Goal: Transaction & Acquisition: Purchase product/service

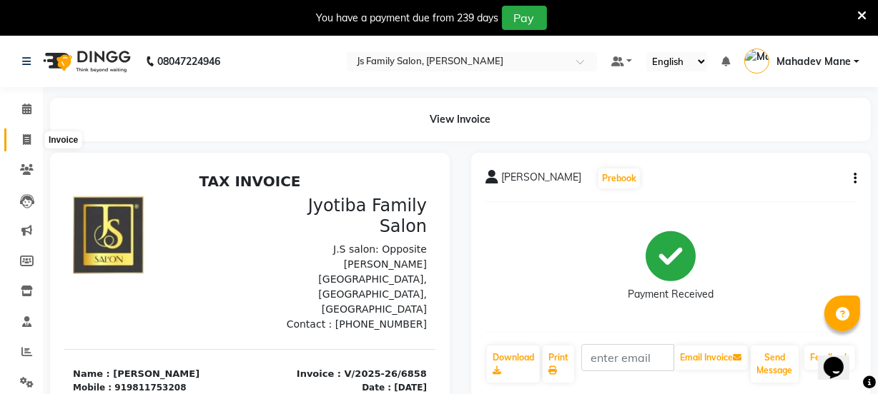
click at [24, 136] on icon at bounding box center [27, 139] width 8 height 11
select select "3729"
select select "service"
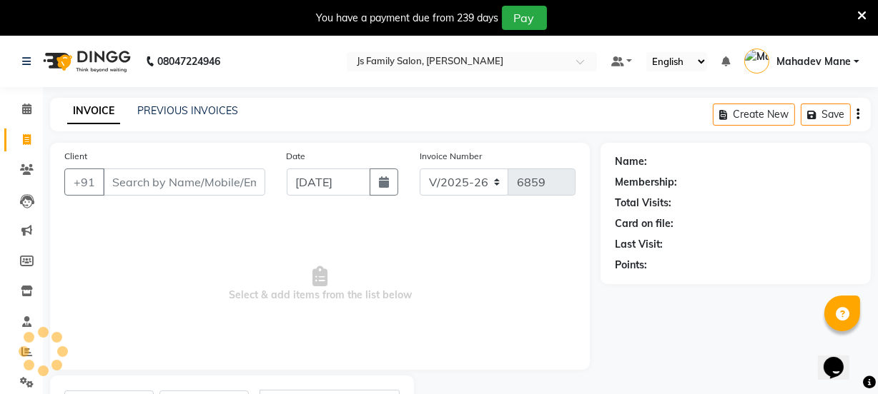
scroll to position [71, 0]
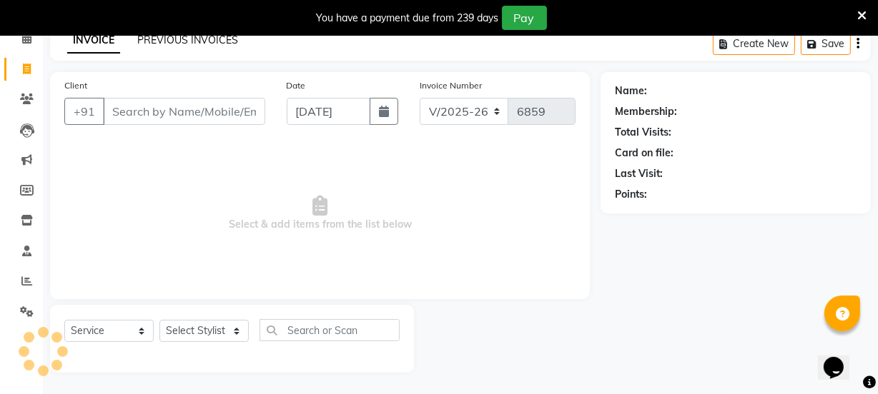
click at [145, 36] on link "PREVIOUS INVOICES" at bounding box center [187, 40] width 101 height 13
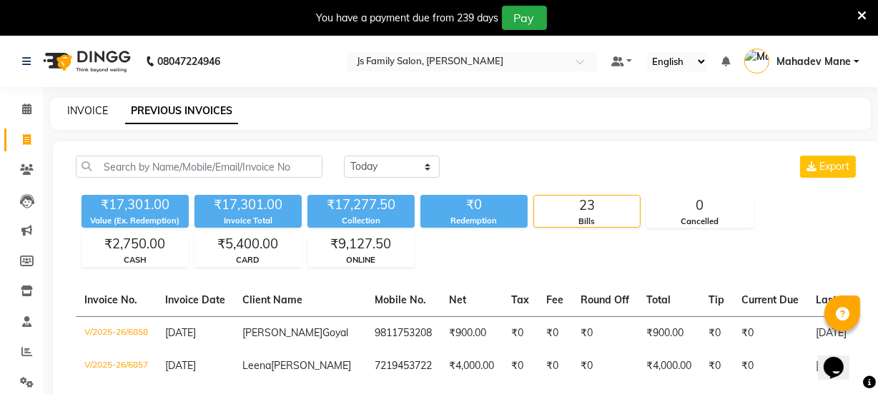
click at [74, 109] on link "INVOICE" at bounding box center [87, 110] width 41 height 13
select select "service"
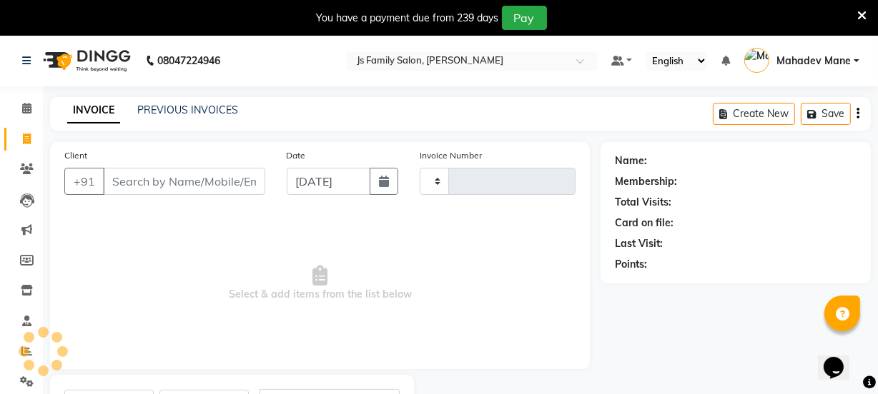
scroll to position [71, 0]
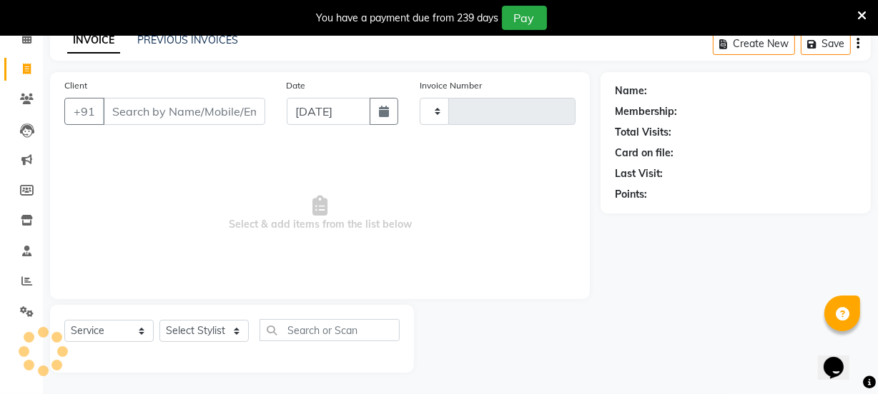
type input "6859"
select select "3729"
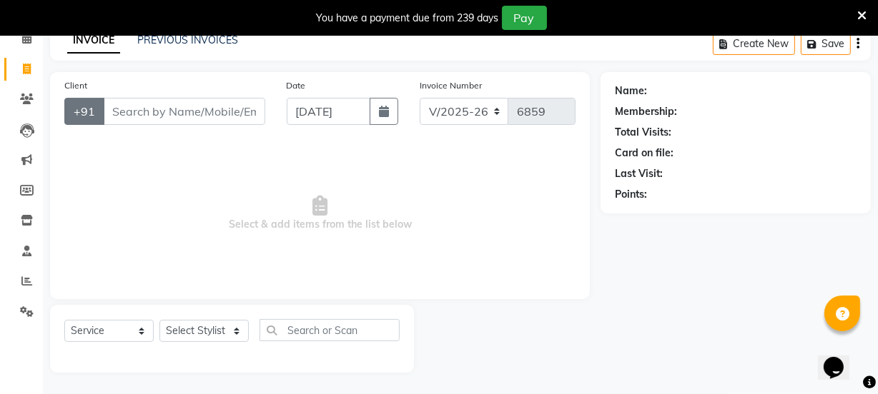
click at [99, 114] on button "+91" at bounding box center [84, 111] width 40 height 27
click at [111, 112] on input "Client" at bounding box center [184, 111] width 162 height 27
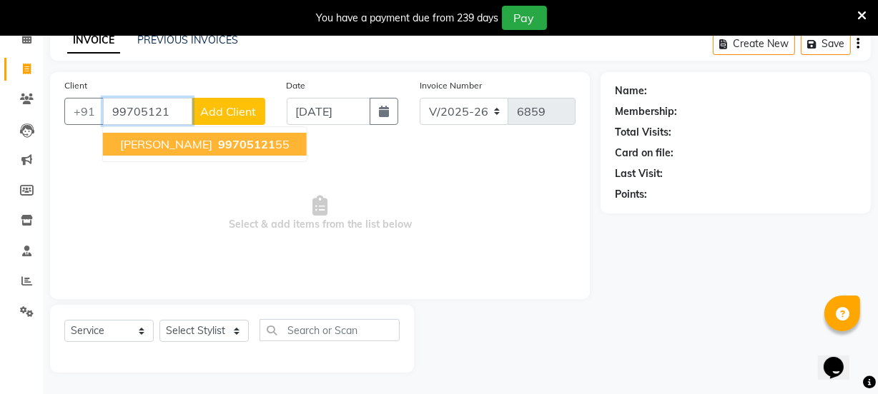
click at [188, 142] on span "[PERSON_NAME]" at bounding box center [166, 144] width 92 height 14
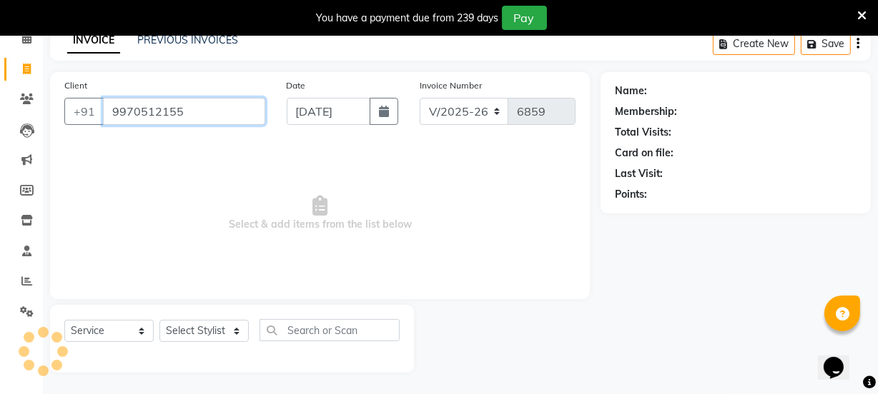
type input "9970512155"
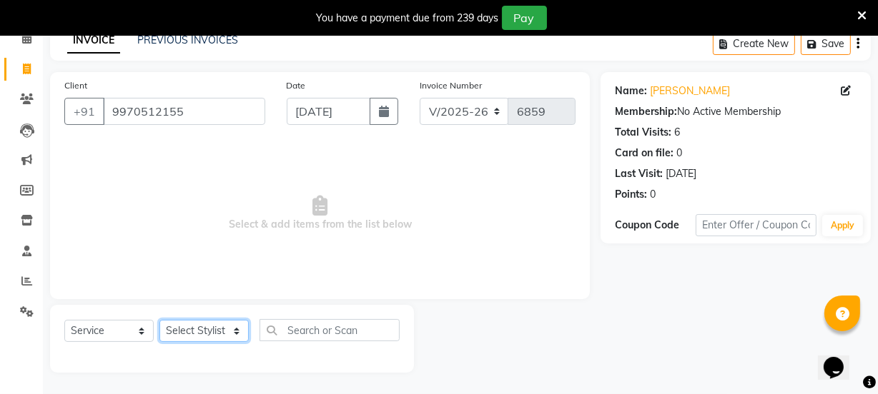
click at [183, 332] on select "Select Stylist [PERSON_NAME] Vaidyakar [PERSON_NAME] [PERSON_NAME] Mane Mosin […" at bounding box center [203, 331] width 89 height 22
select select "33251"
click at [159, 320] on select "Select Stylist [PERSON_NAME] Vaidyakar [PERSON_NAME] [PERSON_NAME] Mane Mosin […" at bounding box center [203, 331] width 89 height 22
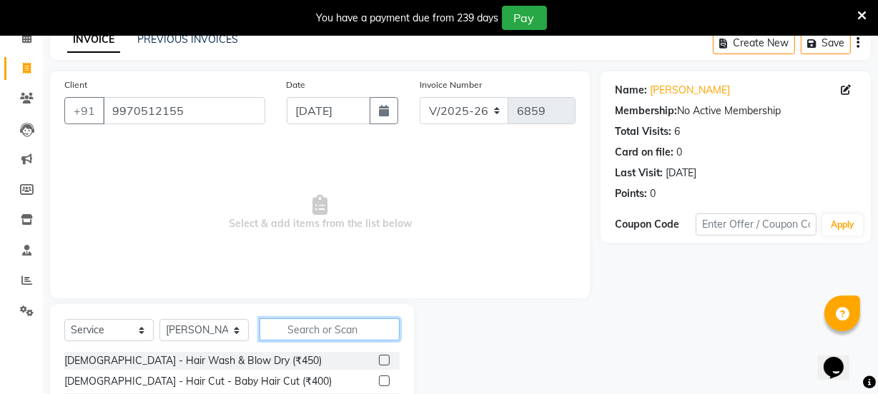
click at [293, 333] on input "text" at bounding box center [329, 330] width 140 height 22
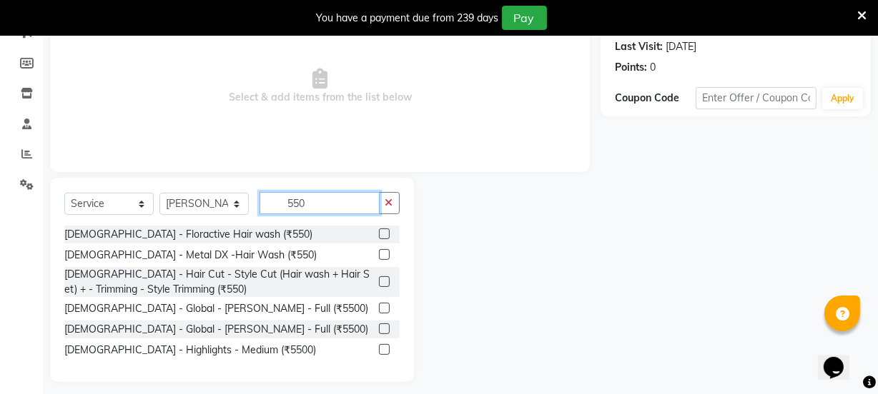
scroll to position [207, 0]
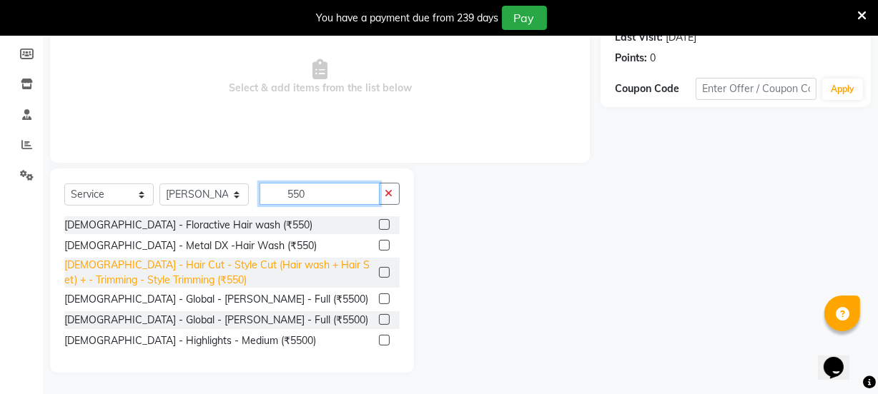
type input "550"
click at [269, 259] on div "[DEMOGRAPHIC_DATA] - Hair Cut - Style Cut (Hair wash + Hair Set) + - Trimming -…" at bounding box center [218, 273] width 309 height 30
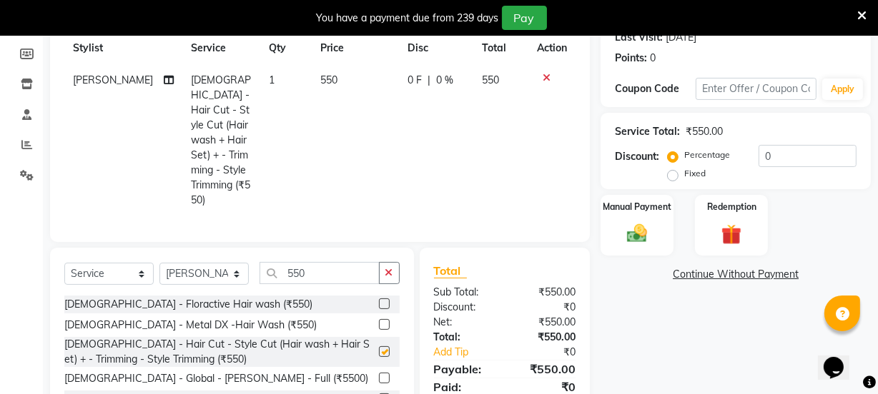
checkbox input "false"
click at [642, 228] on img at bounding box center [637, 234] width 34 height 24
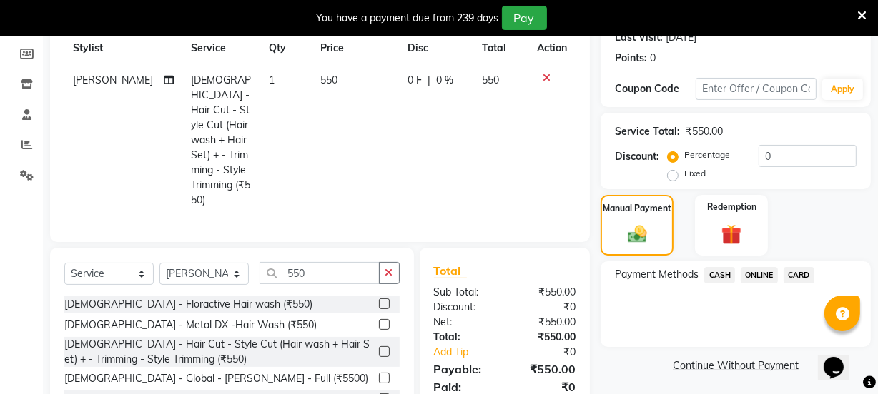
click at [765, 273] on span "ONLINE" at bounding box center [758, 275] width 37 height 16
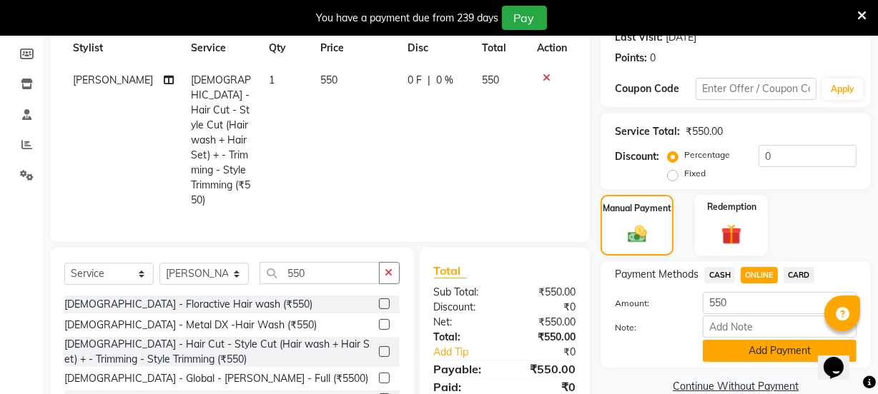
click at [763, 349] on button "Add Payment" at bounding box center [780, 351] width 154 height 22
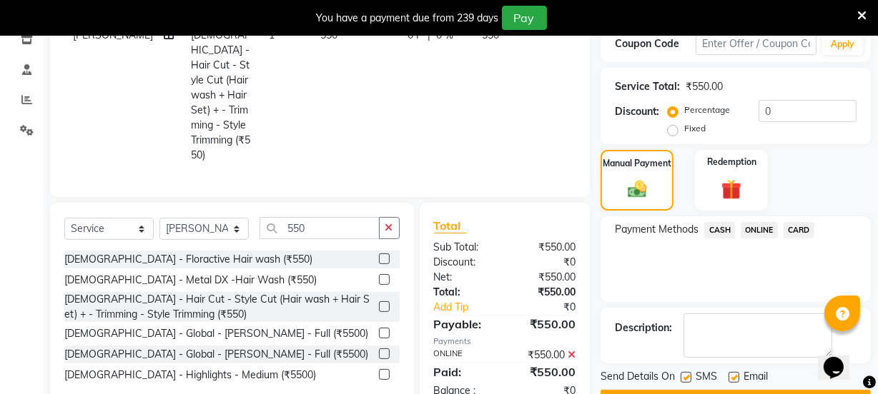
scroll to position [291, 0]
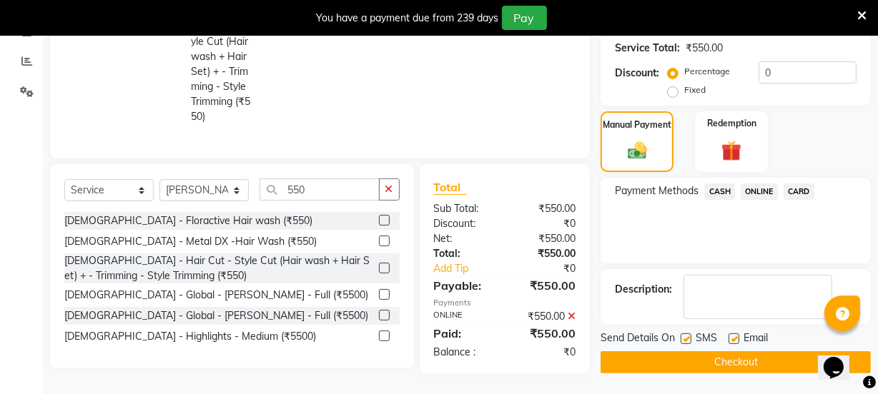
click at [773, 362] on button "Checkout" at bounding box center [735, 363] width 270 height 22
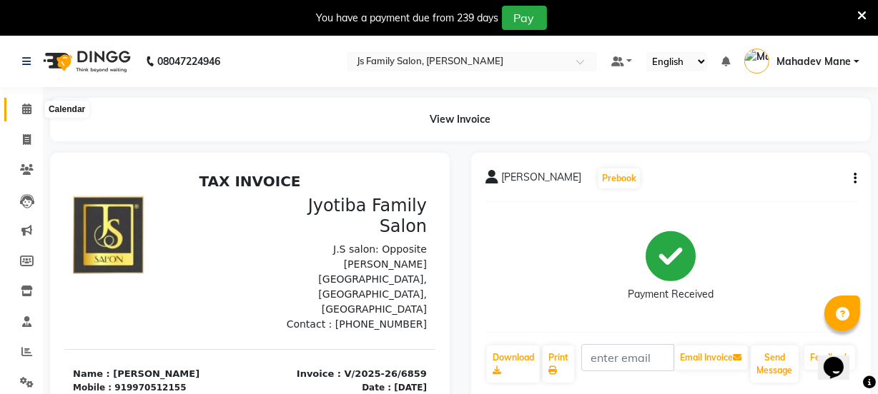
click at [24, 107] on icon at bounding box center [26, 109] width 9 height 11
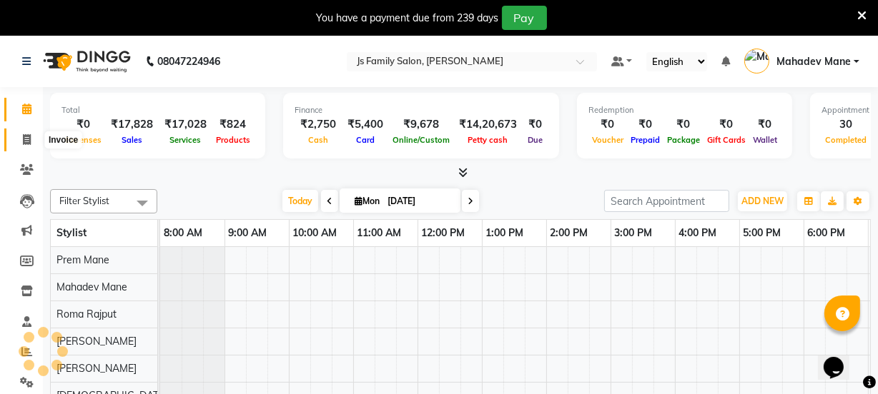
scroll to position [0, 126]
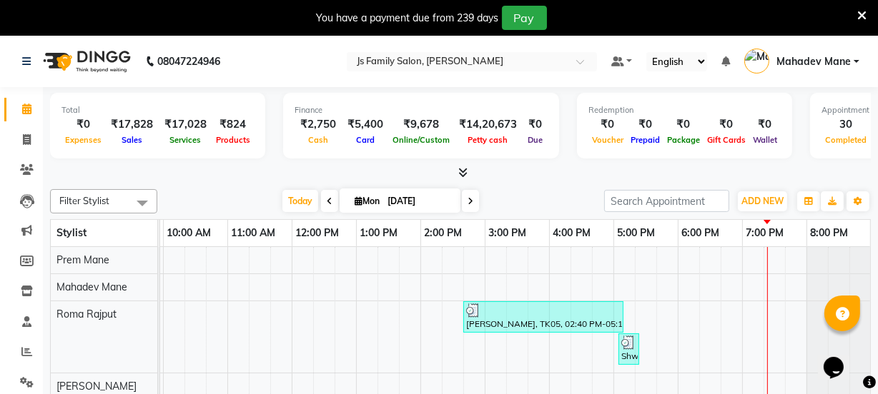
click at [21, 337] on li "Reports" at bounding box center [21, 352] width 43 height 31
click at [23, 344] on span at bounding box center [26, 352] width 25 height 16
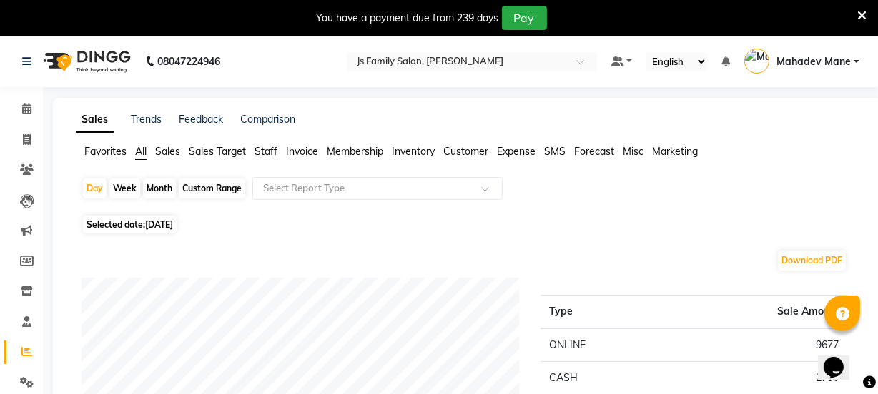
click at [512, 147] on span "Expense" at bounding box center [516, 151] width 39 height 13
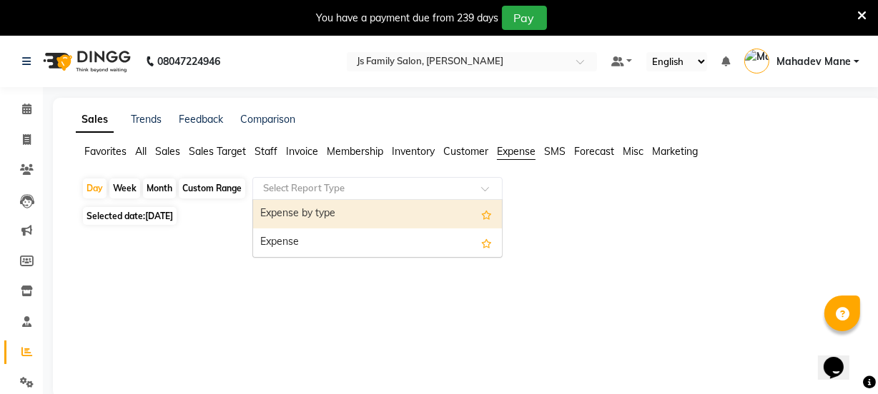
click at [324, 190] on input "text" at bounding box center [363, 189] width 206 height 14
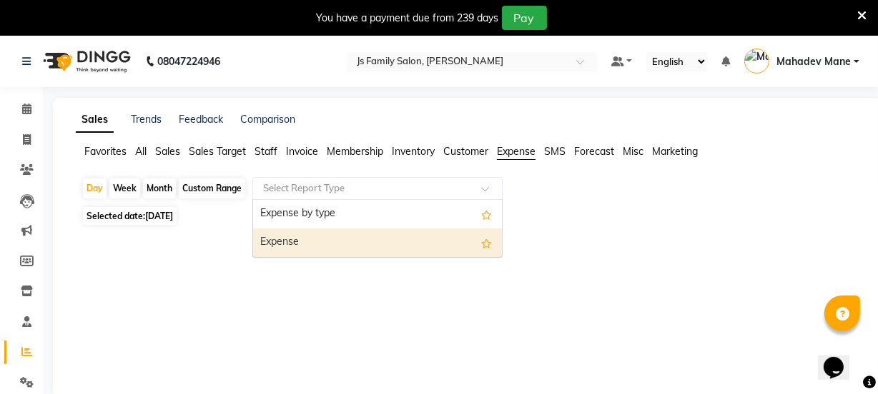
click at [312, 247] on div "Expense" at bounding box center [377, 243] width 249 height 29
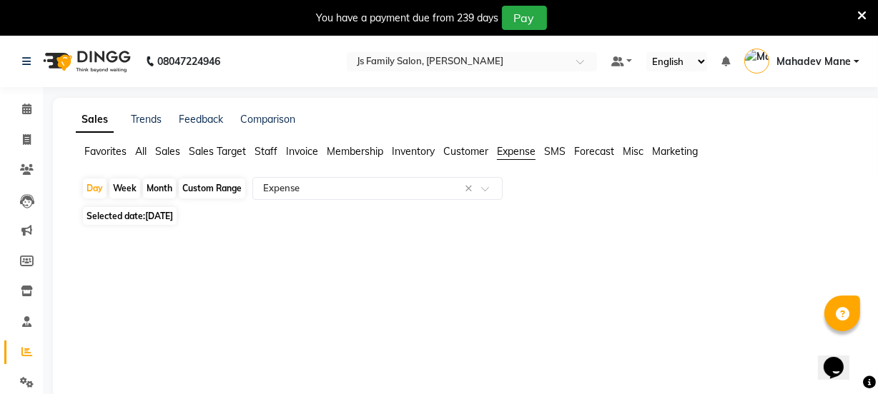
click at [165, 189] on div "Month" at bounding box center [159, 189] width 33 height 20
select select "9"
select select "2025"
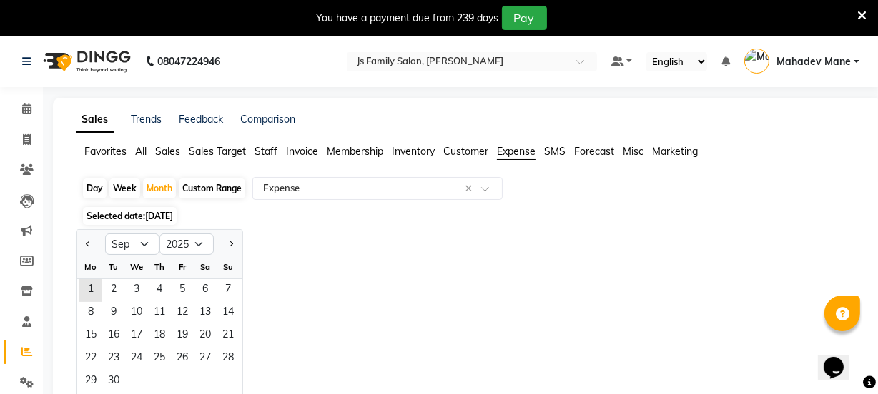
click at [81, 246] on div at bounding box center [90, 244] width 29 height 23
click at [86, 246] on button "Previous month" at bounding box center [87, 244] width 11 height 23
select select "8"
click at [189, 283] on span "1" at bounding box center [182, 290] width 23 height 23
select select "full_report"
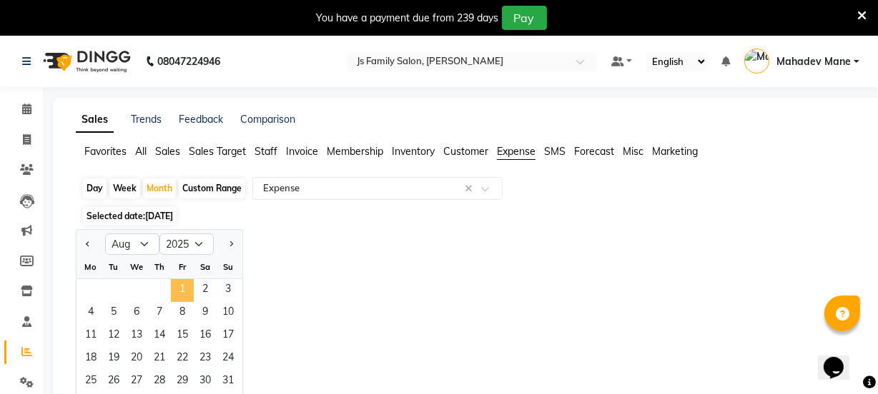
select select "pdf"
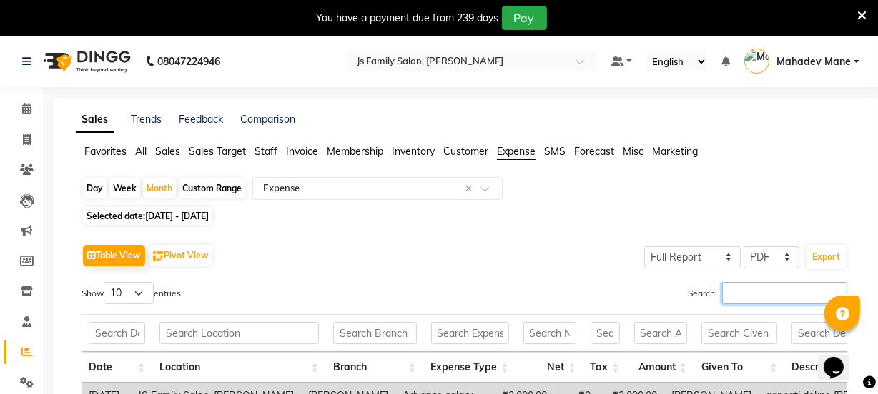
click at [755, 297] on input "Search:" at bounding box center [784, 293] width 125 height 22
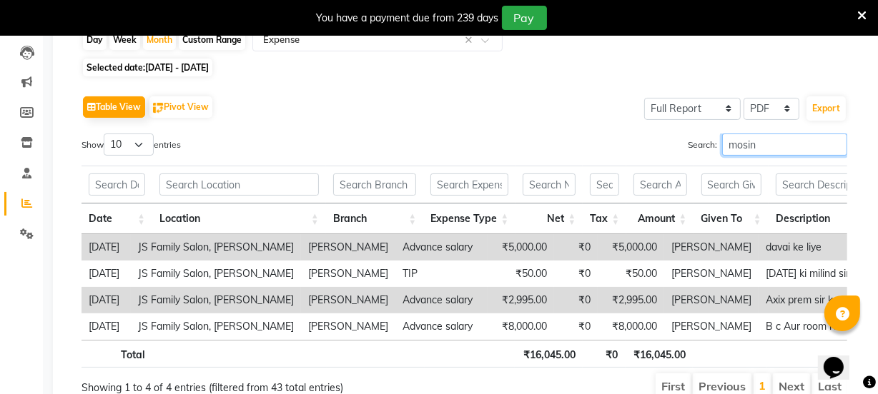
scroll to position [26, 0]
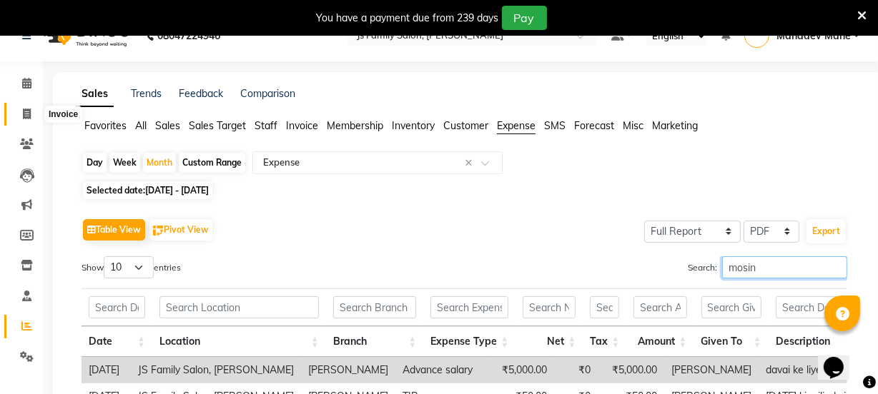
type input "mosin"
click at [25, 117] on icon at bounding box center [27, 114] width 8 height 11
select select "3729"
select select "service"
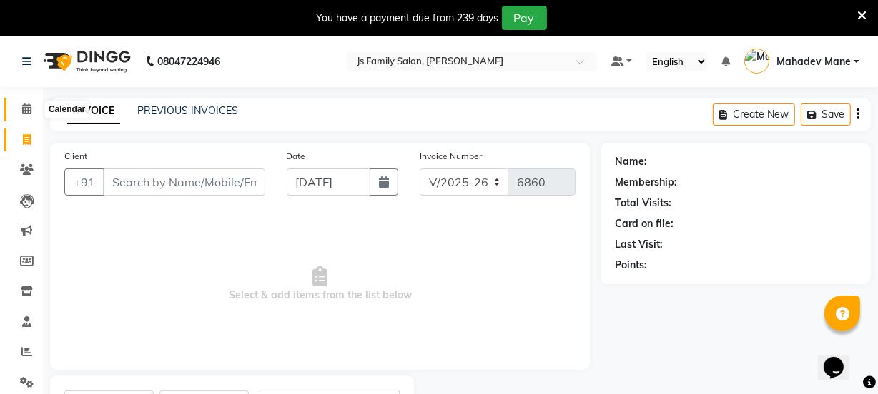
click at [27, 110] on icon at bounding box center [26, 109] width 9 height 11
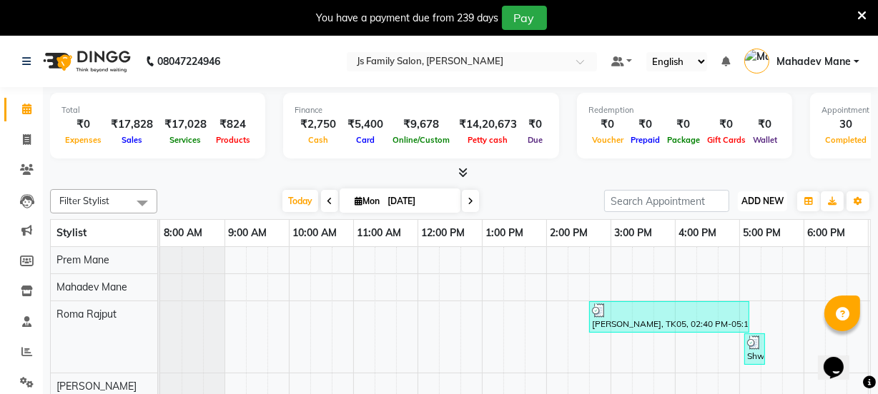
click at [763, 202] on span "ADD NEW" at bounding box center [762, 201] width 42 height 11
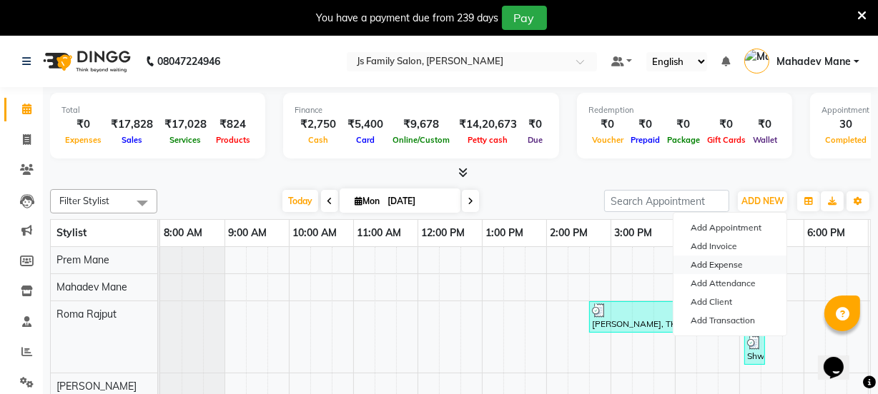
click at [740, 268] on link "Add Expense" at bounding box center [729, 265] width 113 height 19
select select "1"
select select "1885"
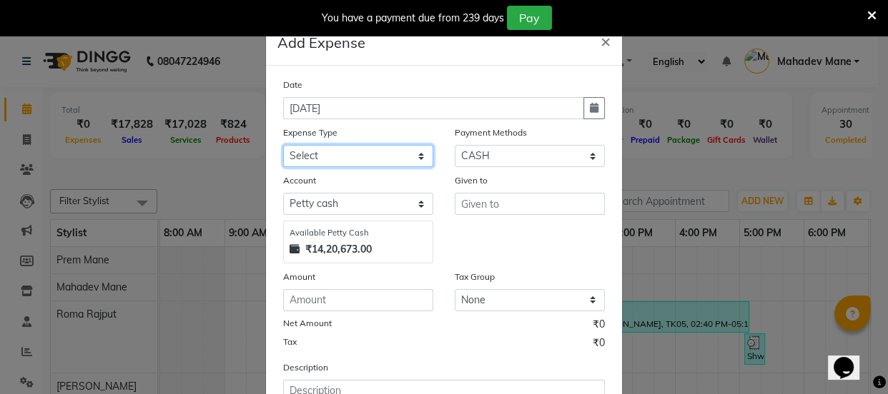
click at [335, 162] on select "Select Advance salary Advance salary ajaj Bank charges Car maintenance Cash tra…" at bounding box center [358, 156] width 150 height 22
select select "18043"
click at [283, 146] on select "Select Advance salary Advance salary ajaj Bank charges Car maintenance Cash tra…" at bounding box center [358, 156] width 150 height 22
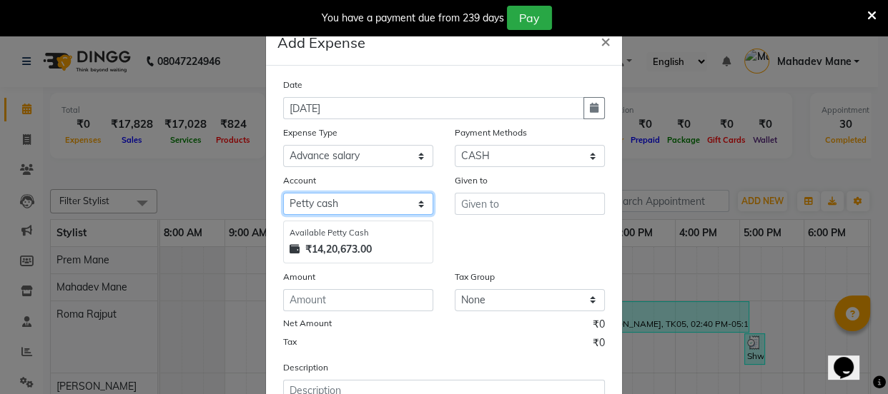
click at [329, 206] on select "Select Default account [PERSON_NAME] cash" at bounding box center [358, 204] width 150 height 22
click at [283, 194] on select "Select Default account [PERSON_NAME] cash" at bounding box center [358, 204] width 150 height 22
click at [342, 274] on div "Amount" at bounding box center [358, 279] width 150 height 20
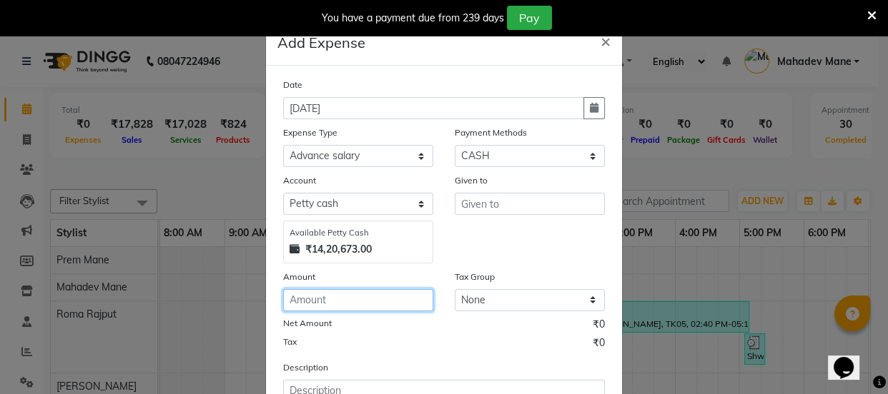
click at [336, 304] on input "number" at bounding box center [358, 300] width 150 height 22
type input "3000"
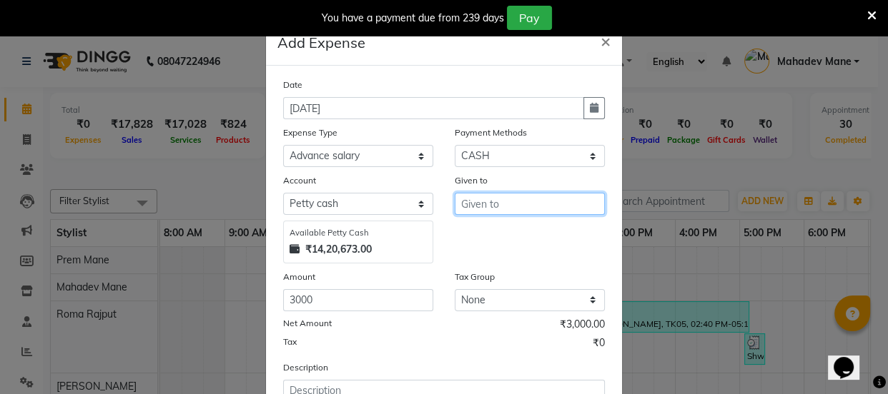
click at [503, 207] on input "text" at bounding box center [530, 204] width 150 height 22
click at [525, 234] on ngb-highlight "[PERSON_NAME]" at bounding box center [506, 235] width 68 height 14
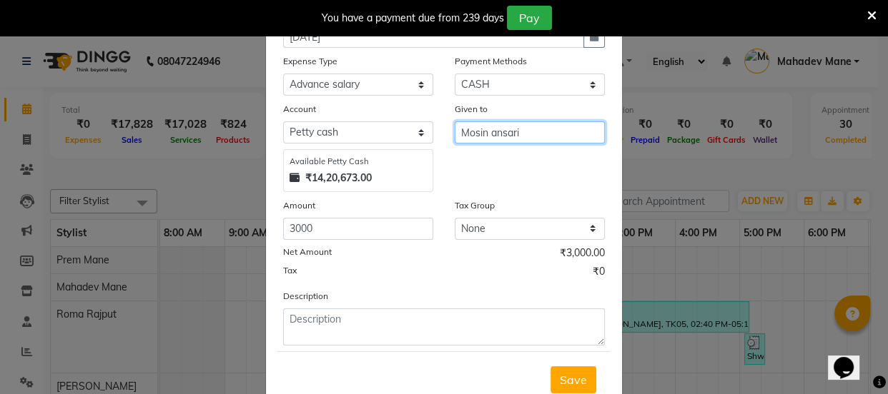
scroll to position [119, 0]
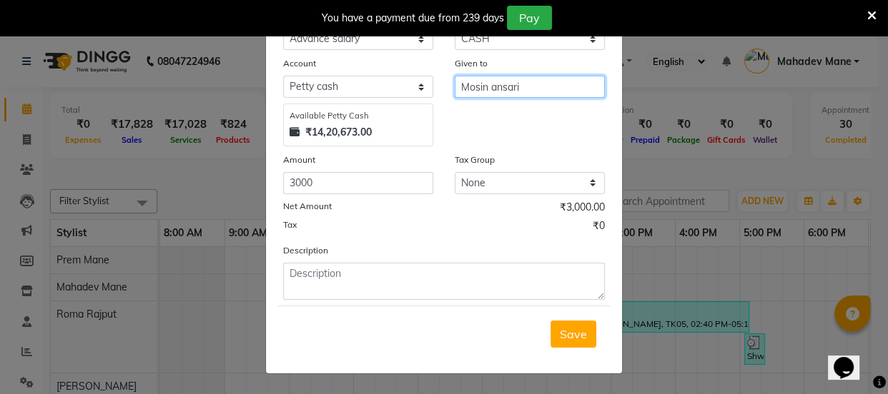
type input "Mosin ansari"
click at [345, 303] on form "Date [DATE] Expense Type Select Advance salary Advance salary ajaj Bank charges…" at bounding box center [443, 161] width 333 height 402
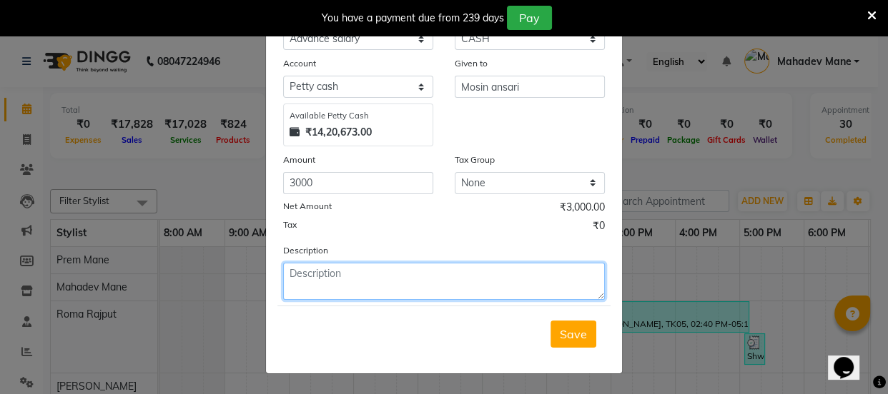
click at [349, 271] on textarea at bounding box center [444, 281] width 322 height 37
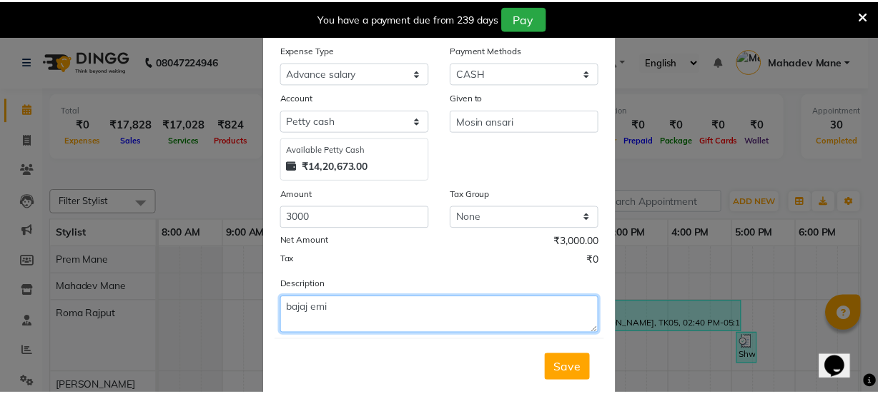
scroll to position [54, 0]
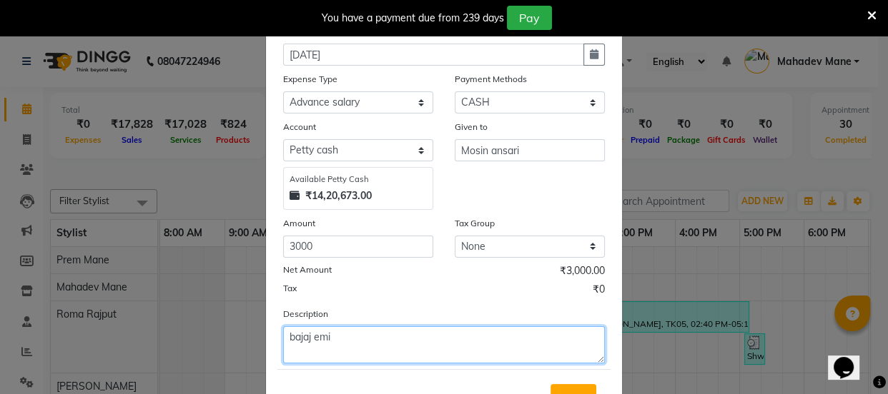
type textarea "bajaj emi"
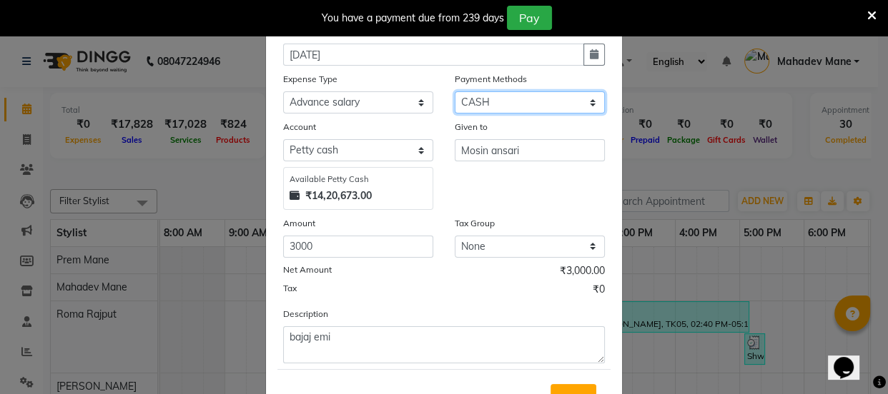
click at [479, 103] on select "Select CASH ONLINE CARD" at bounding box center [530, 102] width 150 height 22
select select "3"
click at [455, 91] on select "Select CASH ONLINE CARD" at bounding box center [530, 102] width 150 height 22
select select "1064"
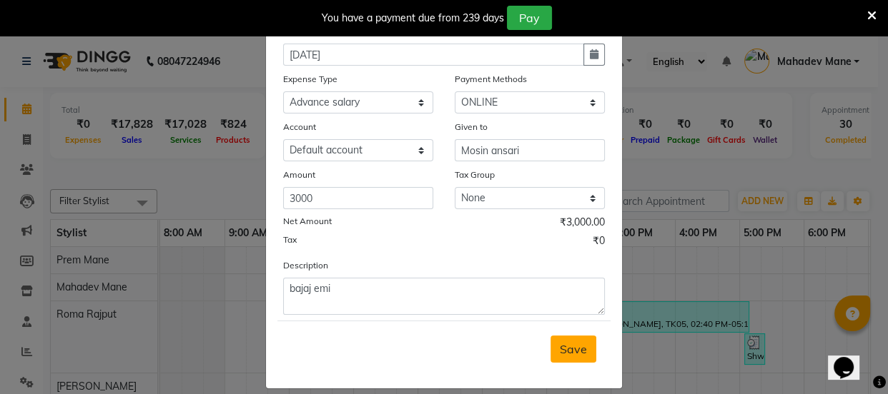
click at [582, 352] on button "Save" at bounding box center [573, 349] width 46 height 27
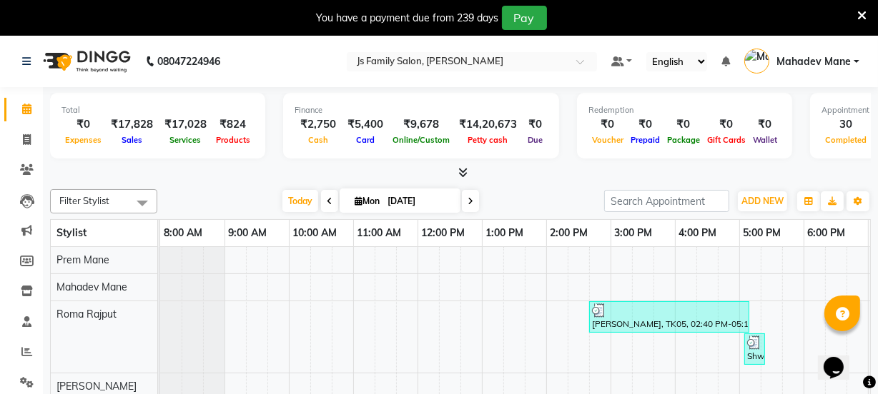
click at [21, 349] on div at bounding box center [24, 352] width 10 height 10
click at [23, 349] on icon at bounding box center [26, 352] width 11 height 11
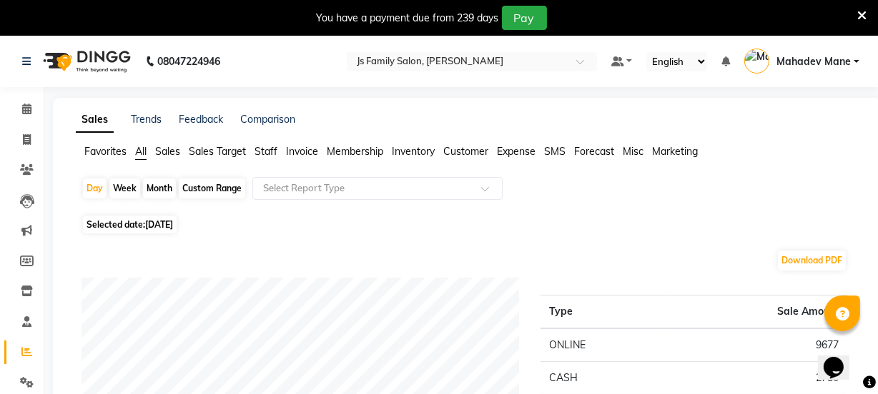
click at [259, 150] on span "Staff" at bounding box center [265, 151] width 23 height 13
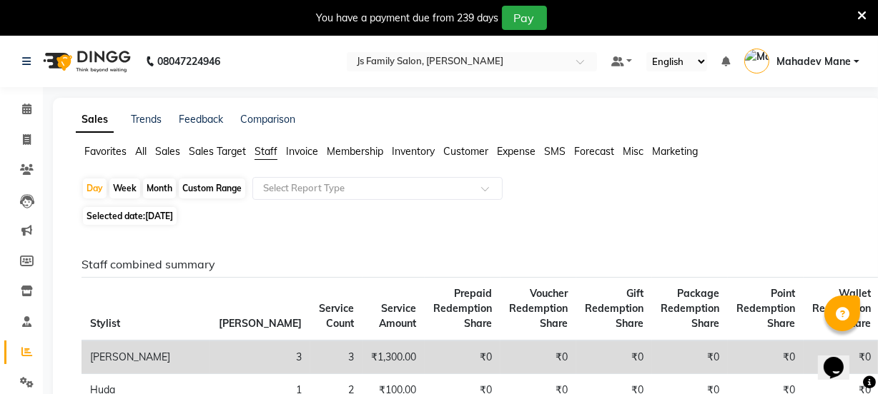
click at [164, 180] on div "Month" at bounding box center [159, 189] width 33 height 20
select select "9"
select select "2025"
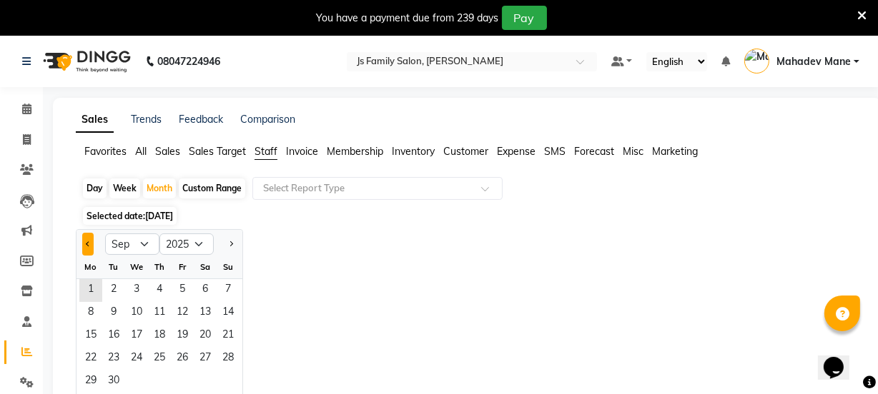
click at [82, 245] on button "Previous month" at bounding box center [87, 244] width 11 height 23
select select "8"
click at [177, 281] on span "1" at bounding box center [182, 290] width 23 height 23
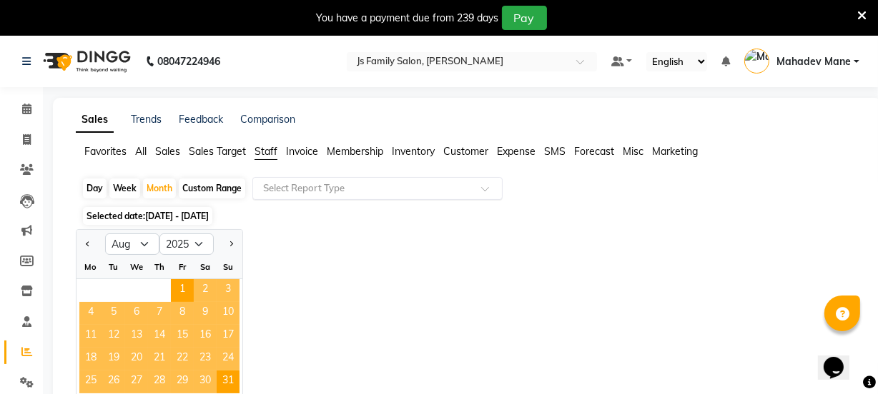
click at [296, 185] on input "text" at bounding box center [363, 189] width 206 height 14
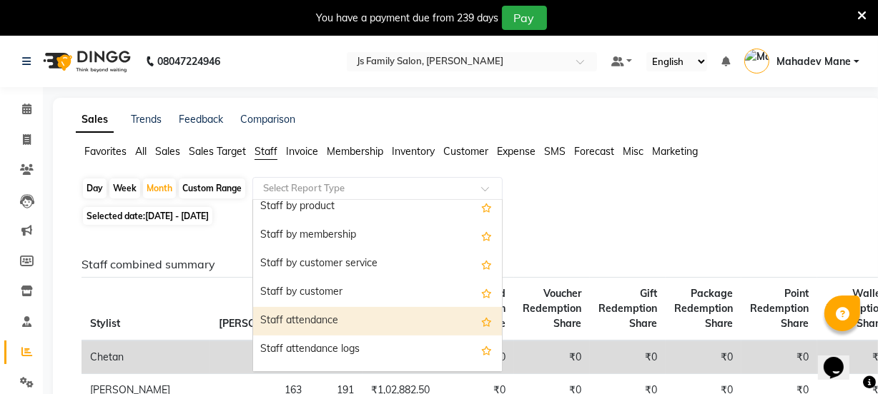
scroll to position [129, 0]
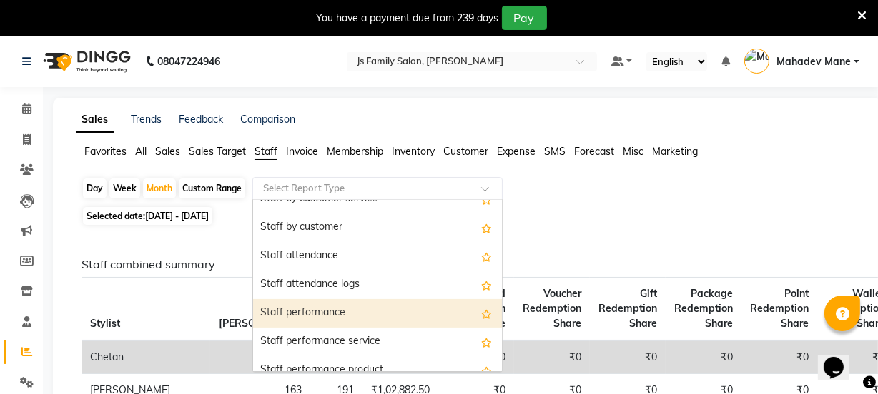
click at [328, 314] on div "Staff performance" at bounding box center [377, 313] width 249 height 29
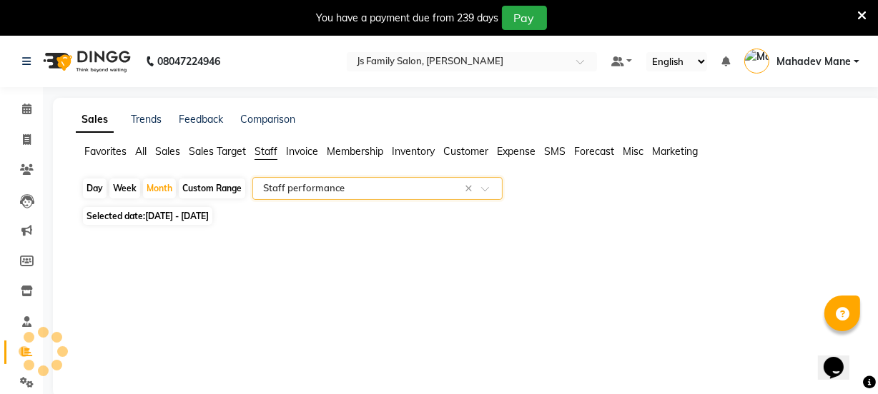
select select "full_report"
select select "pdf"
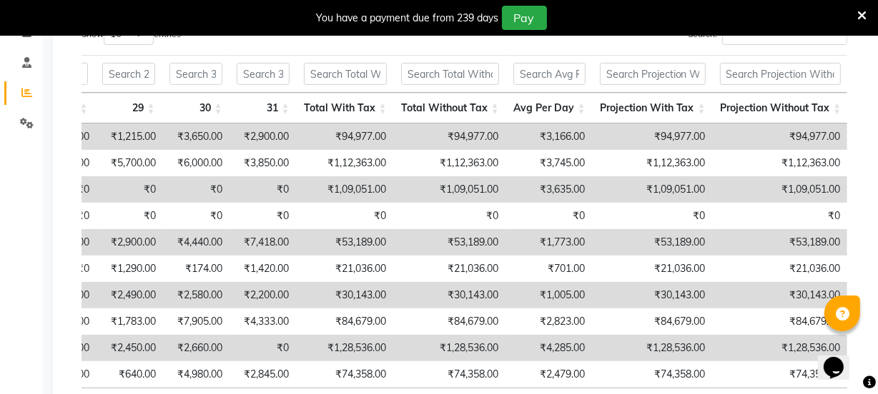
scroll to position [0, 0]
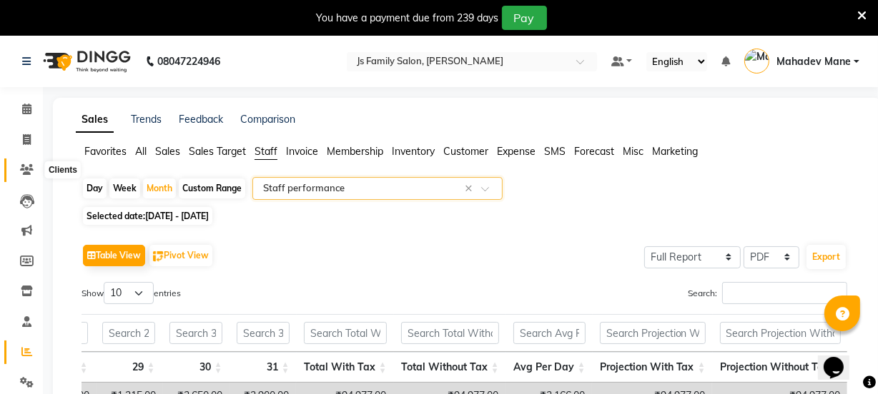
click at [20, 168] on icon at bounding box center [27, 169] width 14 height 11
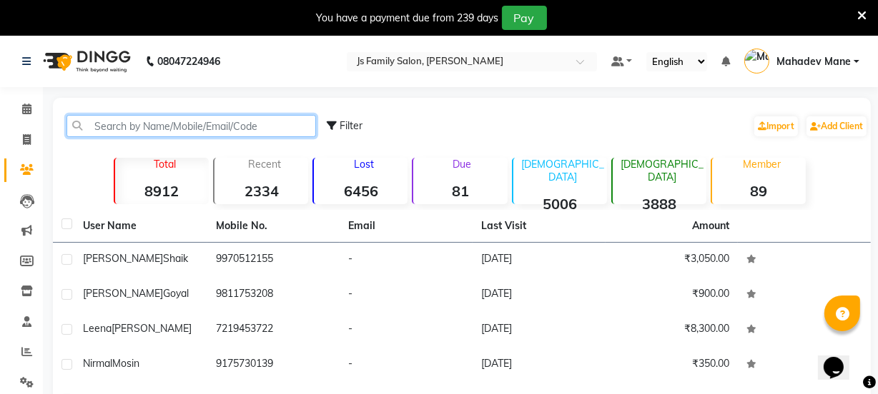
click at [139, 134] on input "text" at bounding box center [190, 126] width 249 height 22
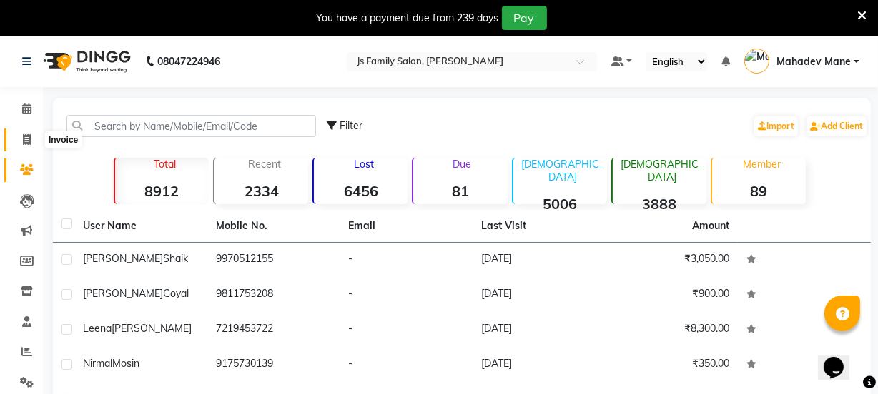
click at [30, 139] on icon at bounding box center [27, 139] width 8 height 11
select select "3729"
select select "service"
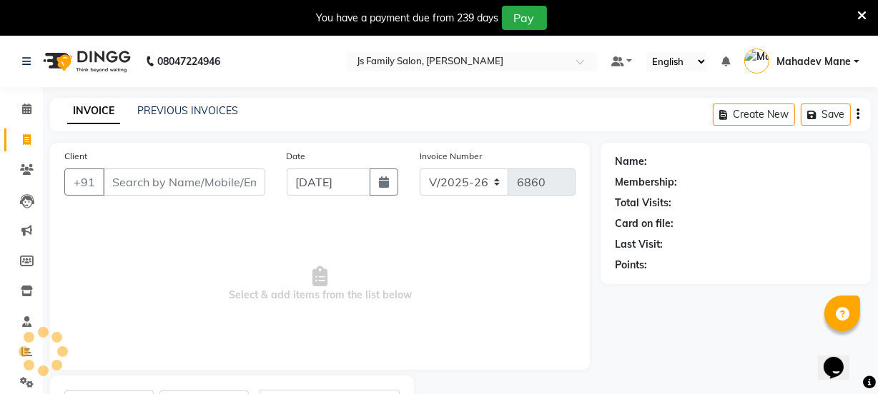
scroll to position [71, 0]
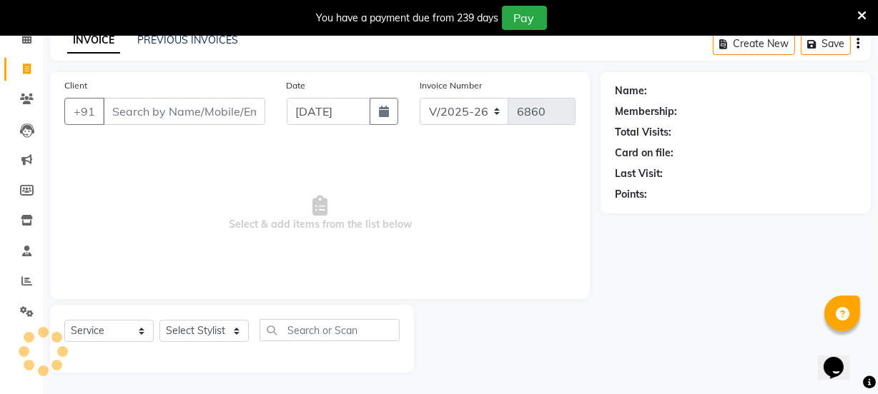
click at [162, 113] on input "Client" at bounding box center [184, 111] width 162 height 27
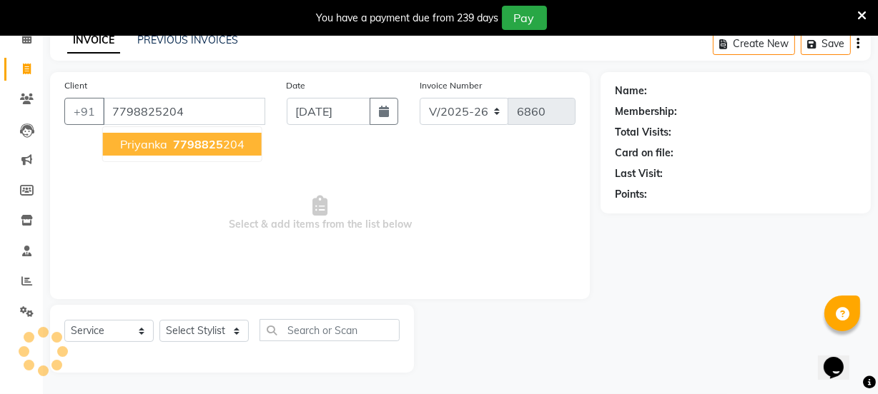
type input "7798825204"
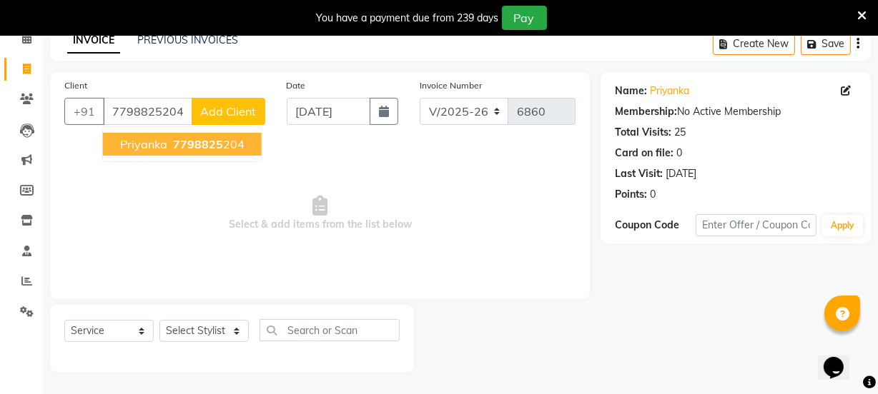
click at [159, 139] on span "Priyanka" at bounding box center [143, 144] width 47 height 14
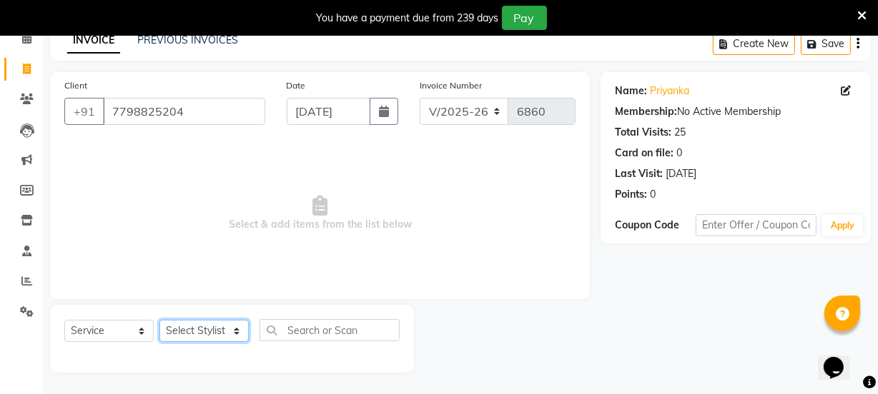
click at [197, 332] on select "Select Stylist [PERSON_NAME] Vaidyakar [PERSON_NAME] [PERSON_NAME] Mane Mosin […" at bounding box center [203, 331] width 89 height 22
select select "43386"
click at [159, 320] on select "Select Stylist [PERSON_NAME] Vaidyakar [PERSON_NAME] [PERSON_NAME] Mane Mosin […" at bounding box center [203, 331] width 89 height 22
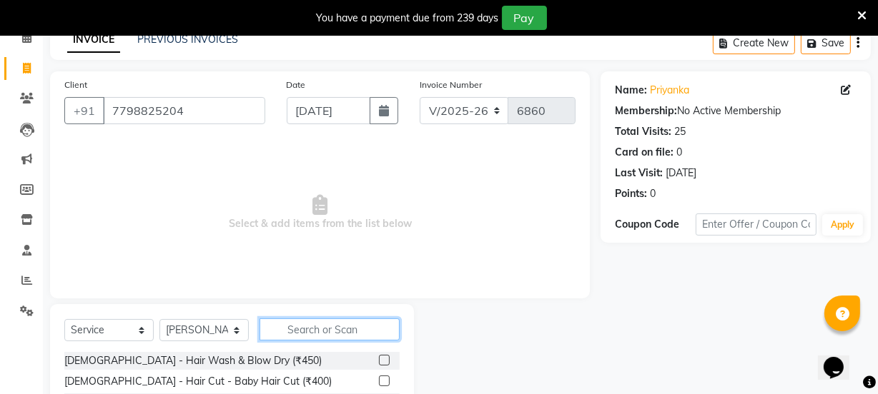
click at [317, 337] on input "text" at bounding box center [329, 330] width 140 height 22
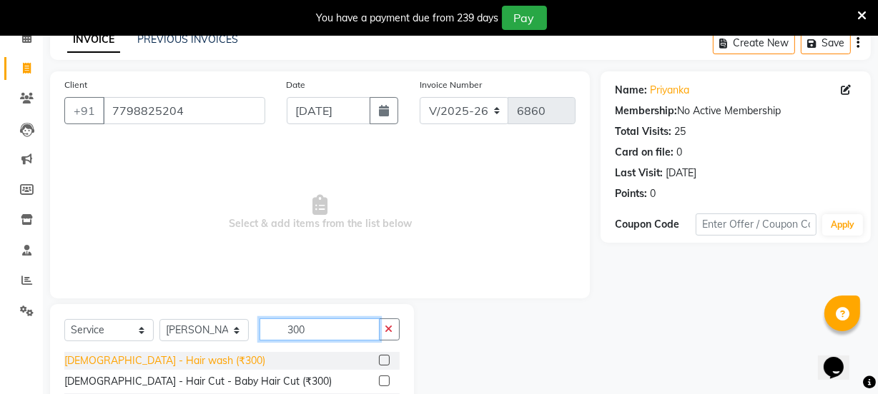
type input "300"
click at [116, 358] on div "[DEMOGRAPHIC_DATA] - Hair wash (₹300)" at bounding box center [164, 361] width 201 height 15
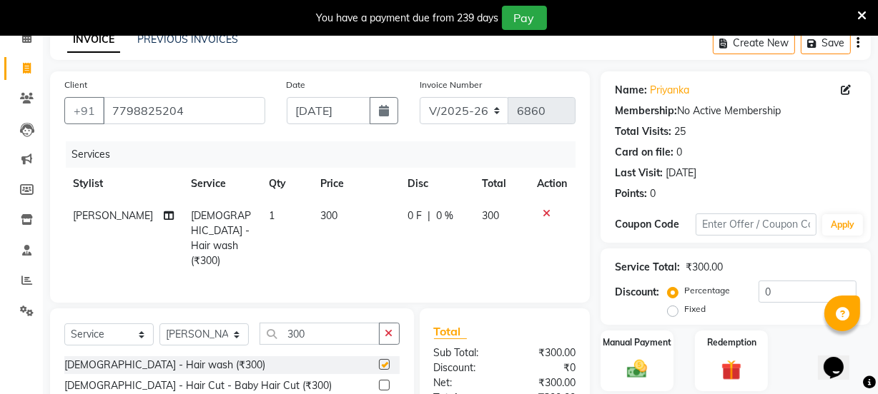
checkbox input "false"
click at [626, 374] on img at bounding box center [637, 369] width 34 height 24
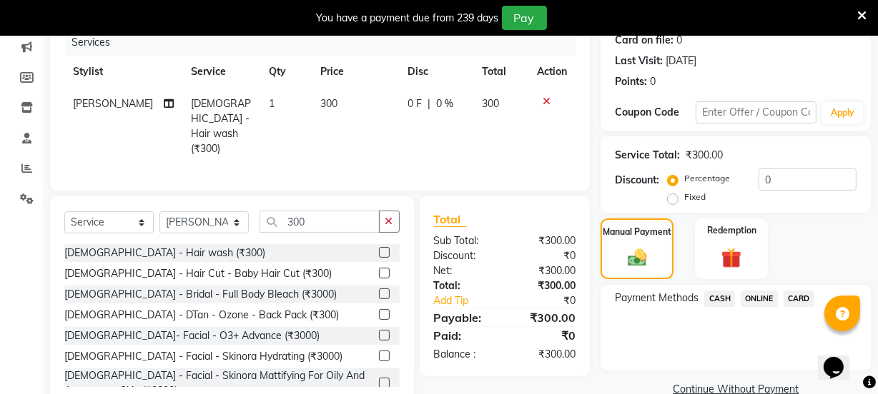
scroll to position [214, 0]
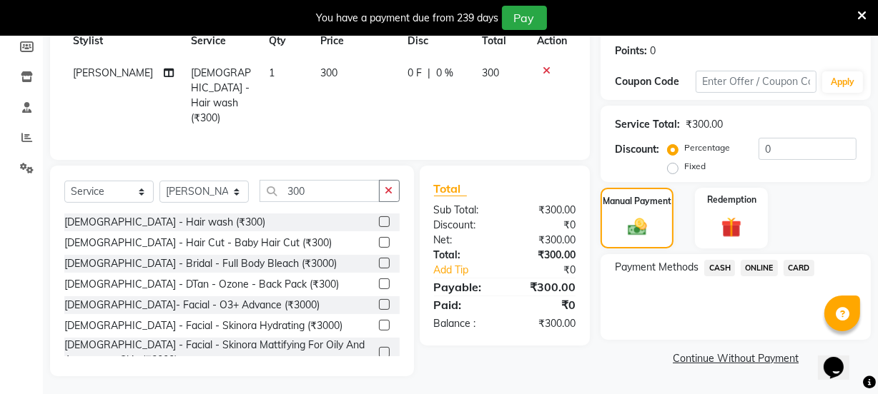
click at [760, 270] on span "ONLINE" at bounding box center [758, 268] width 37 height 16
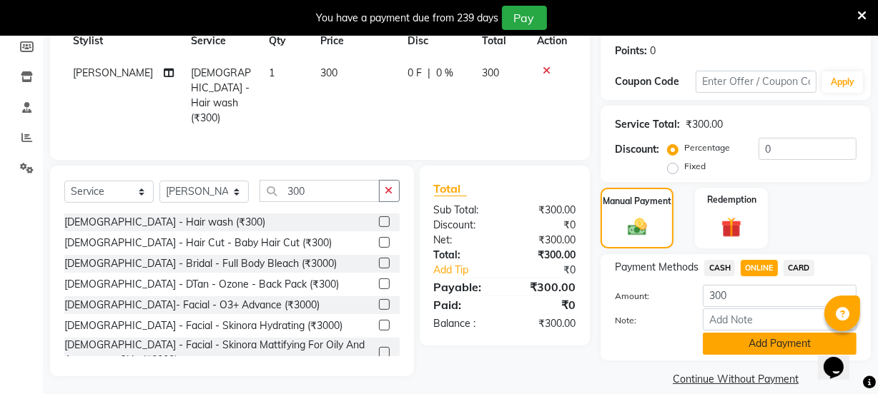
click at [750, 352] on button "Add Payment" at bounding box center [780, 344] width 154 height 22
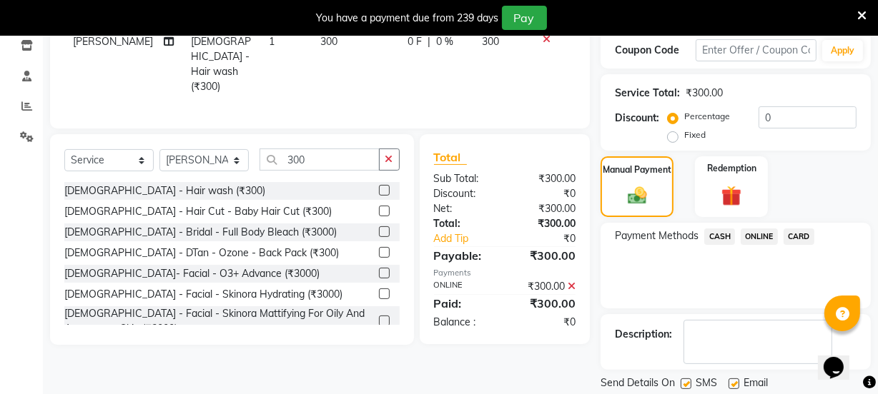
scroll to position [291, 0]
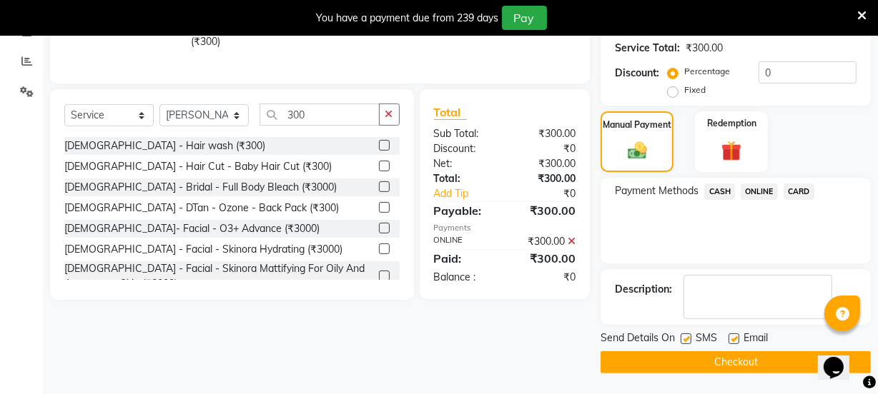
click at [768, 358] on button "Checkout" at bounding box center [735, 363] width 270 height 22
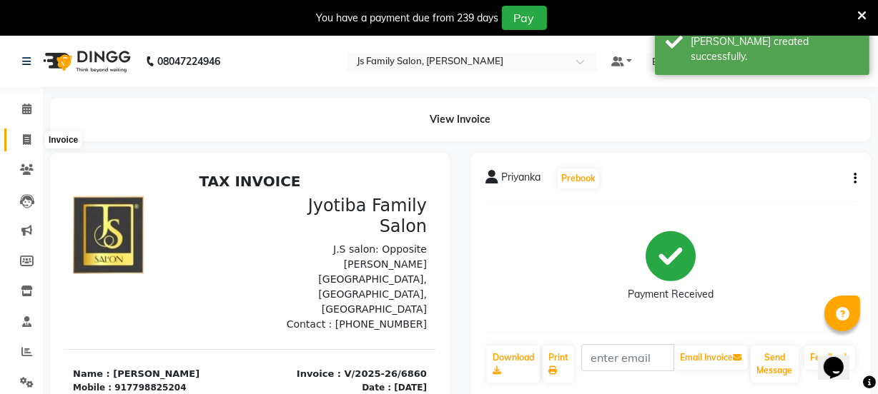
click at [34, 136] on span at bounding box center [26, 140] width 25 height 16
select select "service"
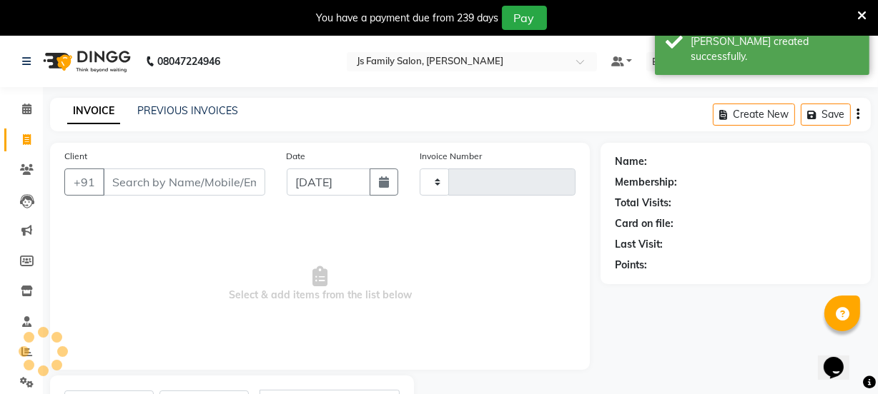
scroll to position [71, 0]
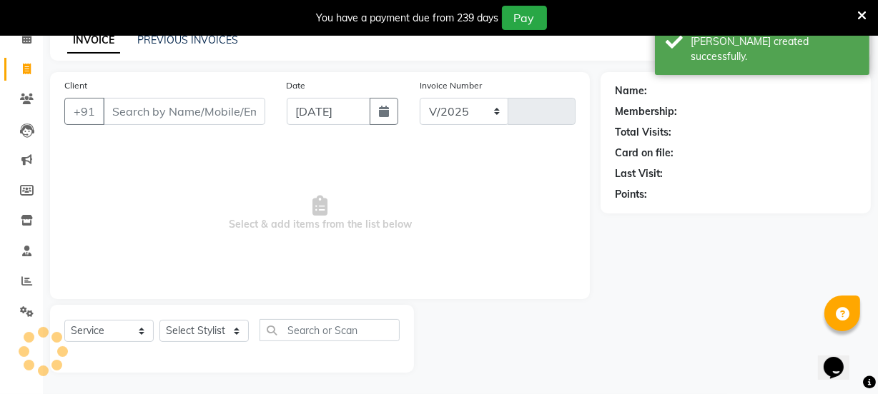
select select "3729"
type input "6861"
click at [141, 119] on input "Client" at bounding box center [184, 111] width 162 height 27
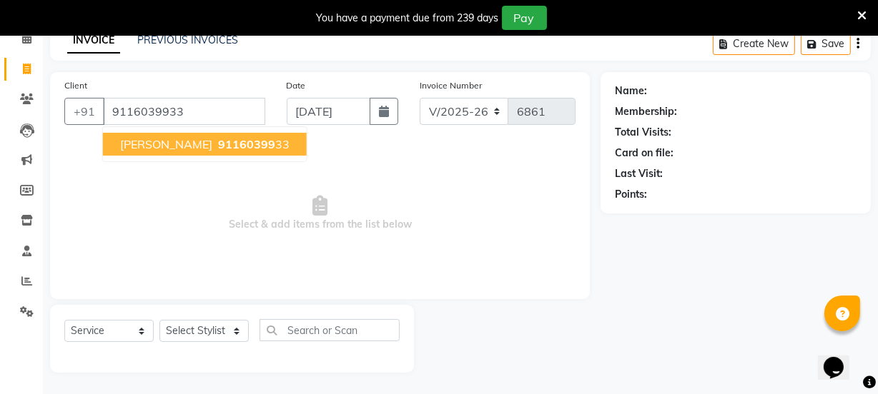
type input "9116039933"
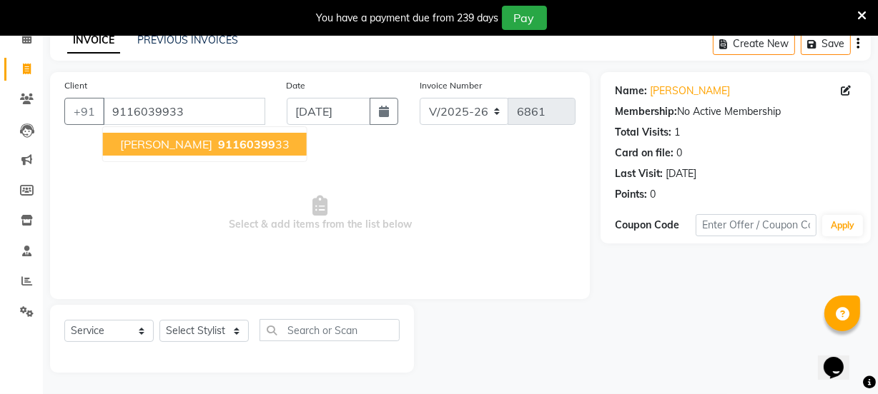
click at [114, 147] on button "[PERSON_NAME] 91160399 33" at bounding box center [205, 144] width 204 height 23
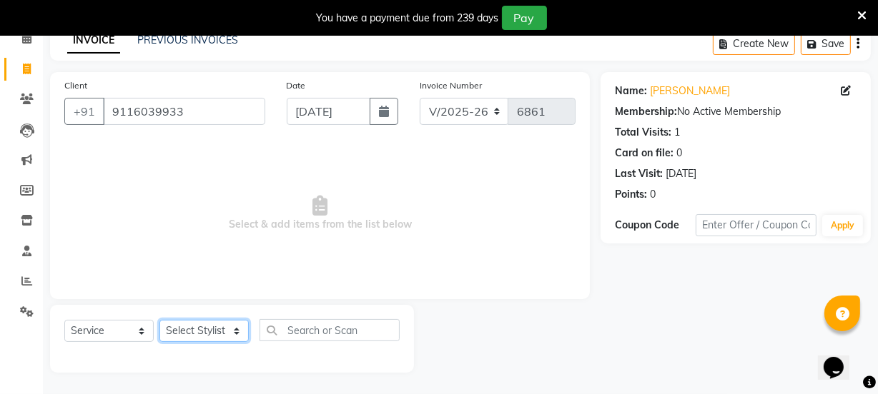
click at [185, 327] on select "Select Stylist [PERSON_NAME] Vaidyakar [PERSON_NAME] [PERSON_NAME] Mane Mosin […" at bounding box center [203, 331] width 89 height 22
select select "47417"
click at [159, 320] on select "Select Stylist [PERSON_NAME] Vaidyakar [PERSON_NAME] [PERSON_NAME] Mane Mosin […" at bounding box center [203, 331] width 89 height 22
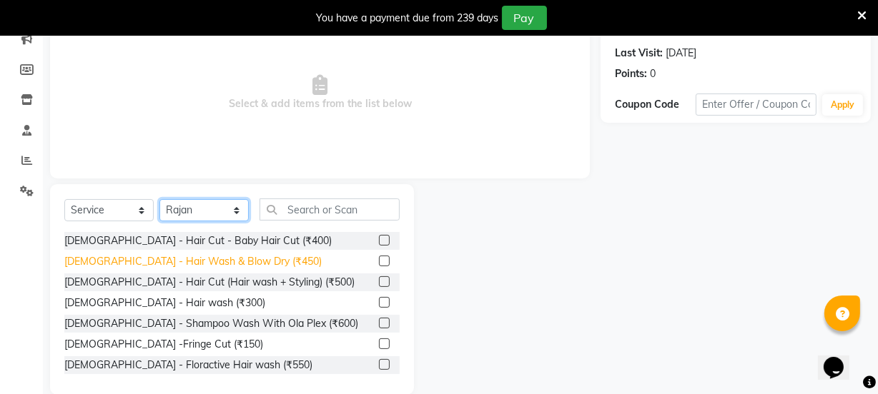
scroll to position [214, 0]
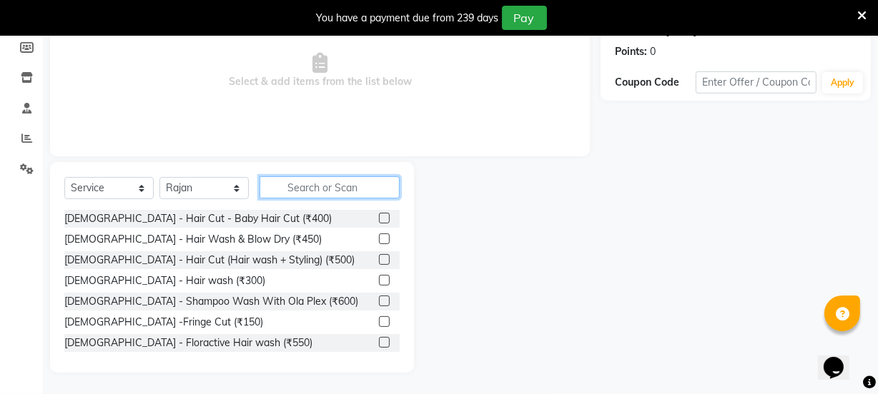
click at [339, 187] on input "text" at bounding box center [329, 188] width 140 height 22
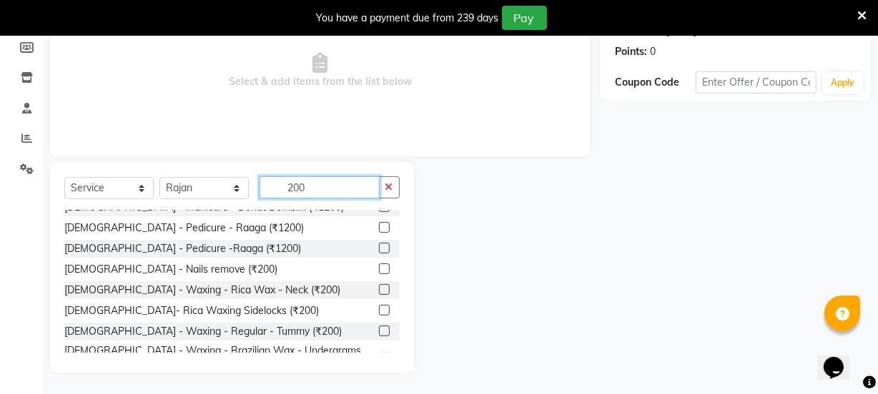
scroll to position [644, 0]
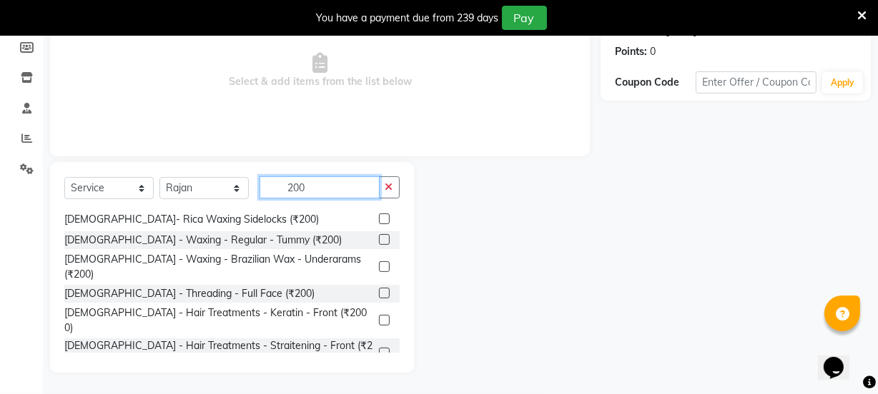
type input "200"
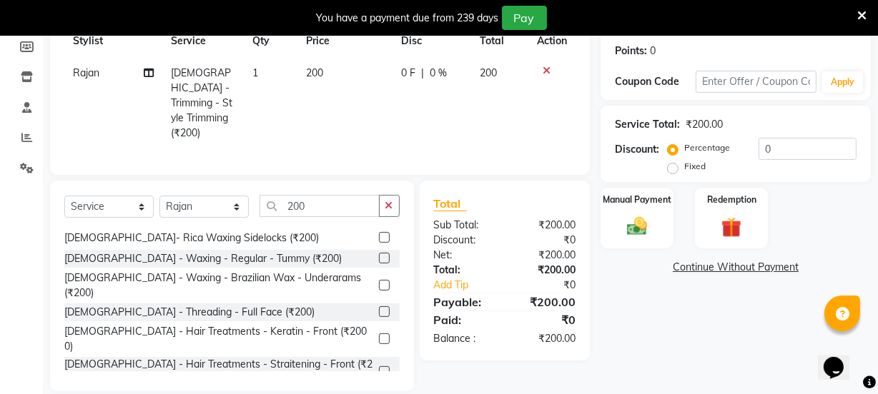
checkbox input "false"
click at [638, 213] on div "Manual Payment" at bounding box center [637, 219] width 76 height 64
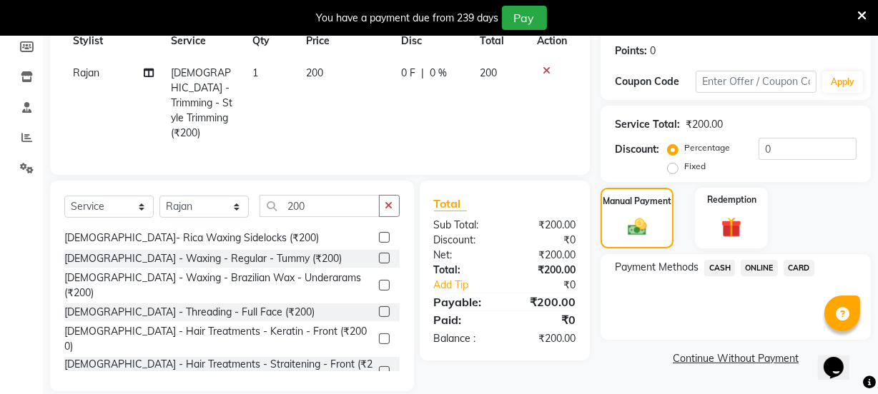
click at [750, 267] on span "ONLINE" at bounding box center [758, 268] width 37 height 16
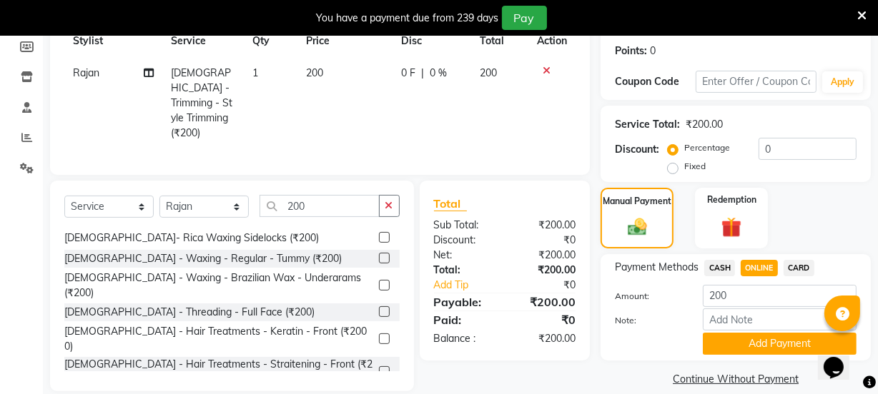
click at [714, 264] on span "CASH" at bounding box center [719, 268] width 31 height 16
click at [715, 334] on button "Add Payment" at bounding box center [780, 344] width 154 height 22
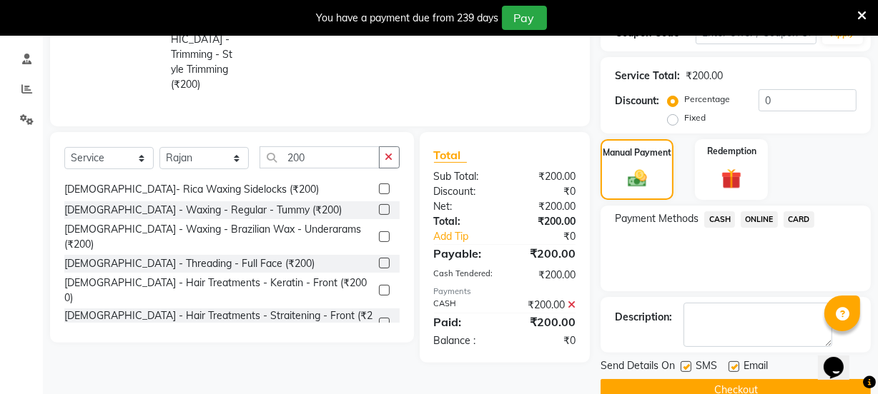
scroll to position [291, 0]
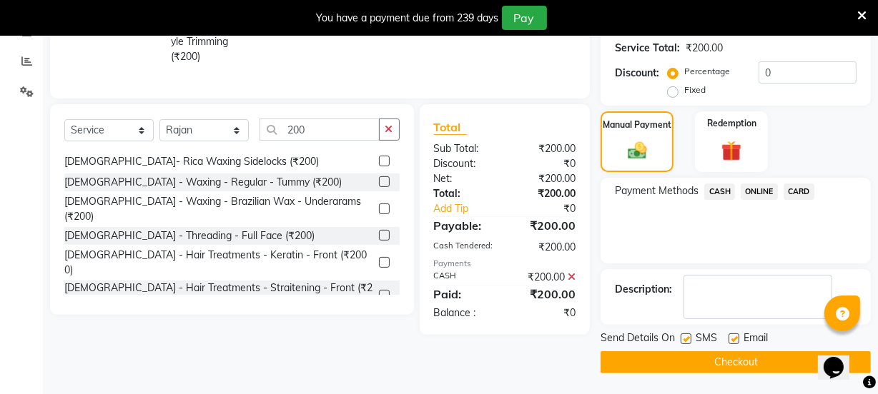
click at [720, 354] on button "Checkout" at bounding box center [735, 363] width 270 height 22
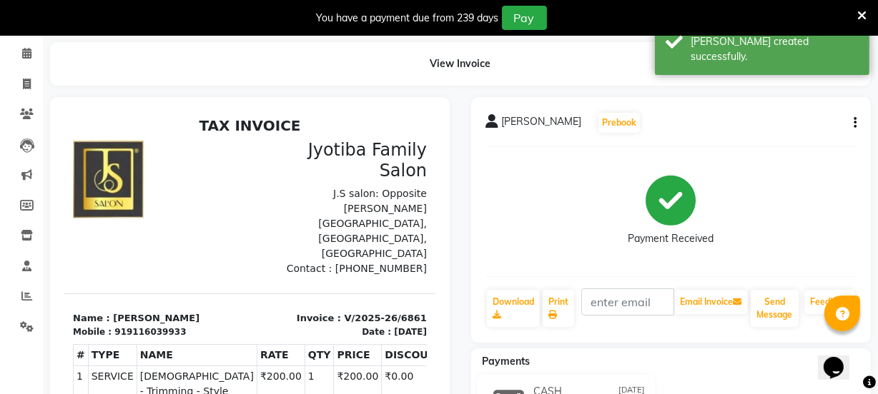
scroll to position [21, 0]
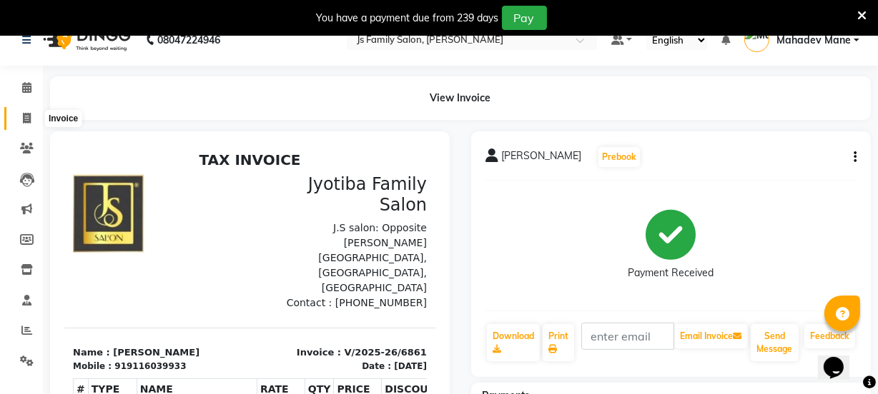
click at [17, 117] on span at bounding box center [26, 119] width 25 height 16
select select "3729"
select select "service"
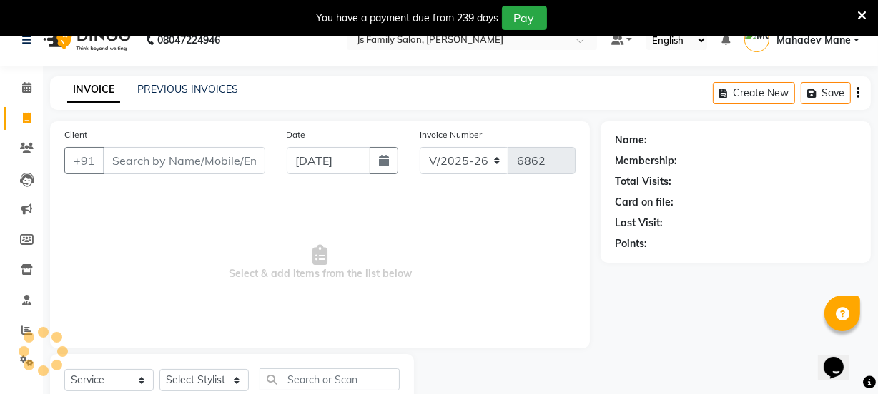
scroll to position [71, 0]
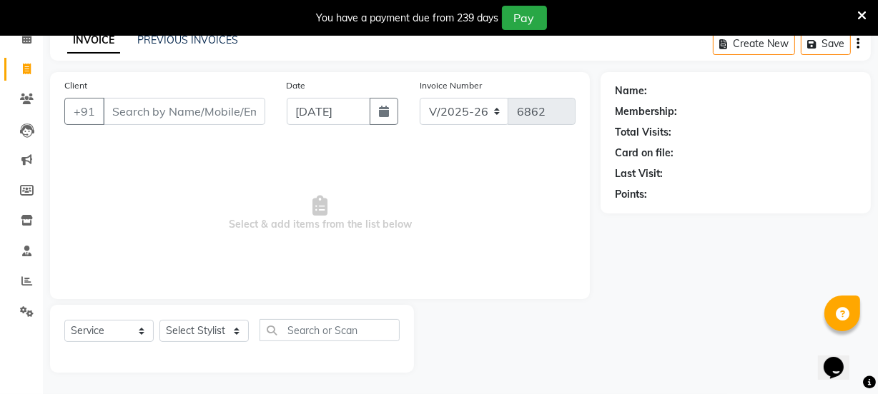
click at [142, 124] on input "Client" at bounding box center [184, 111] width 162 height 27
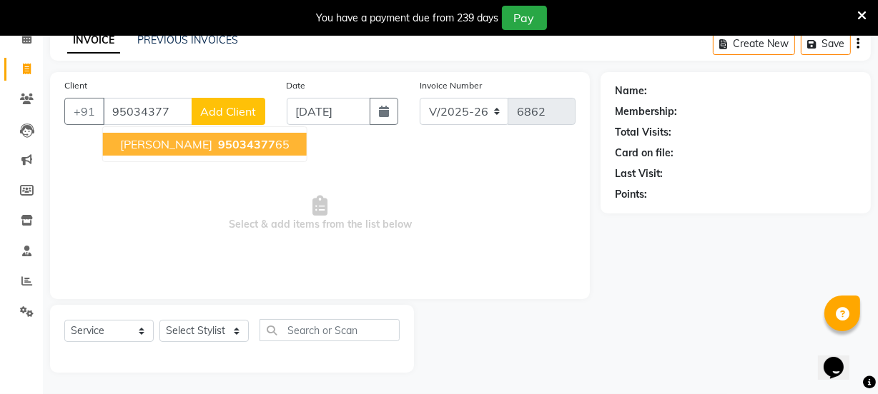
click at [227, 157] on ngb-typeahead-window "[PERSON_NAME] 95034377 65" at bounding box center [204, 144] width 205 height 36
click at [157, 156] on ngb-typeahead-window "[PERSON_NAME] 95034377 65" at bounding box center [204, 144] width 205 height 36
click at [128, 154] on button "[PERSON_NAME] 95034377 65" at bounding box center [205, 144] width 204 height 23
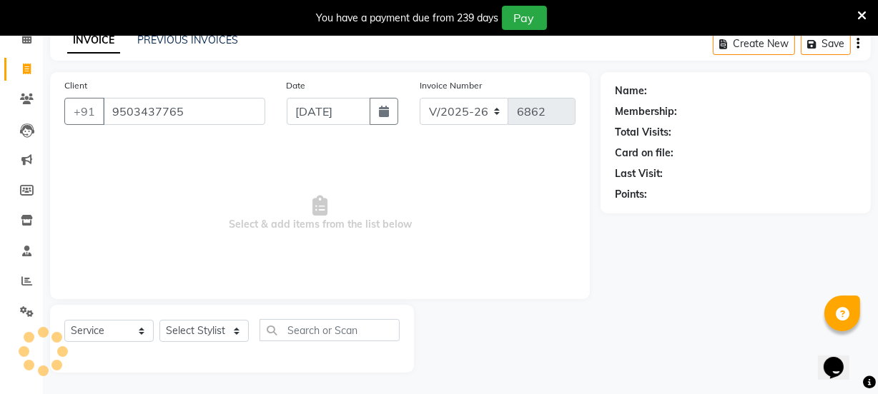
type input "9503437765"
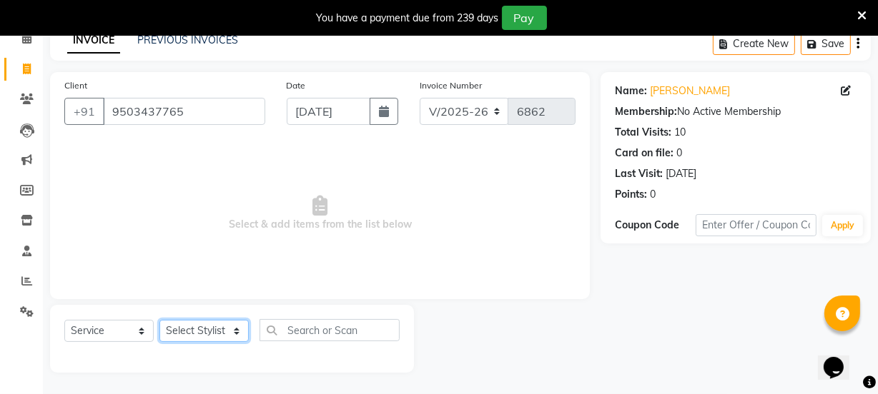
click at [194, 326] on select "Select Stylist [PERSON_NAME] Vaidyakar [PERSON_NAME] [PERSON_NAME] Mane Mosin […" at bounding box center [203, 331] width 89 height 22
select select "87505"
click at [159, 320] on select "Select Stylist [PERSON_NAME] Vaidyakar [PERSON_NAME] [PERSON_NAME] Mane Mosin […" at bounding box center [203, 331] width 89 height 22
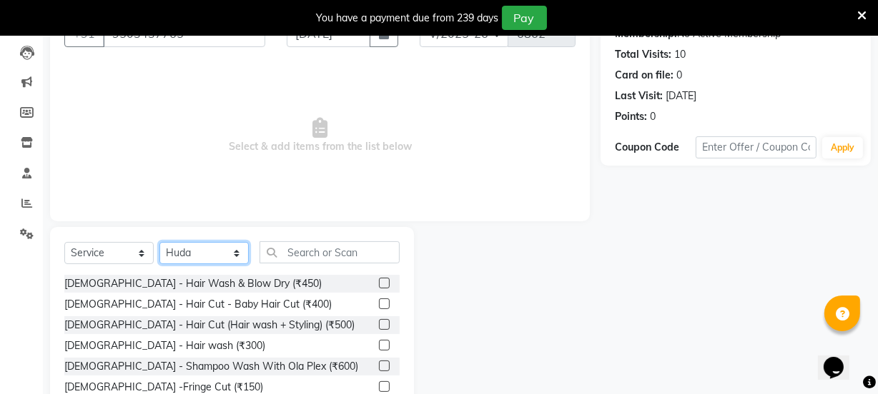
scroll to position [214, 0]
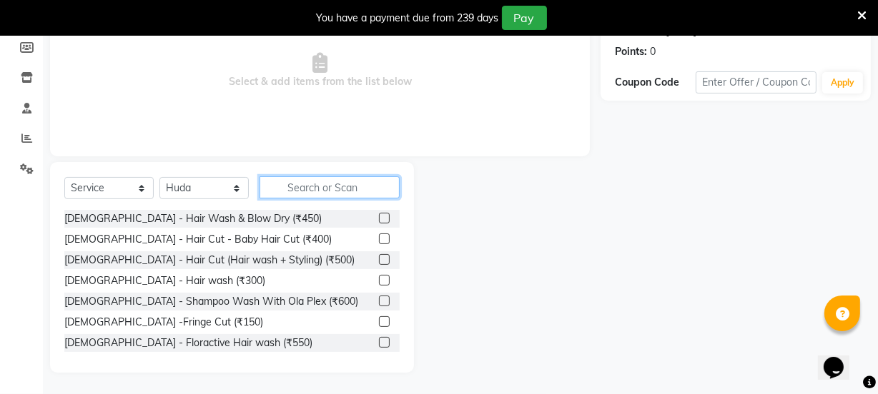
click at [304, 184] on input "text" at bounding box center [329, 188] width 140 height 22
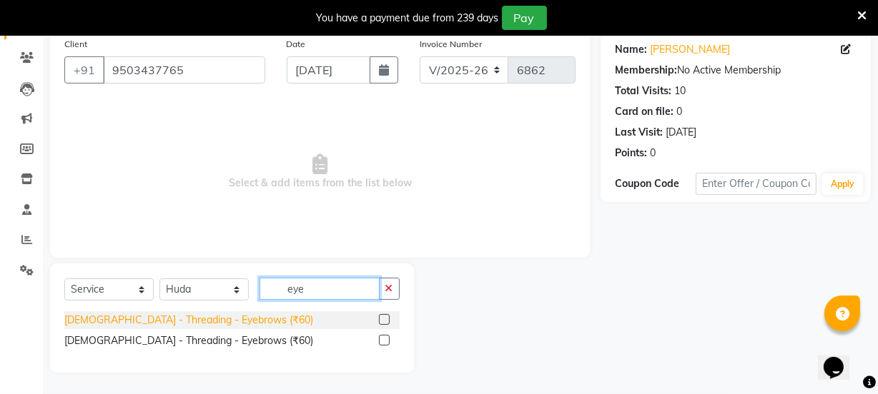
type input "eye"
click at [207, 316] on div "[DEMOGRAPHIC_DATA] - Threading - Eyebrows (₹60)" at bounding box center [188, 320] width 249 height 15
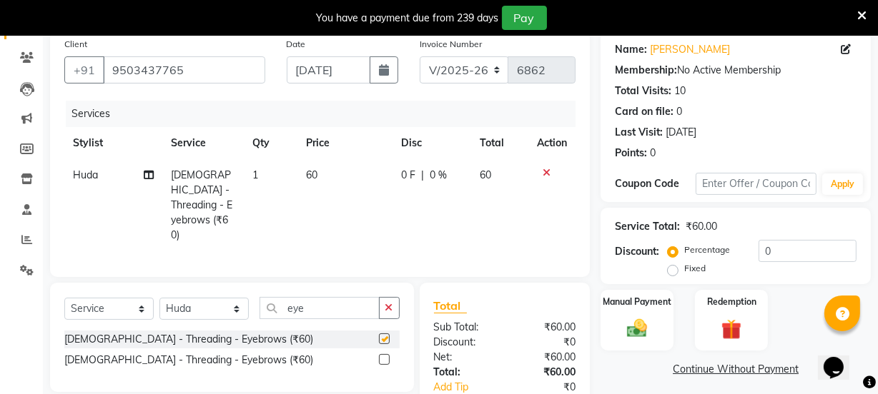
checkbox input "false"
click at [333, 297] on input "eye" at bounding box center [319, 308] width 120 height 22
type input "e"
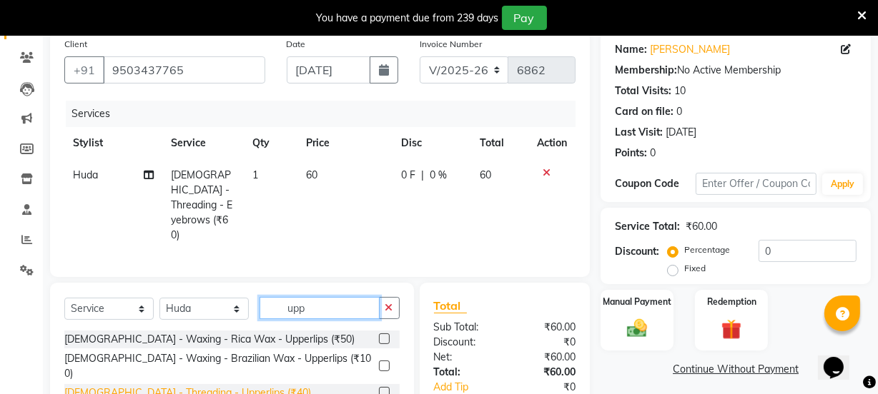
type input "upp"
click at [201, 386] on div "[DEMOGRAPHIC_DATA] - Threading - Upperlips (₹40)" at bounding box center [187, 393] width 247 height 15
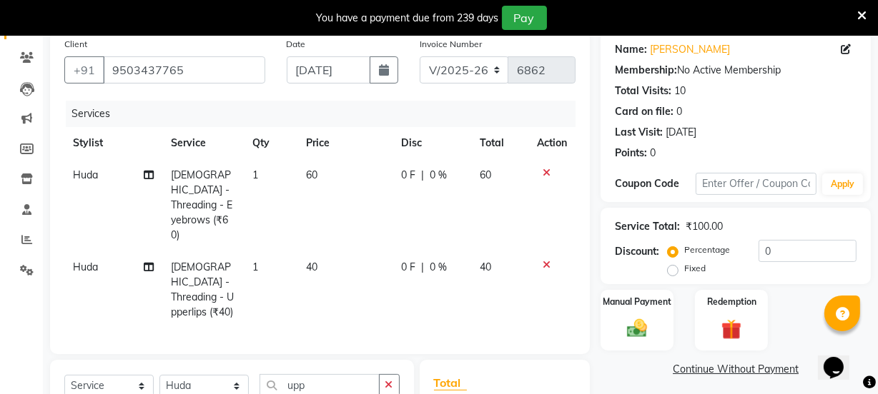
checkbox input "false"
click at [314, 374] on input "upp" at bounding box center [319, 385] width 120 height 22
type input "u"
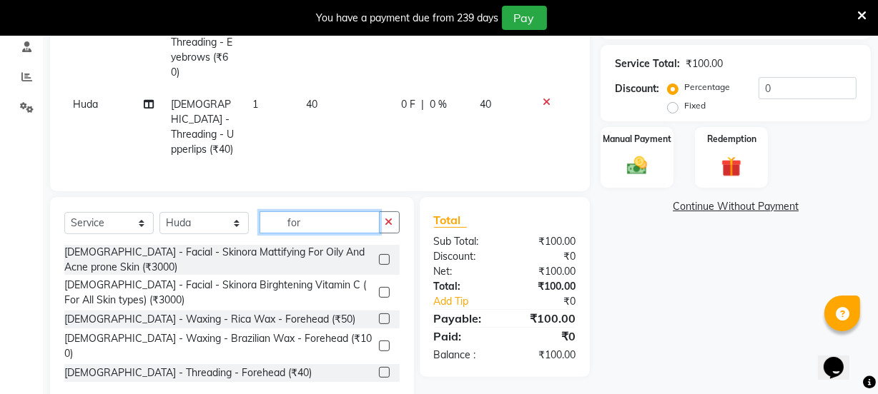
scroll to position [71, 0]
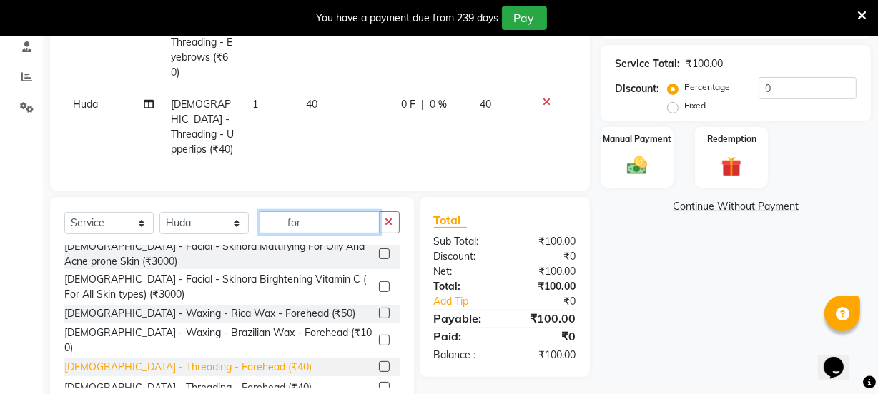
type input "for"
click at [140, 360] on div "[DEMOGRAPHIC_DATA] - Threading - Forehead (₹40)" at bounding box center [187, 367] width 247 height 15
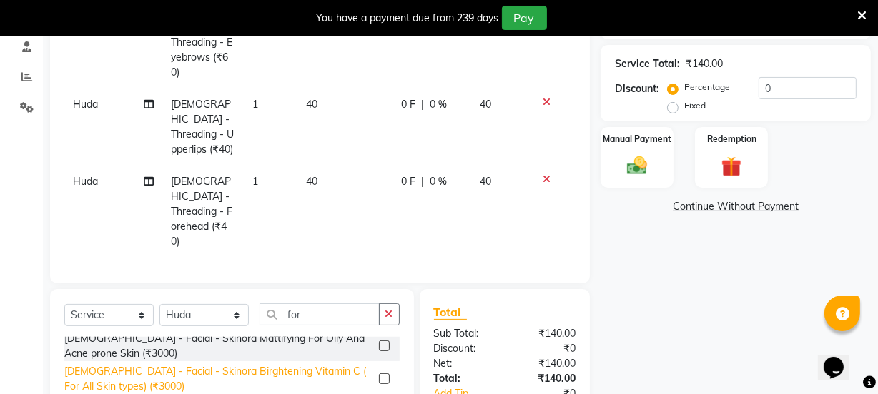
checkbox input "false"
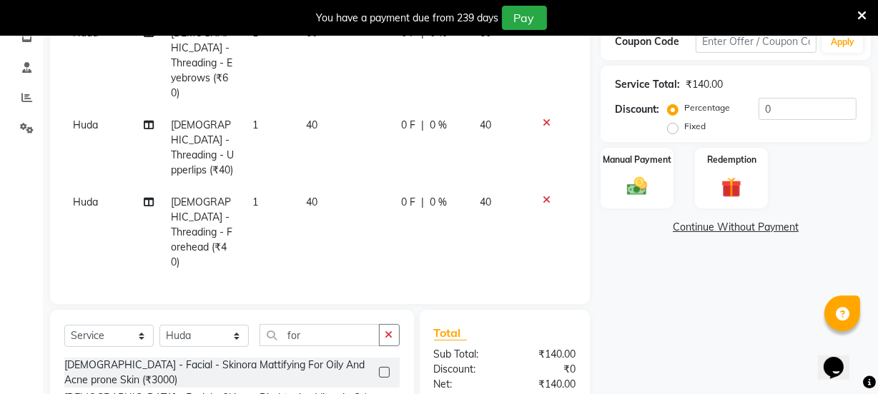
scroll to position [337, 0]
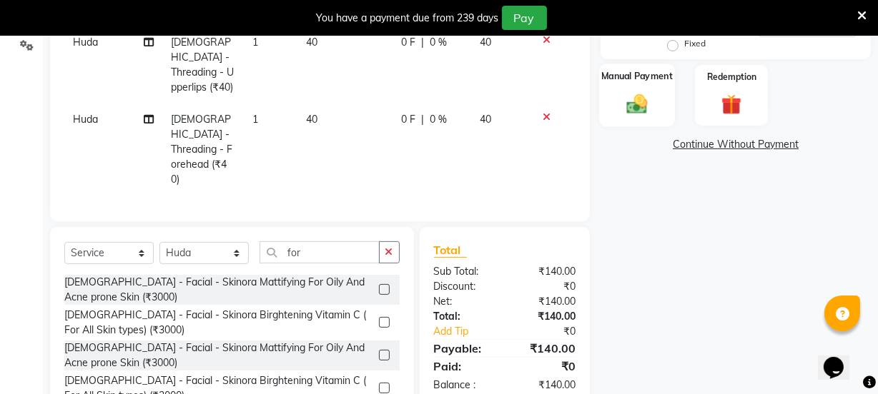
click at [623, 96] on img at bounding box center [637, 103] width 34 height 24
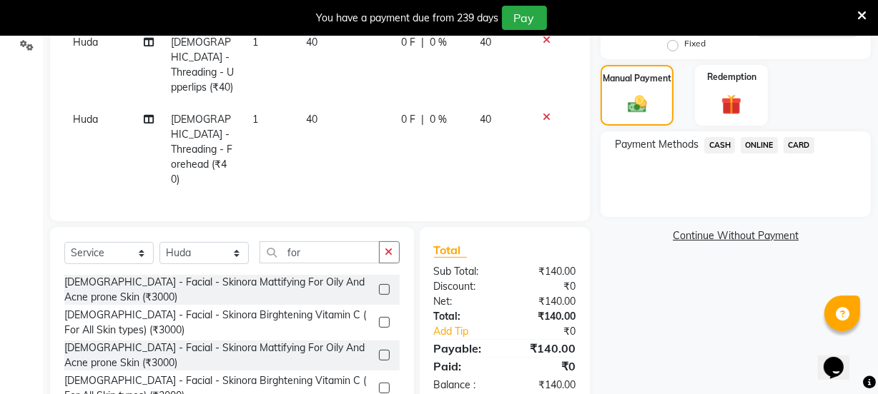
click at [763, 148] on span "ONLINE" at bounding box center [758, 145] width 37 height 16
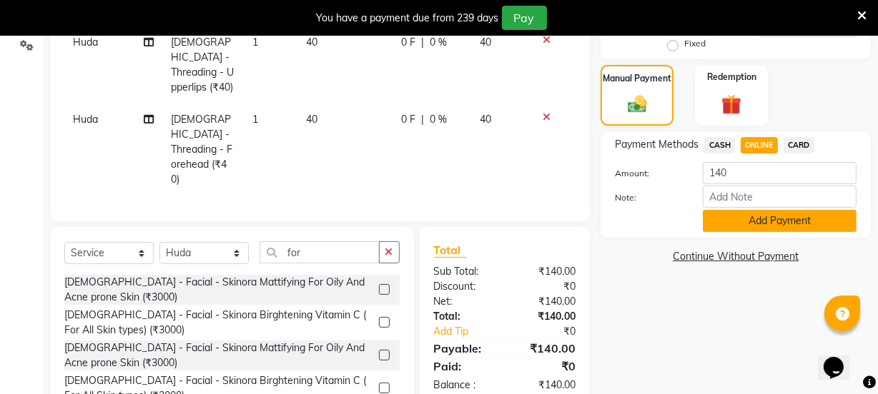
click at [760, 214] on button "Add Payment" at bounding box center [780, 221] width 154 height 22
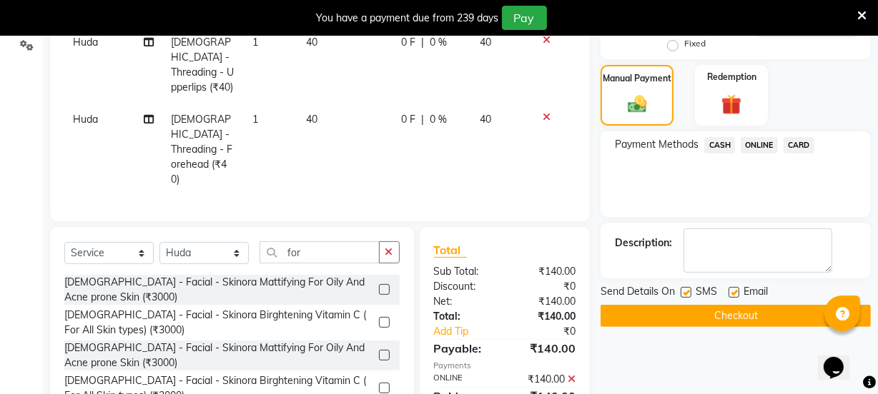
click at [718, 315] on button "Checkout" at bounding box center [735, 316] width 270 height 22
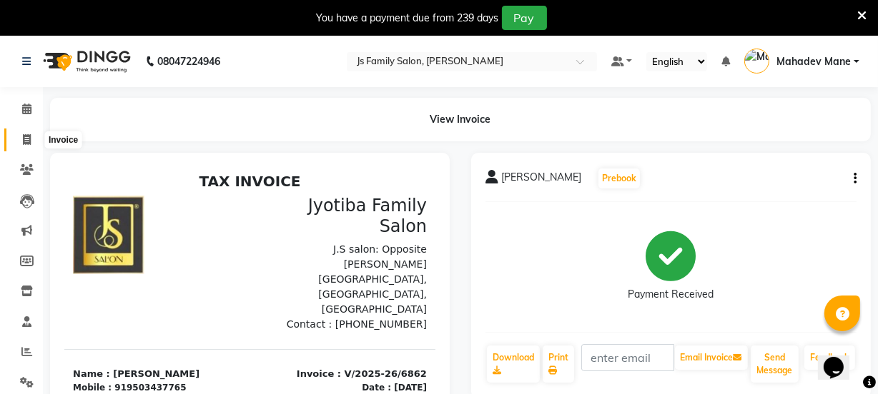
click at [24, 142] on icon at bounding box center [27, 139] width 8 height 11
select select "service"
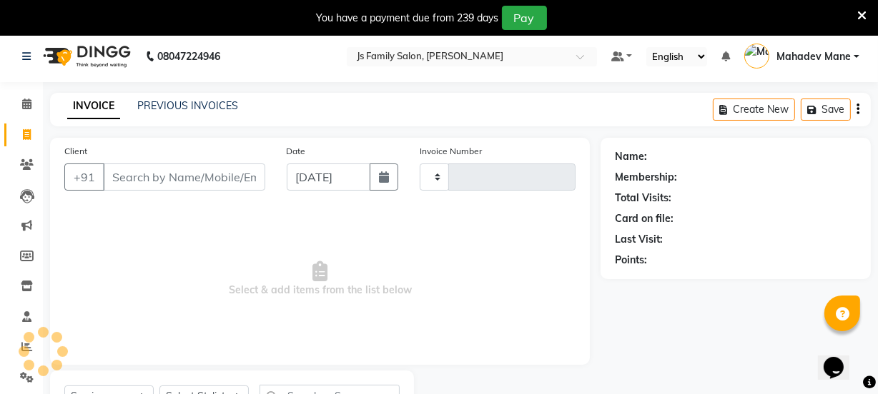
type input "6863"
select select "3729"
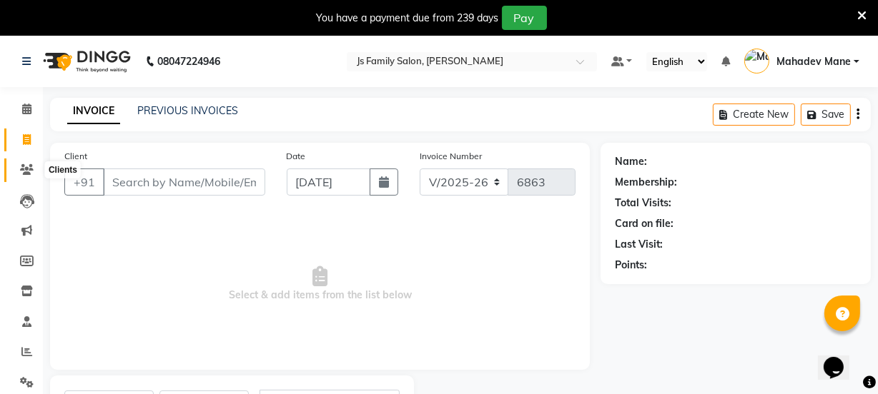
click at [24, 173] on icon at bounding box center [27, 169] width 14 height 11
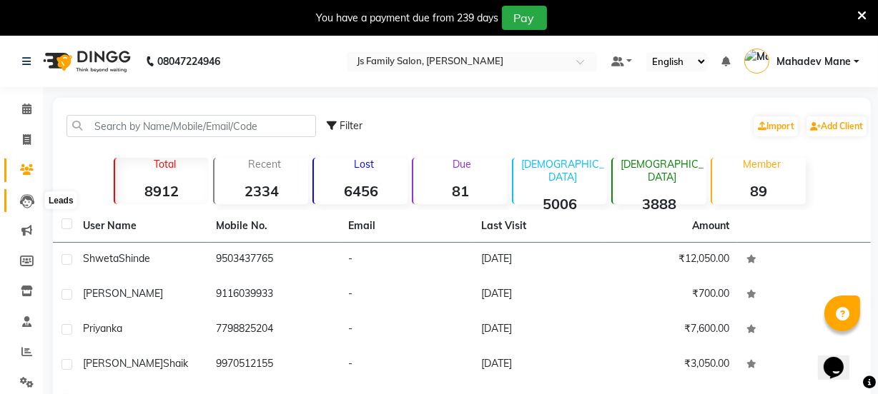
click at [20, 203] on icon at bounding box center [27, 201] width 14 height 14
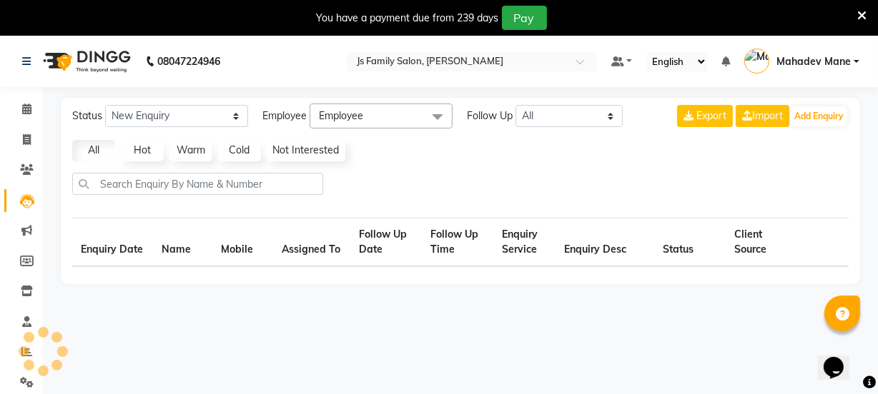
select select "10"
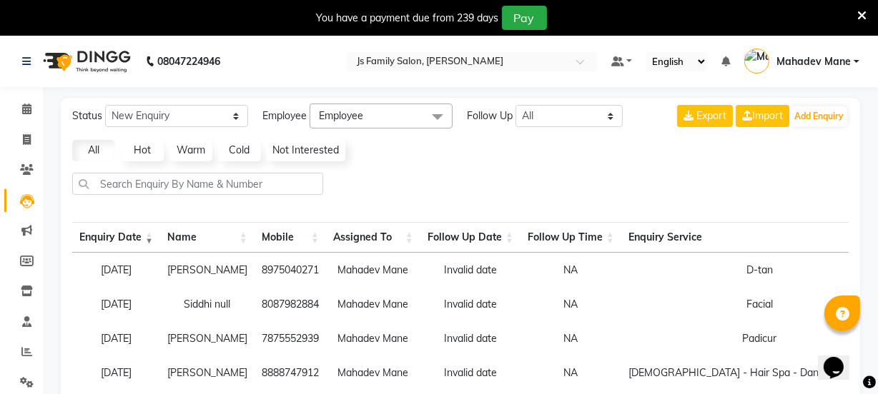
scroll to position [194, 0]
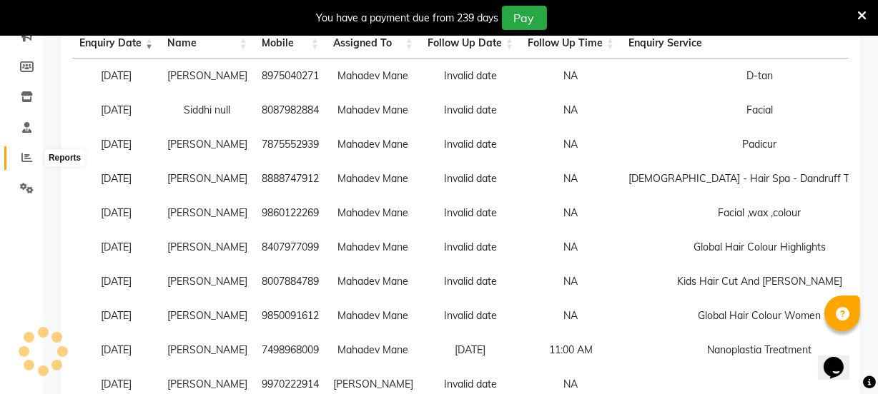
click at [24, 157] on icon at bounding box center [26, 157] width 11 height 11
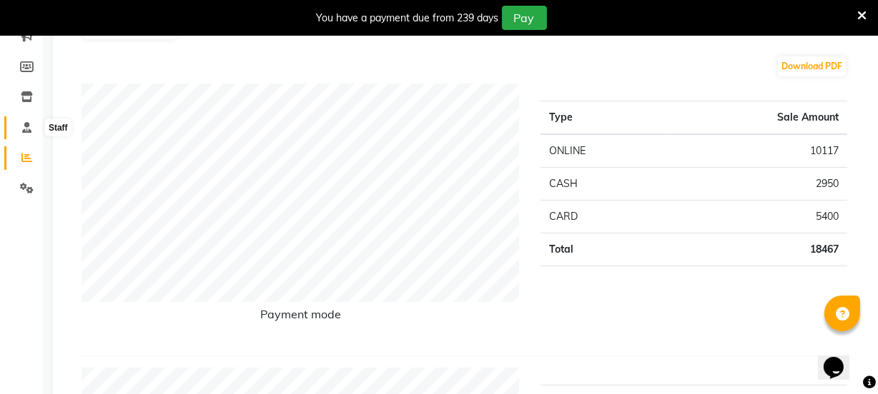
scroll to position [129, 0]
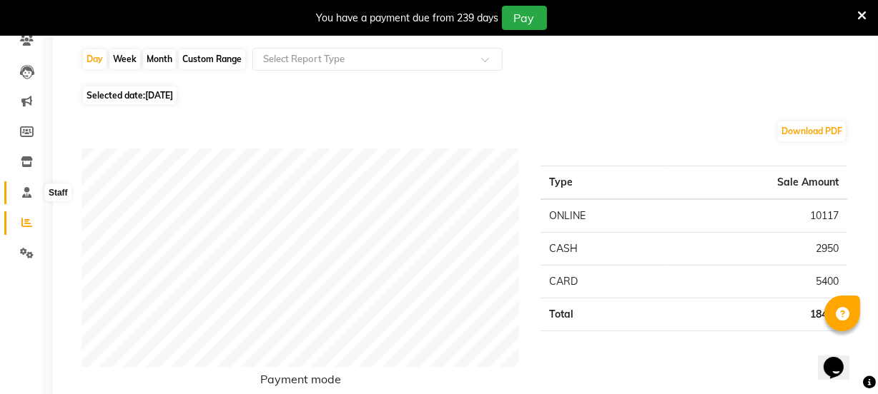
click at [26, 194] on icon at bounding box center [26, 192] width 9 height 11
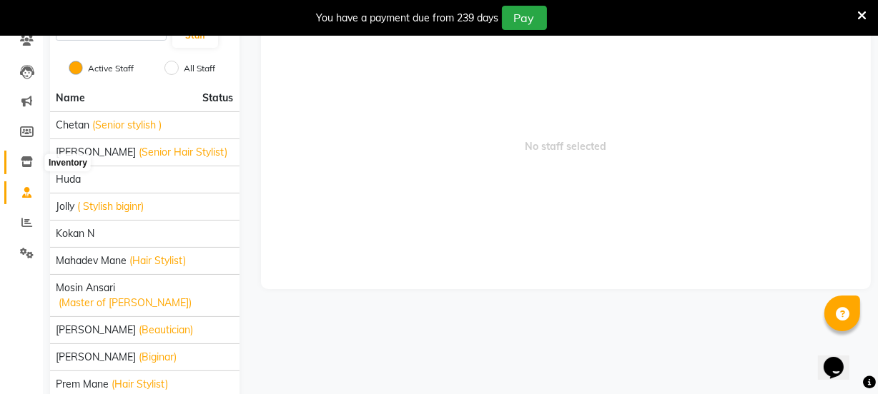
click at [26, 166] on icon at bounding box center [27, 162] width 12 height 11
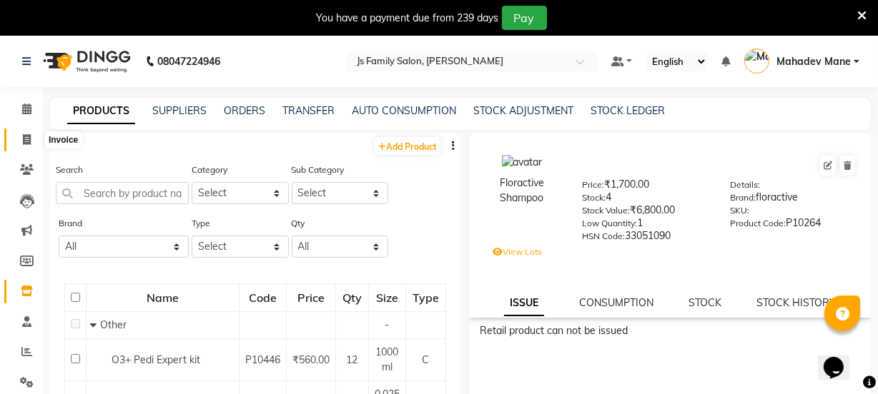
click at [24, 136] on icon at bounding box center [27, 139] width 8 height 11
select select "3729"
select select "service"
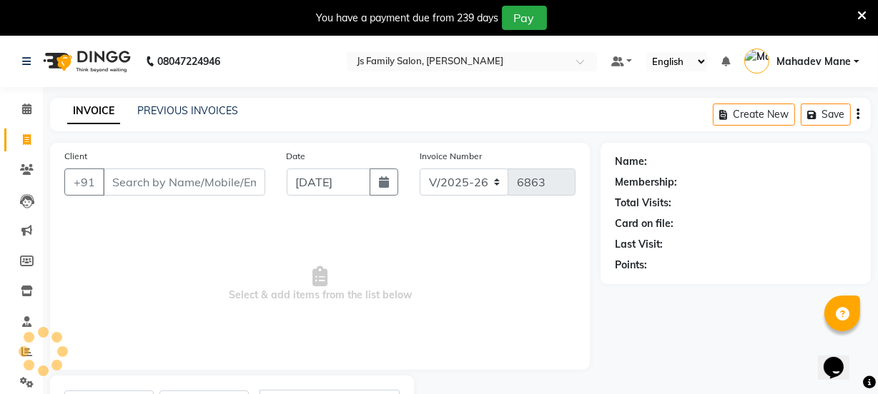
scroll to position [71, 0]
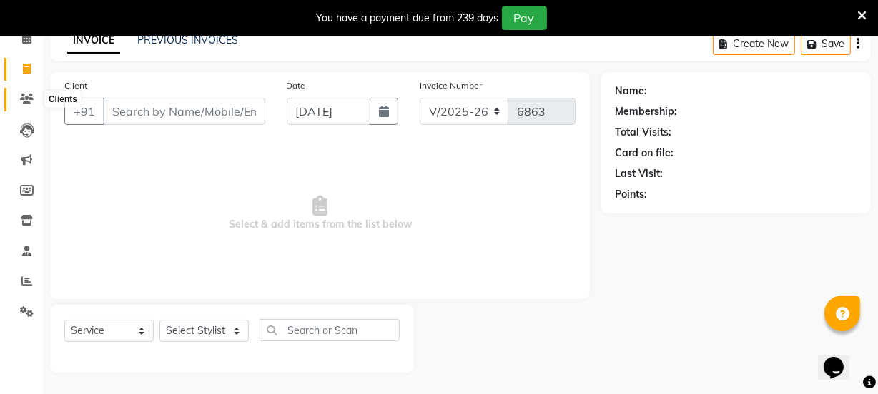
click at [25, 96] on icon at bounding box center [27, 99] width 14 height 11
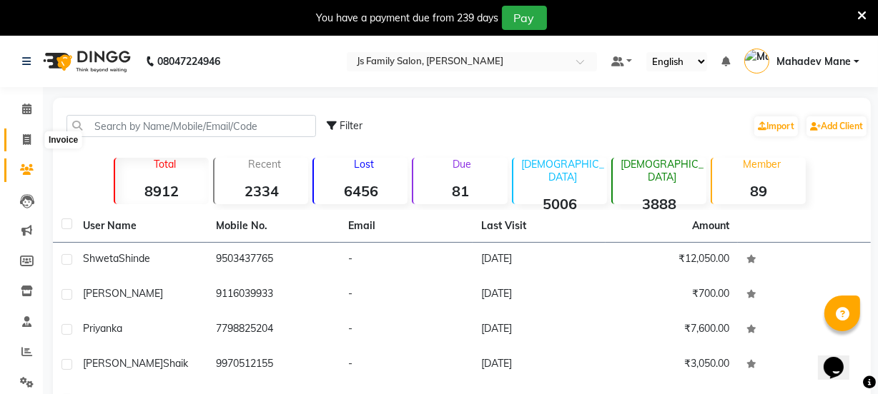
click at [30, 139] on icon at bounding box center [27, 139] width 8 height 11
select select "service"
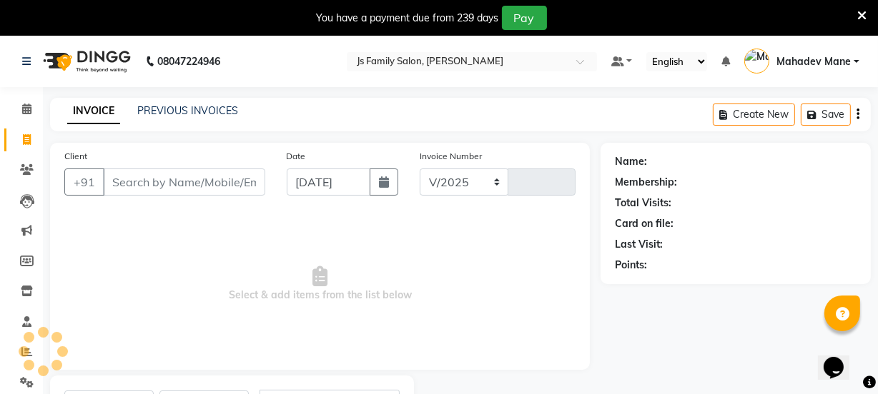
select select "3729"
type input "6863"
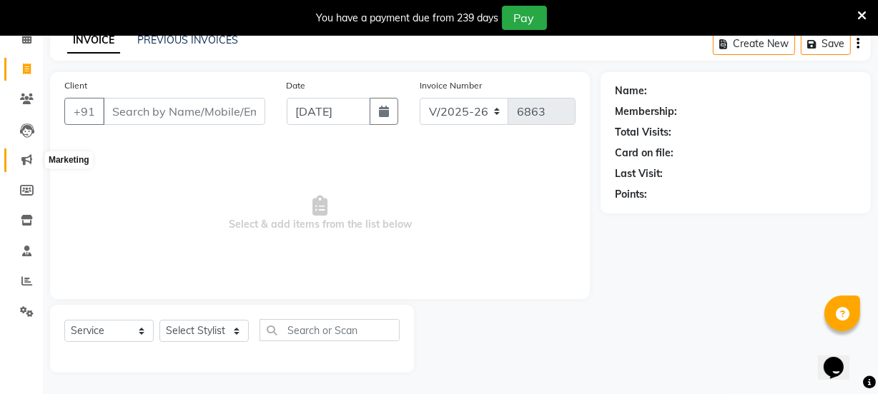
click at [23, 157] on icon at bounding box center [26, 159] width 11 height 11
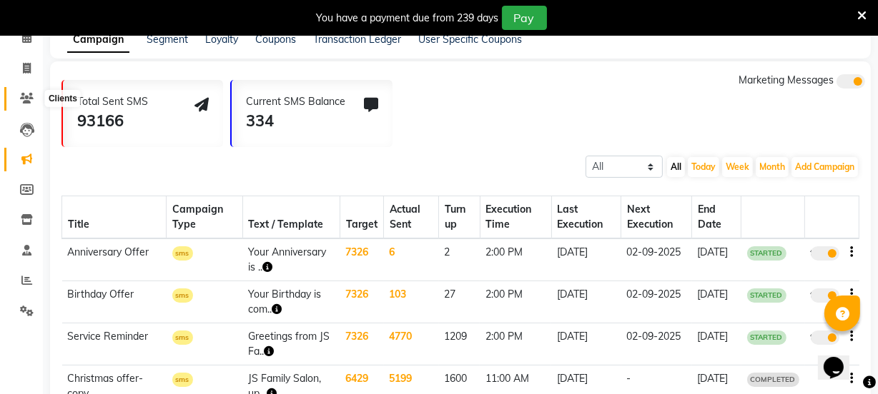
click at [25, 101] on icon at bounding box center [27, 98] width 14 height 11
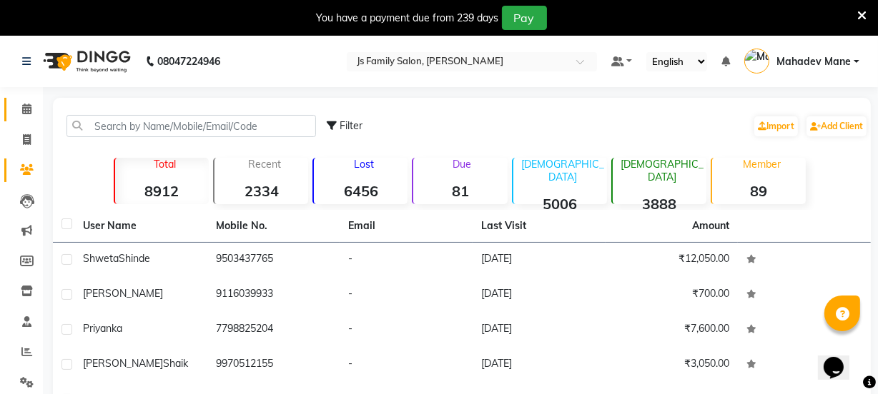
click at [20, 113] on span at bounding box center [26, 109] width 25 height 16
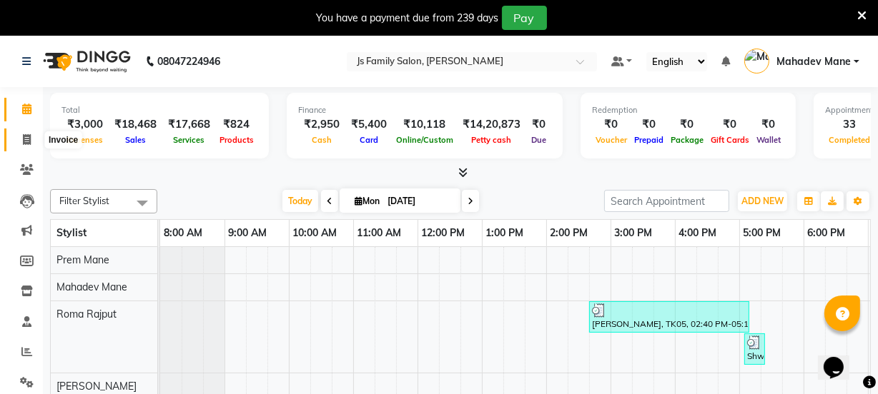
click at [20, 136] on span at bounding box center [26, 140] width 25 height 16
select select "3729"
select select "service"
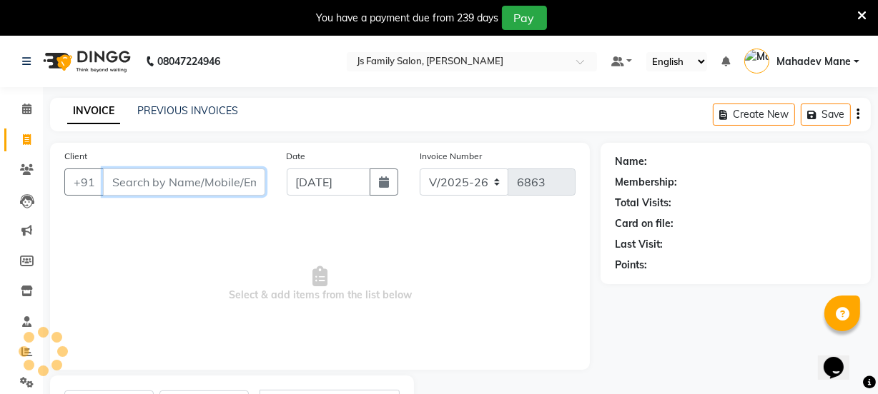
click at [124, 182] on input "Client" at bounding box center [184, 182] width 162 height 27
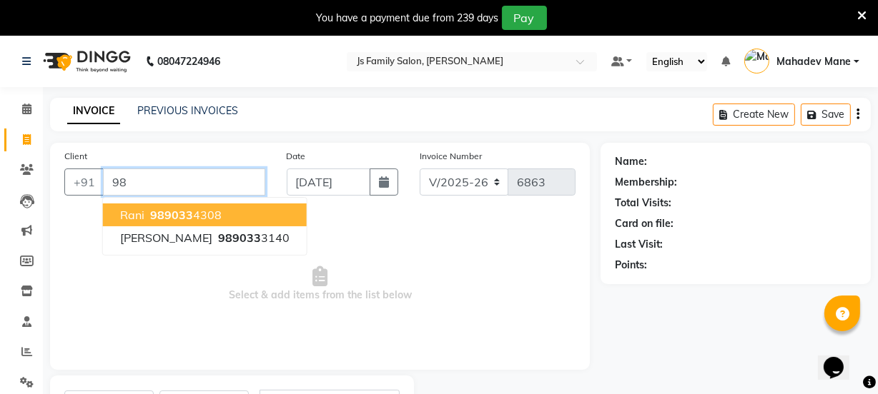
type input "9"
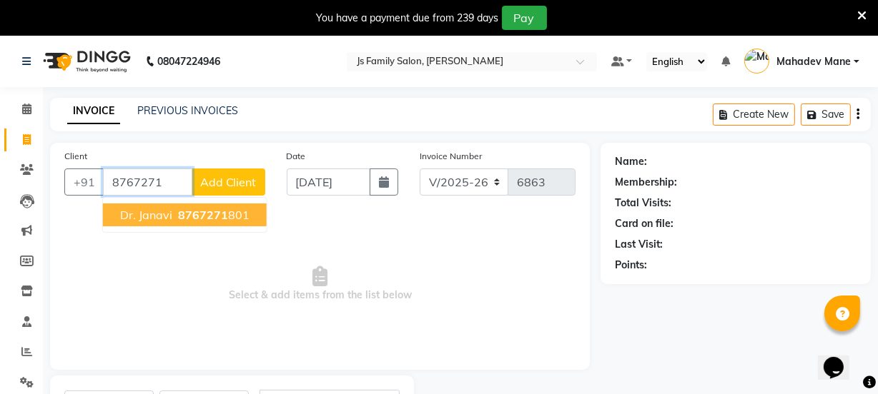
click at [219, 214] on span "8767271" at bounding box center [203, 215] width 50 height 14
type input "8767271801"
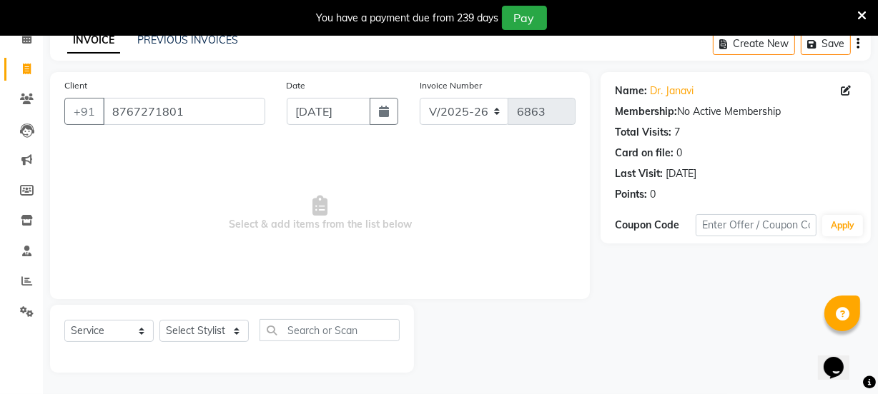
scroll to position [71, 0]
click at [187, 330] on select "Select Stylist [PERSON_NAME] Vaidyakar [PERSON_NAME] [PERSON_NAME] Mane Mosin […" at bounding box center [203, 331] width 89 height 22
click at [194, 328] on select "Select Stylist [PERSON_NAME] Vaidyakar [PERSON_NAME] [PERSON_NAME] Mane Mosin […" at bounding box center [203, 331] width 89 height 22
select select "22902"
click at [159, 320] on select "Select Stylist [PERSON_NAME] Vaidyakar [PERSON_NAME] [PERSON_NAME] Mane Mosin […" at bounding box center [203, 331] width 89 height 22
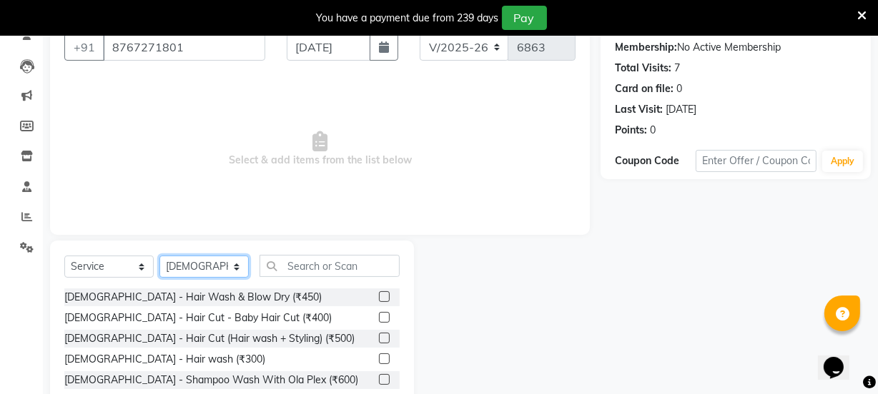
scroll to position [214, 0]
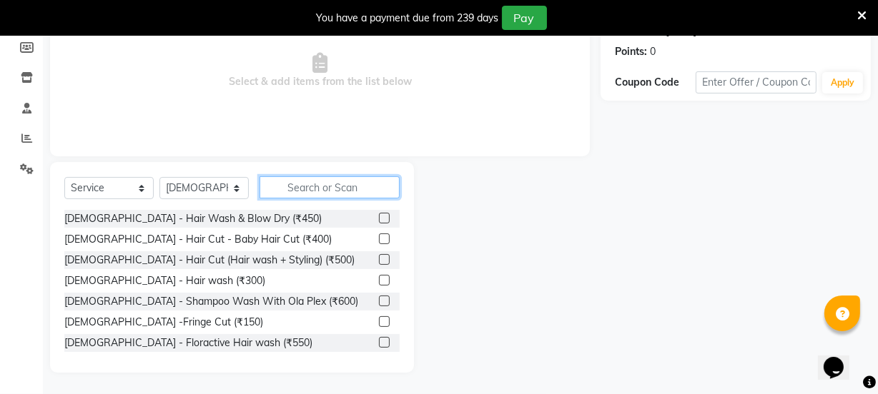
click at [287, 189] on input "text" at bounding box center [329, 188] width 140 height 22
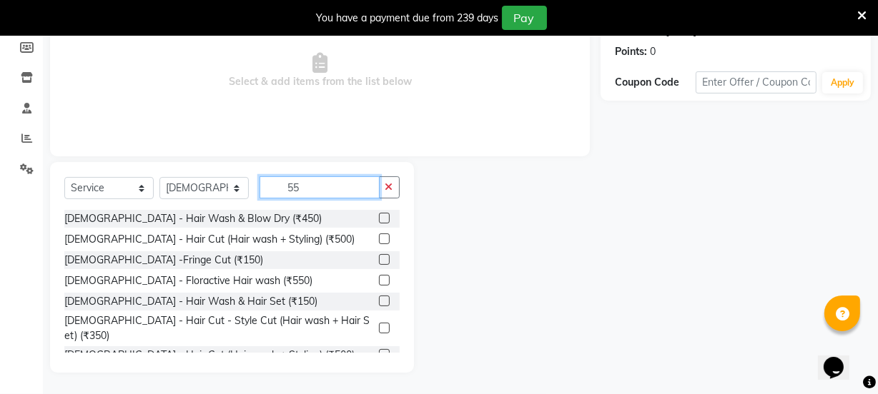
scroll to position [207, 0]
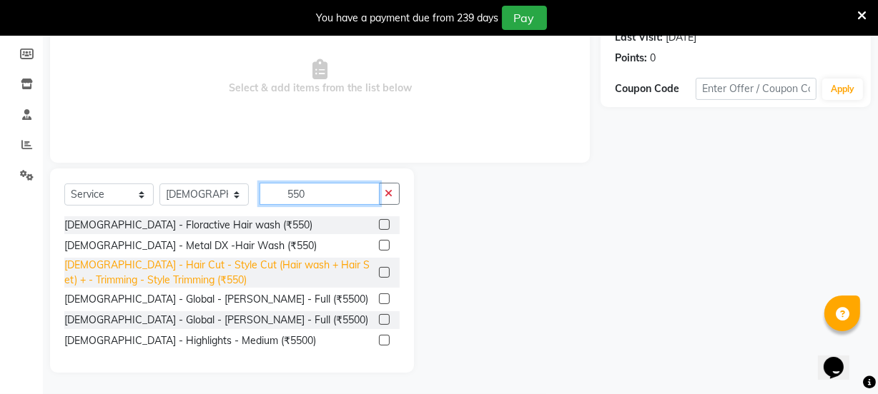
type input "550"
click at [321, 269] on div "[DEMOGRAPHIC_DATA] - Hair Cut - Style Cut (Hair wash + Hair Set) + - Trimming -…" at bounding box center [218, 273] width 309 height 30
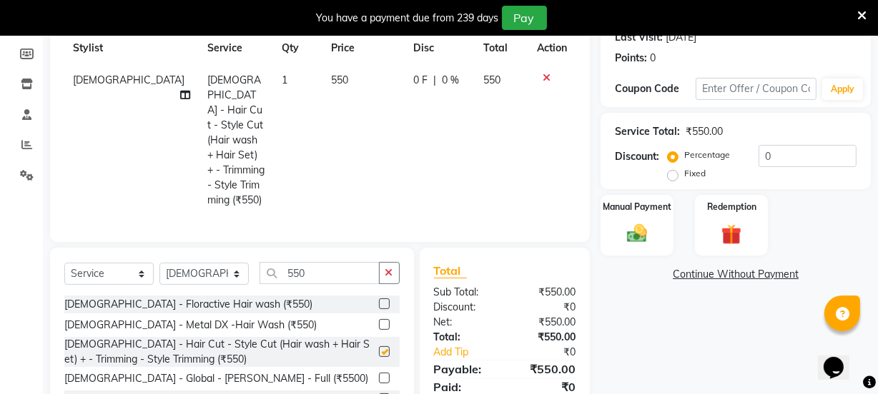
checkbox input "false"
click at [650, 231] on img at bounding box center [637, 234] width 34 height 24
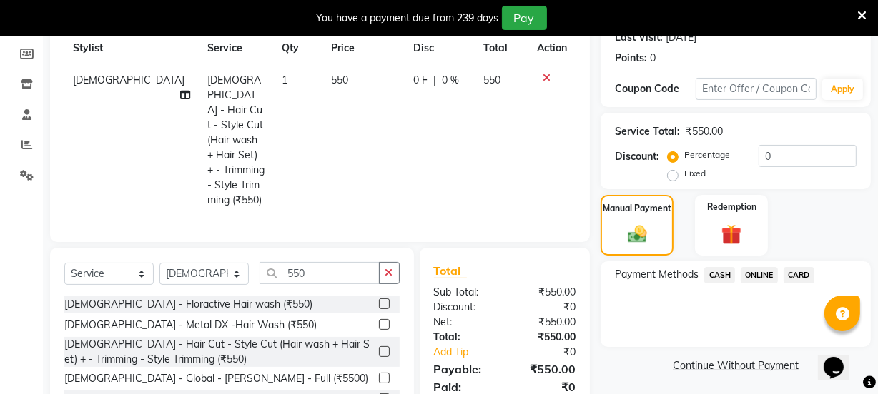
click at [724, 272] on span "CASH" at bounding box center [719, 275] width 31 height 16
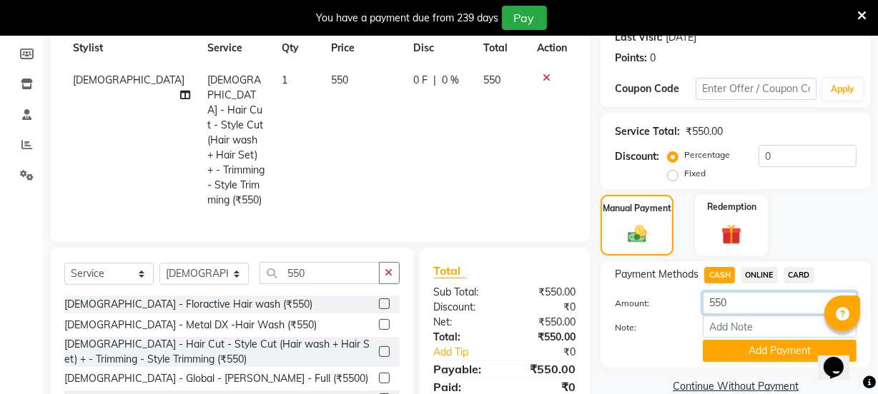
click at [728, 302] on input "550" at bounding box center [780, 303] width 154 height 22
type input "500"
click at [743, 344] on button "Add Payment" at bounding box center [780, 351] width 154 height 22
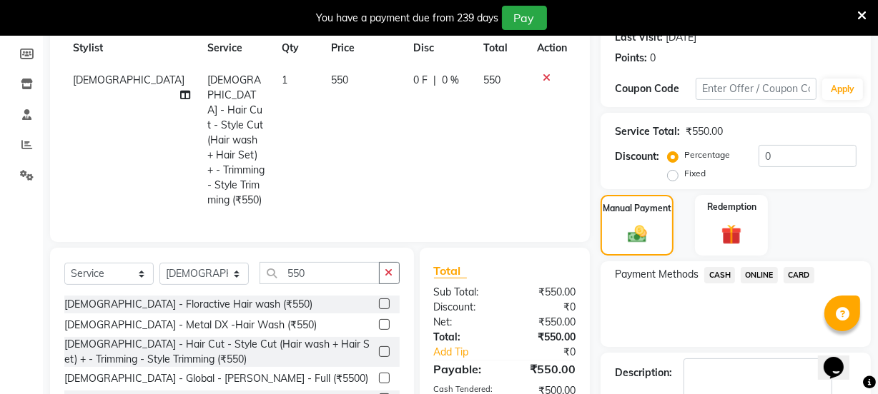
click at [763, 276] on span "ONLINE" at bounding box center [758, 275] width 37 height 16
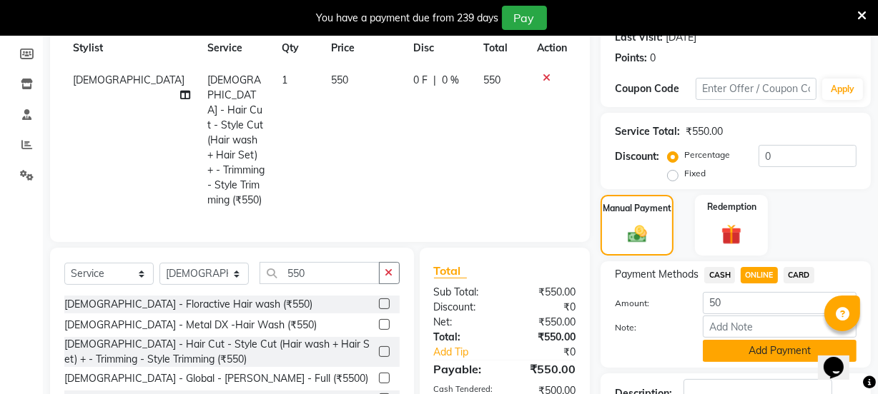
click at [772, 347] on button "Add Payment" at bounding box center [780, 351] width 154 height 22
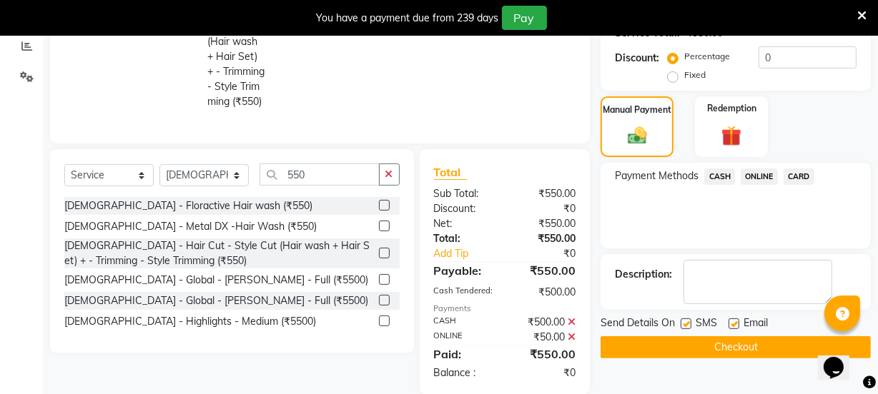
scroll to position [307, 0]
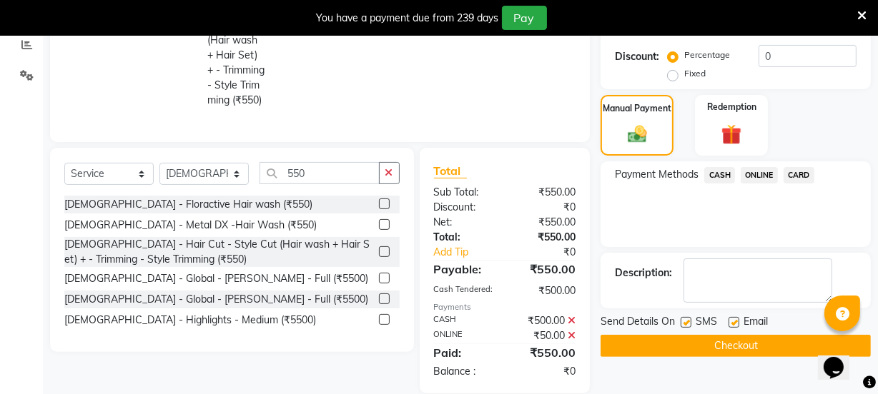
click at [770, 339] on button "Checkout" at bounding box center [735, 346] width 270 height 22
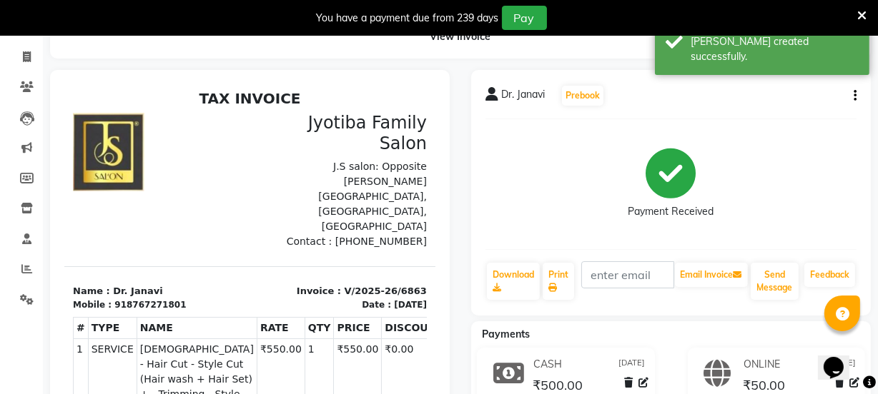
scroll to position [82, 0]
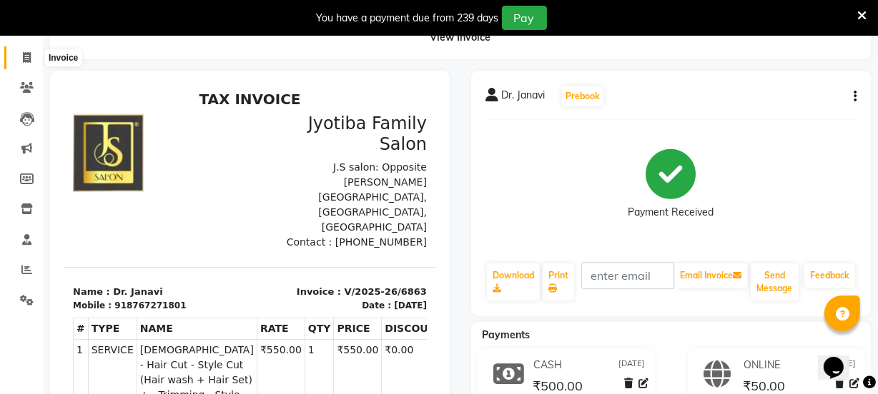
click at [16, 55] on span at bounding box center [26, 58] width 25 height 16
select select "service"
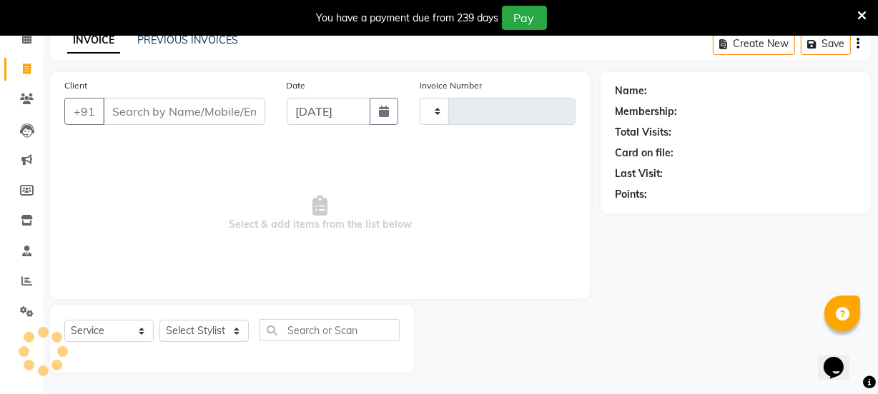
type input "6864"
select select "3729"
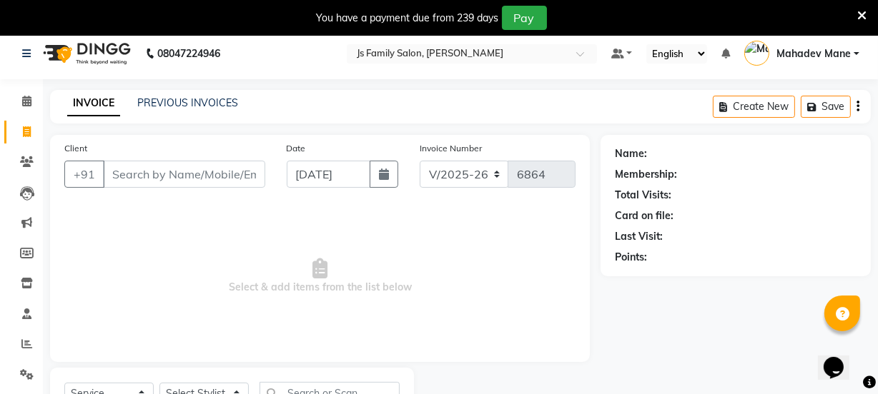
scroll to position [0, 0]
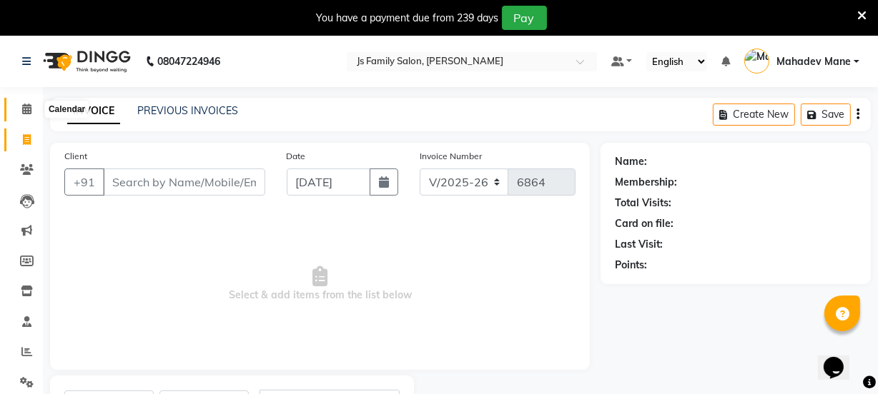
click at [27, 112] on icon at bounding box center [26, 109] width 9 height 11
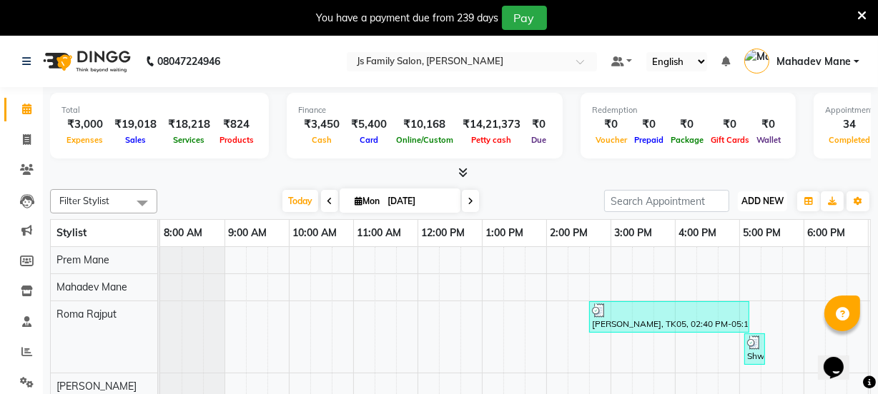
click at [750, 201] on span "ADD NEW" at bounding box center [762, 201] width 42 height 11
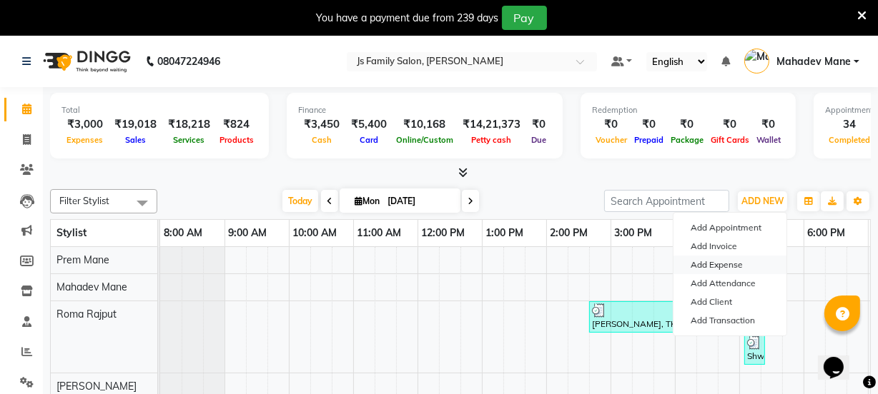
click at [728, 258] on link "Add Expense" at bounding box center [729, 265] width 113 height 19
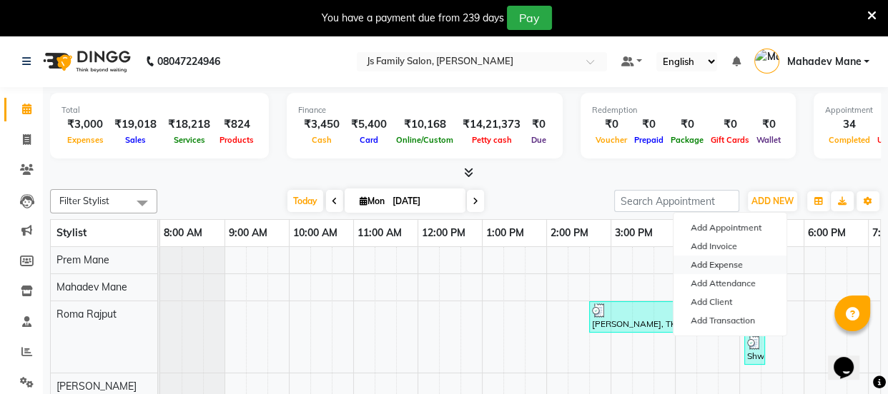
select select "1"
select select "1885"
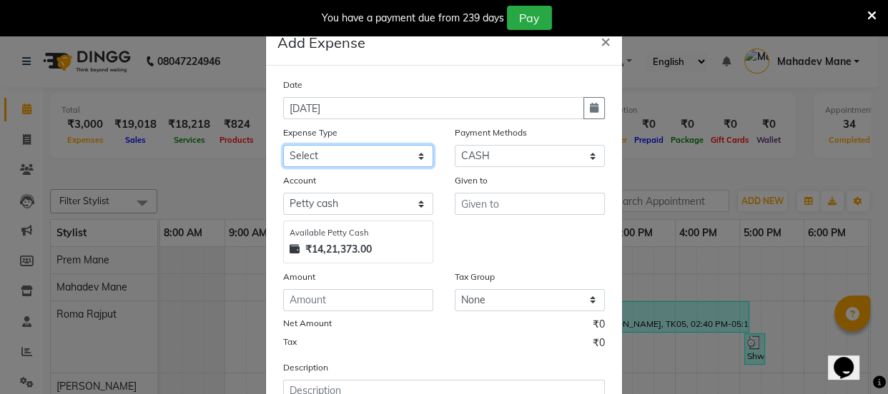
click at [383, 157] on select "Select Advance salary Advance salary ajaj Bank charges Car maintenance Cash tra…" at bounding box center [358, 156] width 150 height 22
select select "18043"
click at [283, 146] on select "Select Advance salary Advance salary ajaj Bank charges Car maintenance Cash tra…" at bounding box center [358, 156] width 150 height 22
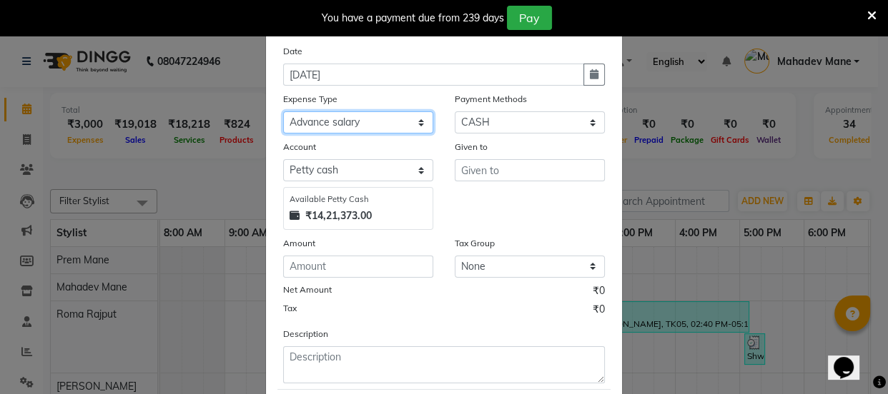
scroll to position [64, 0]
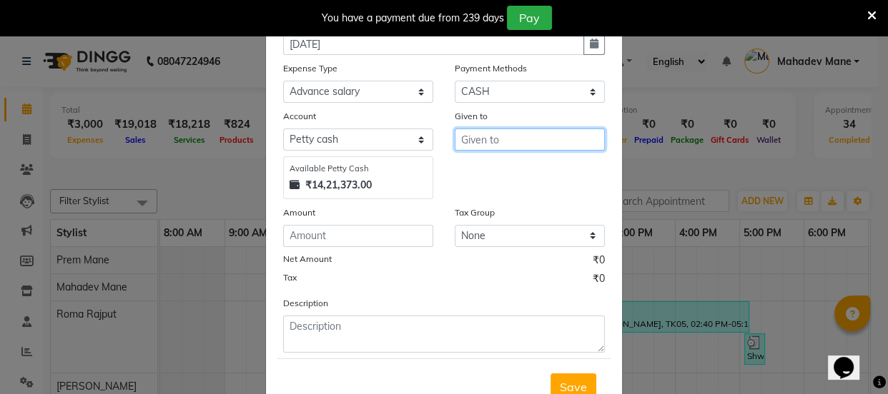
click at [510, 148] on input "text" at bounding box center [530, 140] width 150 height 22
click at [519, 144] on input "[PERSON_NAME]" at bounding box center [530, 140] width 150 height 22
click at [500, 172] on span "Rajan" at bounding box center [488, 171] width 32 height 14
type input "Rajan"
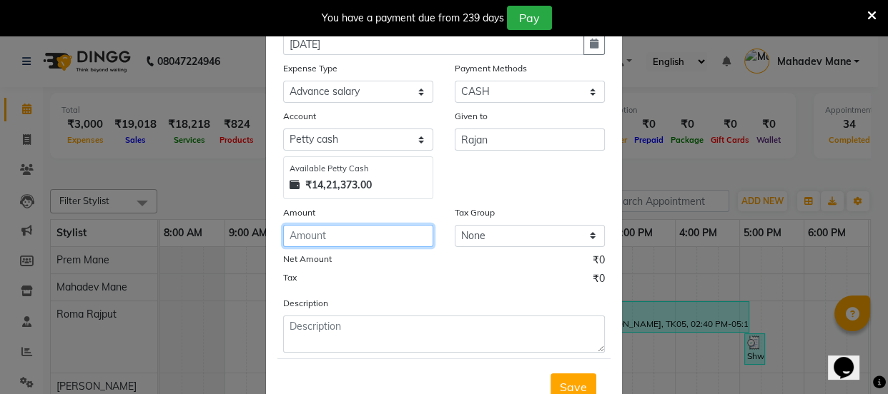
click at [372, 236] on input "number" at bounding box center [358, 236] width 150 height 22
type input "2"
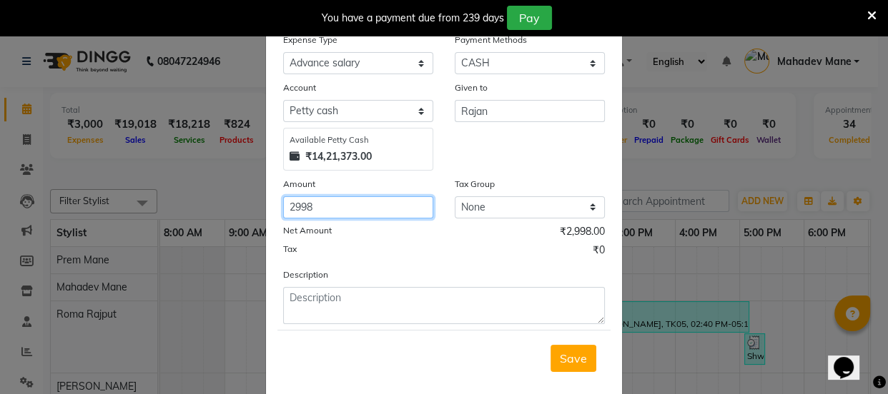
scroll to position [119, 0]
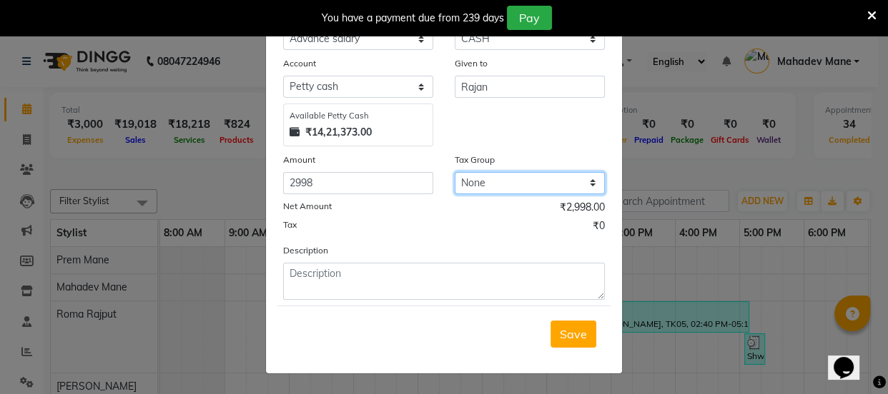
click at [545, 179] on select "None" at bounding box center [530, 183] width 150 height 22
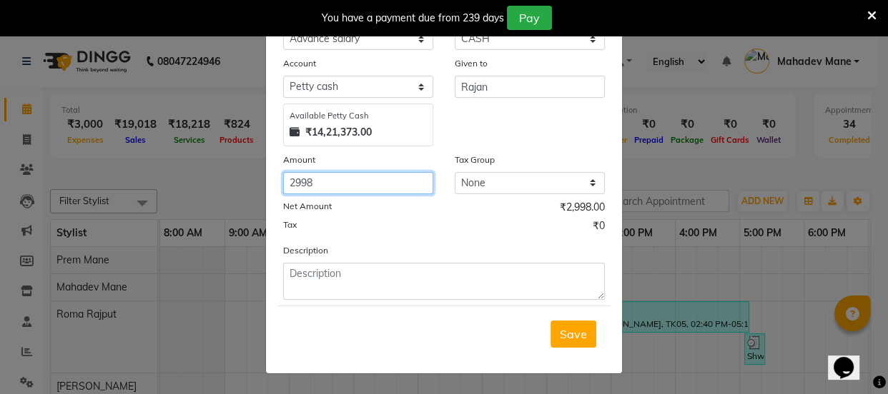
click at [372, 179] on input "2998" at bounding box center [358, 183] width 150 height 22
type input "2"
type input "3000"
click at [368, 237] on div "Date [DATE] Expense Type Select Advance salary Advance salary ajaj Bank charges…" at bounding box center [444, 130] width 322 height 340
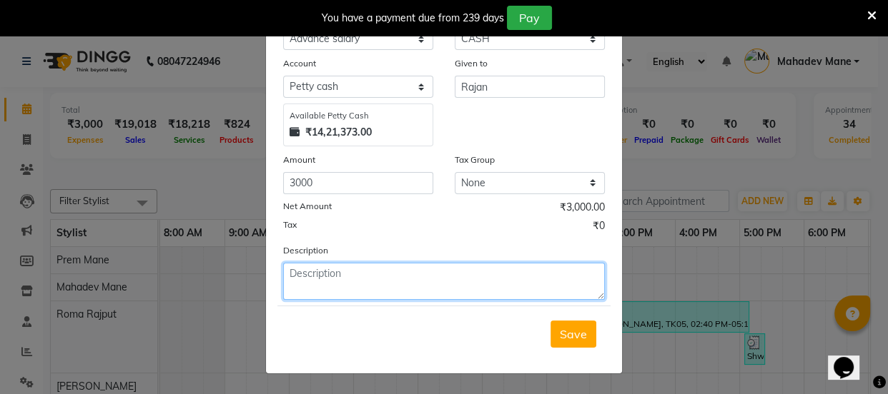
click at [511, 278] on textarea at bounding box center [444, 281] width 322 height 37
type textarea "p"
type textarea "m"
click at [498, 272] on textarea "Phone [PERSON_NAME] haa [GEOGRAPHIC_DATA][PERSON_NAME] expans mar" at bounding box center [444, 281] width 322 height 37
click at [495, 274] on textarea "Phone [PERSON_NAME] haa [GEOGRAPHIC_DATA][PERSON_NAME] expans mar" at bounding box center [444, 281] width 322 height 37
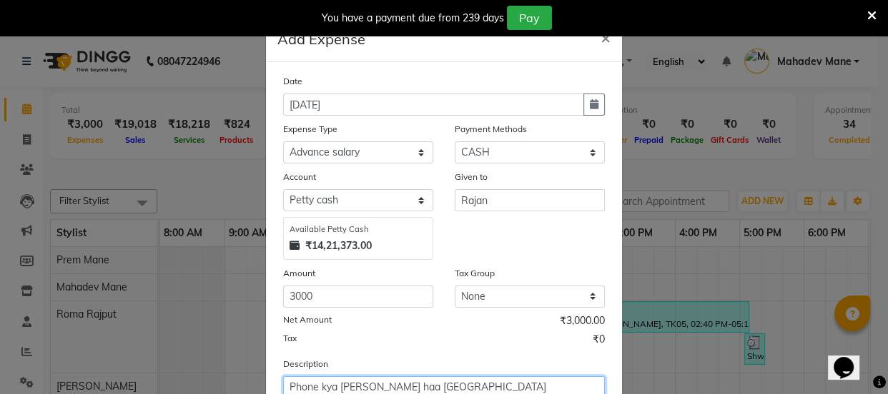
scroll to position [0, 0]
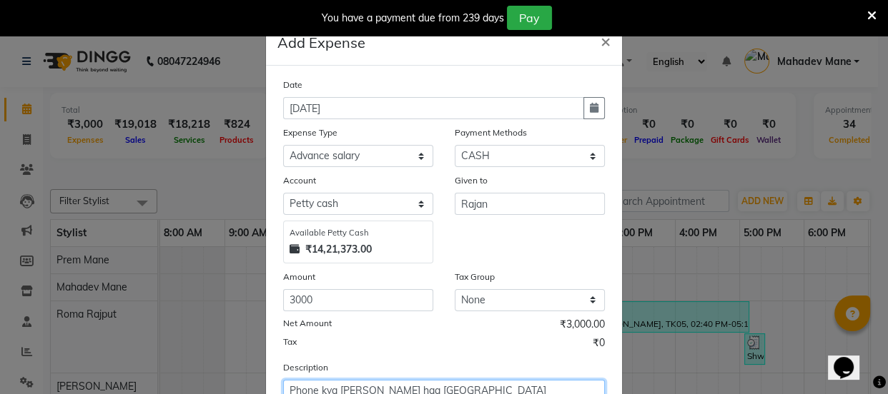
type textarea "Phone kya [PERSON_NAME] haa [GEOGRAPHIC_DATA][PERSON_NAME] expanse mar"
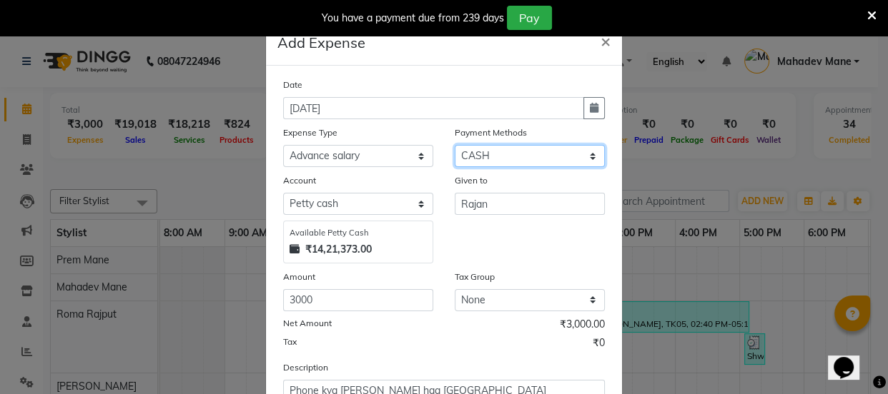
click at [517, 164] on select "Select CASH ONLINE CARD" at bounding box center [530, 156] width 150 height 22
select select "3"
click at [455, 146] on select "Select CASH ONLINE CARD" at bounding box center [530, 156] width 150 height 22
select select "1064"
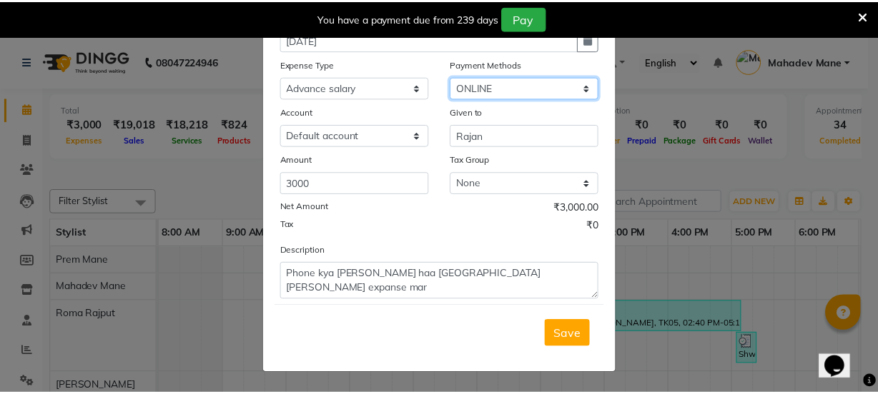
scroll to position [71, 0]
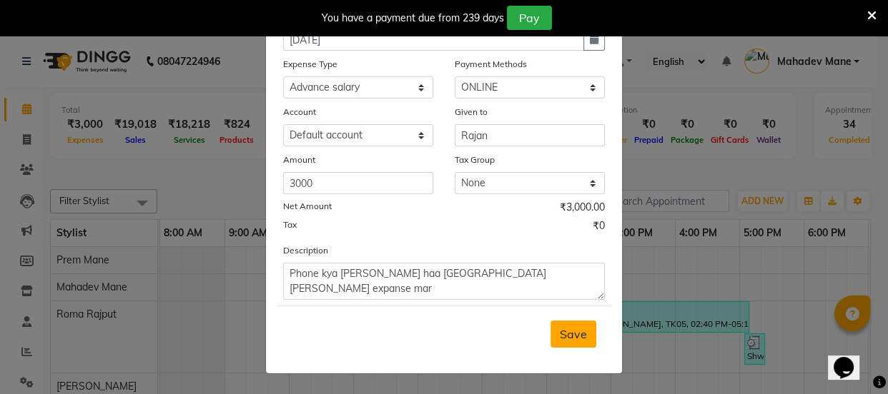
click at [579, 337] on span "Save" at bounding box center [573, 334] width 27 height 14
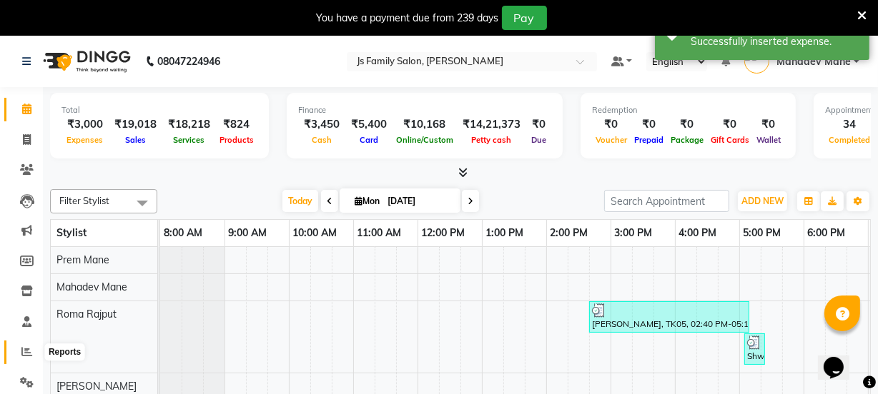
click at [29, 347] on icon at bounding box center [26, 352] width 11 height 11
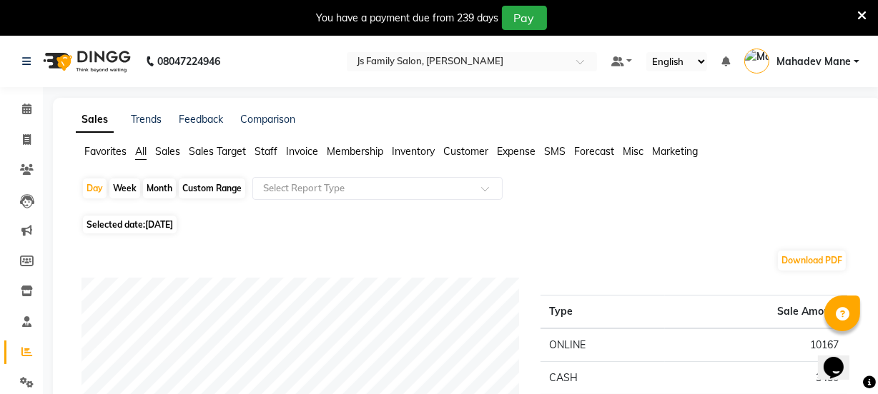
click at [509, 147] on span "Expense" at bounding box center [516, 151] width 39 height 13
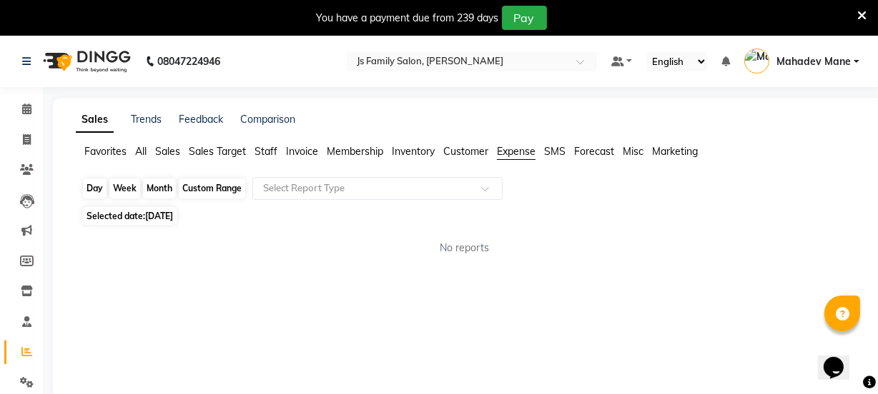
click at [104, 189] on div "Day" at bounding box center [95, 189] width 24 height 20
select select "9"
select select "2025"
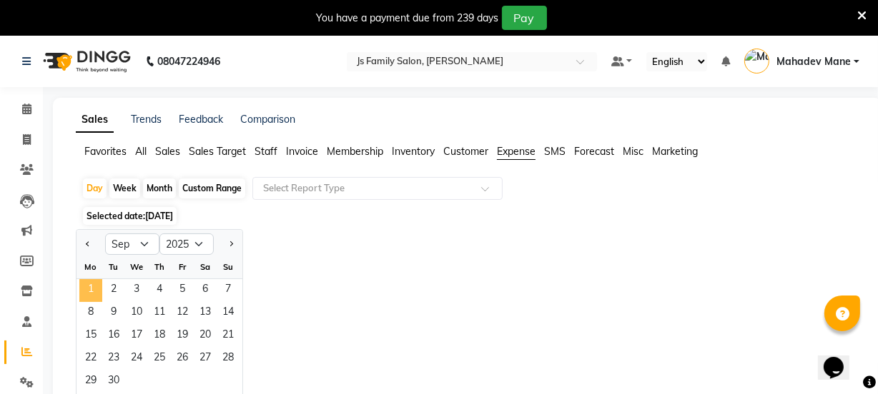
click at [94, 279] on span "1" at bounding box center [90, 290] width 23 height 23
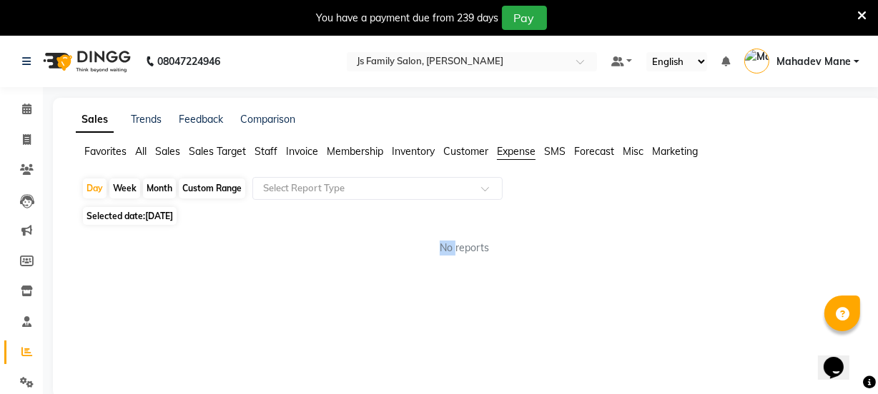
click at [93, 279] on div "Sales Trends Feedback Comparison Favorites All Sales Sales Target Staff Invoice…" at bounding box center [467, 248] width 828 height 300
click at [517, 157] on span "Expense" at bounding box center [516, 151] width 39 height 13
click at [509, 149] on span "Expense" at bounding box center [516, 151] width 39 height 13
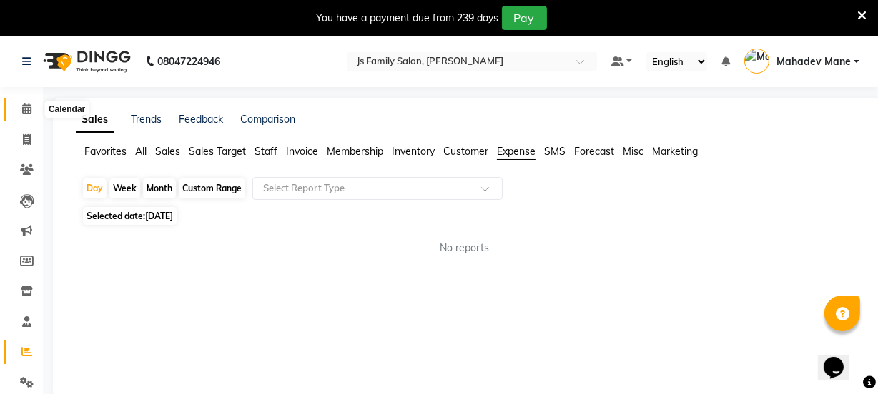
click at [22, 107] on icon at bounding box center [26, 109] width 9 height 11
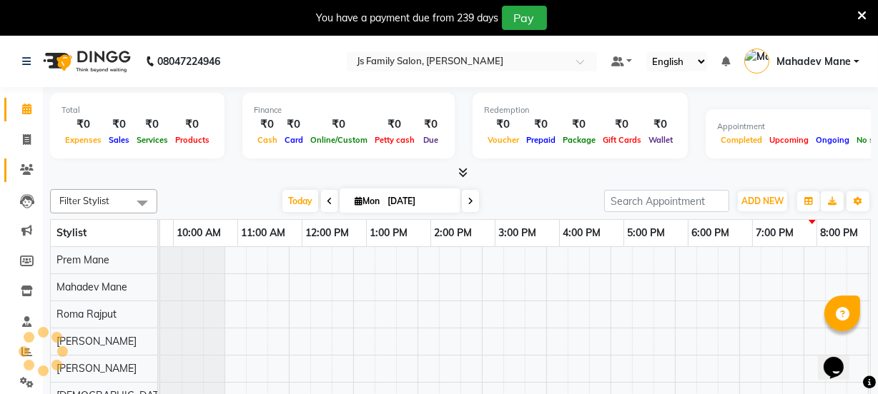
scroll to position [0, 116]
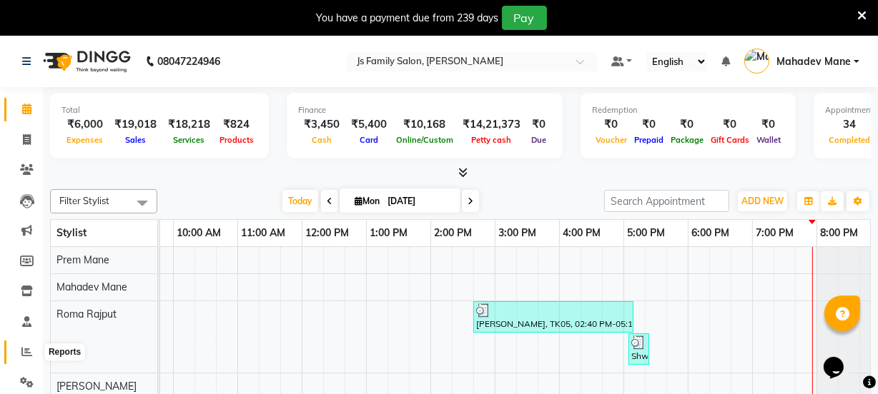
click at [28, 344] on span at bounding box center [26, 352] width 25 height 16
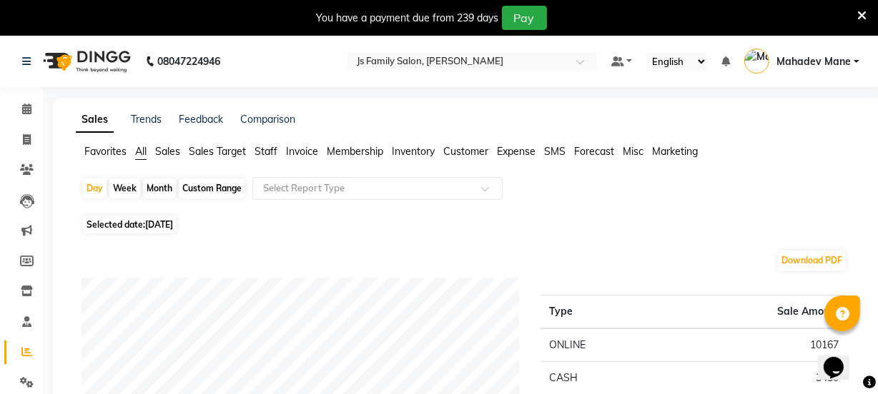
click at [511, 152] on span "Expense" at bounding box center [516, 151] width 39 height 13
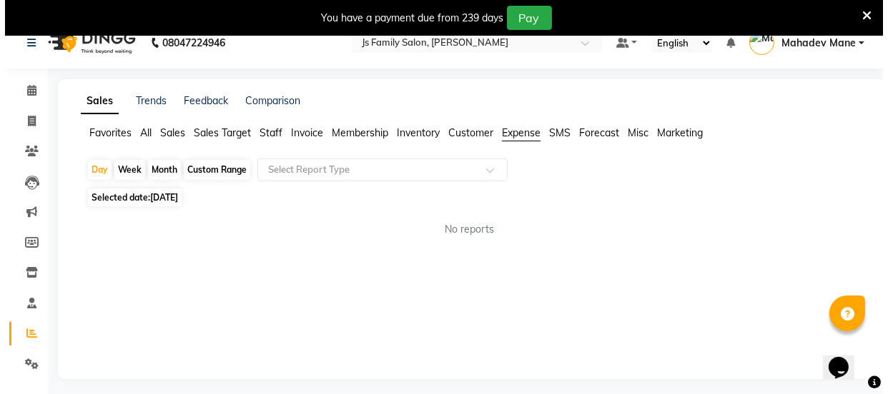
scroll to position [36, 0]
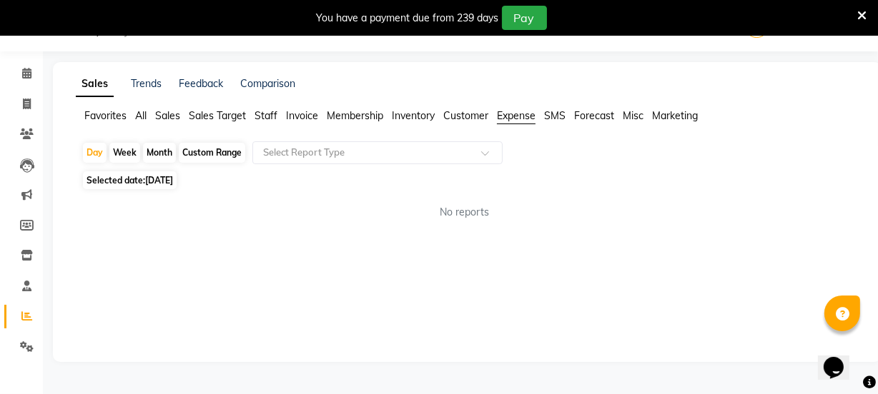
click at [173, 177] on span "[DATE]" at bounding box center [159, 180] width 28 height 11
select select "9"
select select "2025"
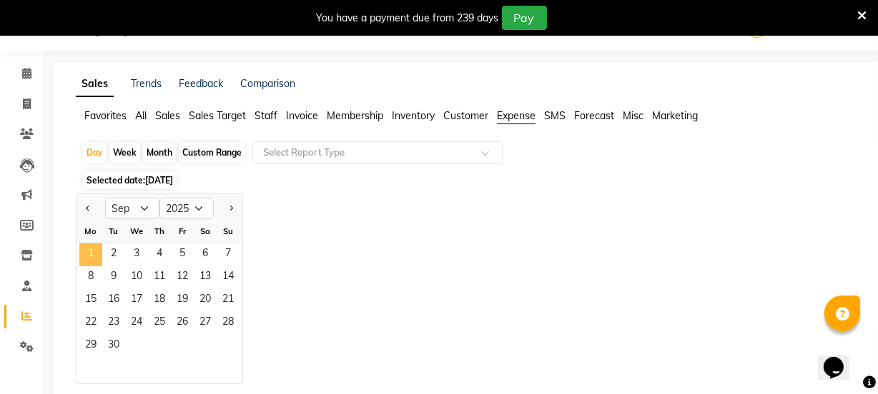
click at [85, 252] on span "1" at bounding box center [90, 255] width 23 height 23
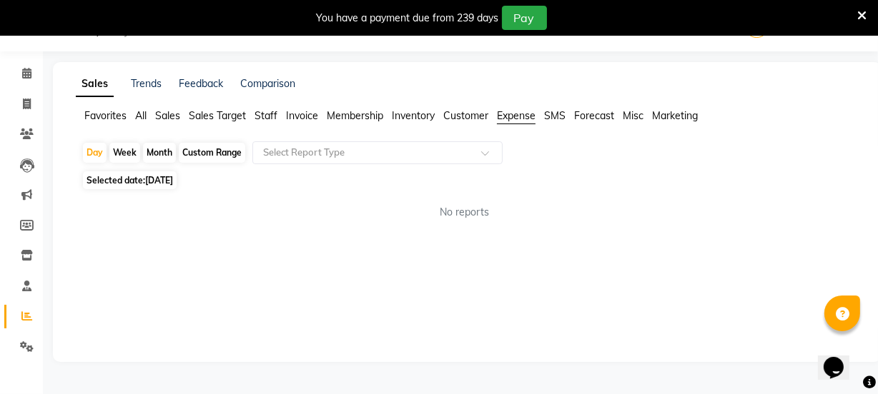
click at [154, 158] on div "Month" at bounding box center [159, 153] width 33 height 20
select select "9"
select select "2025"
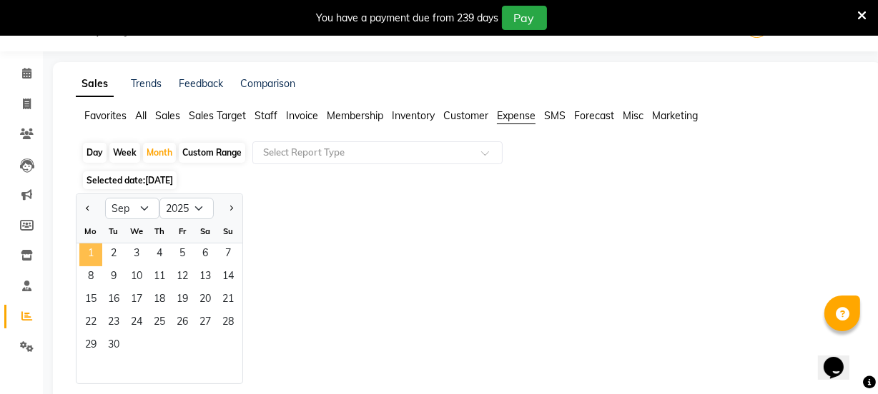
click at [99, 255] on span "1" at bounding box center [90, 255] width 23 height 23
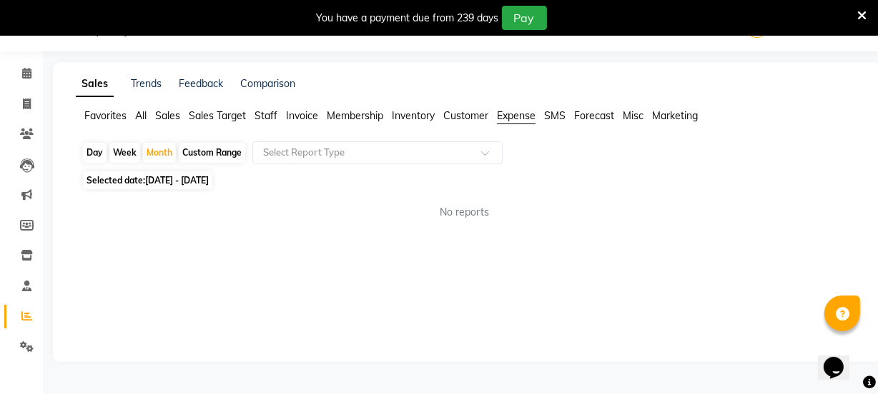
click at [91, 155] on div "Day" at bounding box center [95, 153] width 24 height 20
select select "9"
select select "2025"
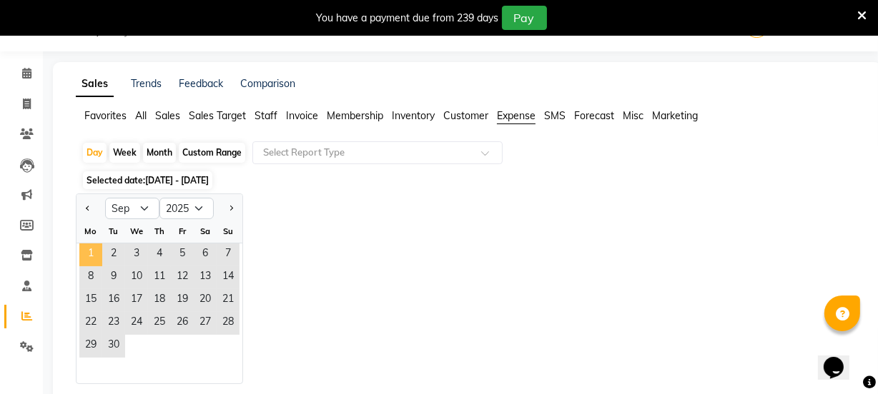
click at [89, 257] on span "1" at bounding box center [90, 255] width 23 height 23
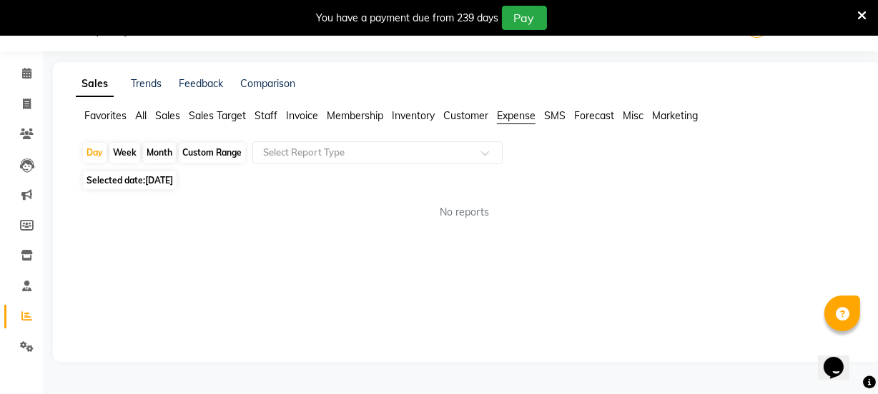
click at [504, 114] on span "Expense" at bounding box center [516, 115] width 39 height 13
click at [269, 122] on li "Staff" at bounding box center [265, 116] width 23 height 15
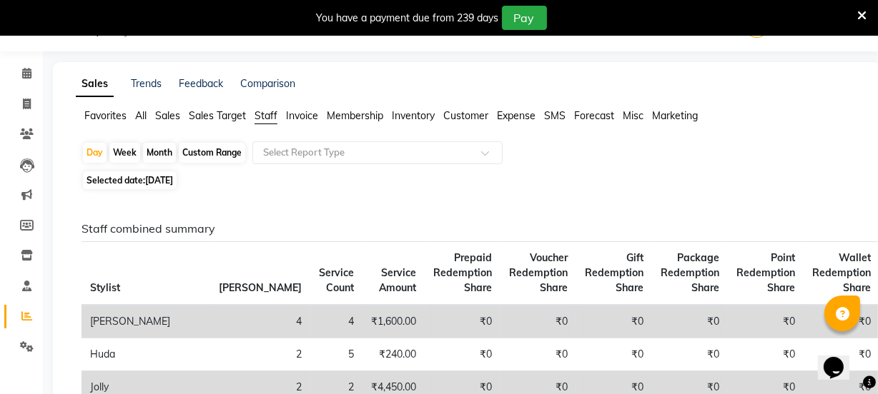
click at [265, 119] on span "Staff" at bounding box center [265, 115] width 23 height 13
click at [21, 79] on span at bounding box center [26, 74] width 25 height 16
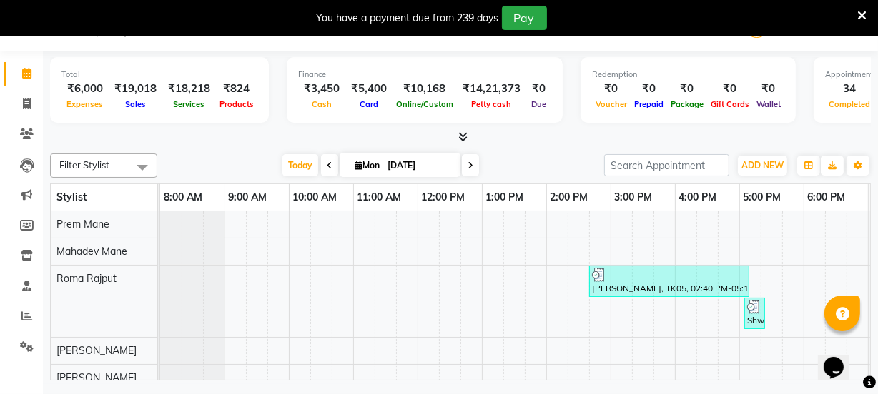
click at [84, 107] on span "Expenses" at bounding box center [86, 104] width 44 height 10
click at [29, 319] on icon at bounding box center [26, 316] width 11 height 11
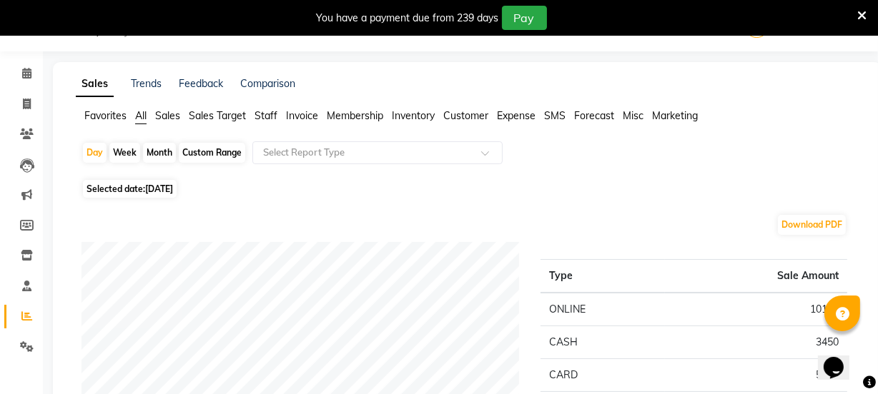
drag, startPoint x: 0, startPoint y: 142, endPoint x: 60, endPoint y: 134, distance: 60.5
click at [38, 140] on li "Clients" at bounding box center [21, 134] width 43 height 31
click at [519, 114] on span "Expense" at bounding box center [516, 115] width 39 height 13
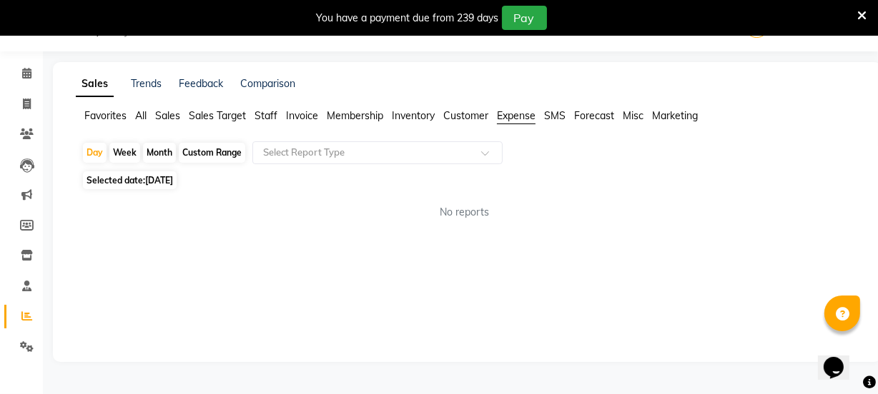
click at [116, 152] on div "Week" at bounding box center [124, 153] width 31 height 20
select select "9"
select select "2025"
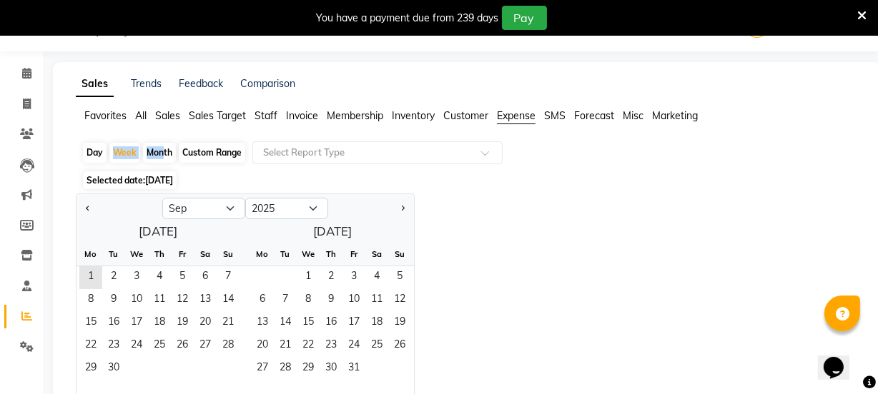
drag, startPoint x: 157, startPoint y: 150, endPoint x: 61, endPoint y: 136, distance: 96.7
click at [78, 139] on app-reports "Favorites All Sales Sales Target Staff Invoice Membership Inventory Customer Ex…" at bounding box center [467, 277] width 800 height 337
click at [194, 153] on div "Custom Range" at bounding box center [212, 153] width 66 height 20
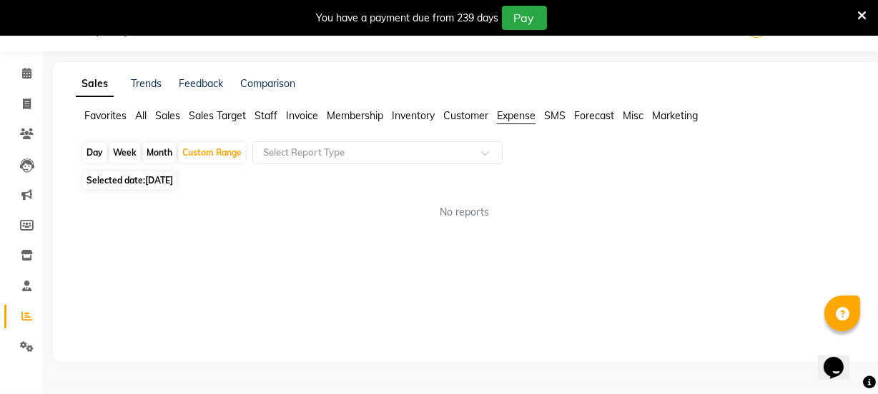
click at [93, 154] on div "Day" at bounding box center [95, 153] width 24 height 20
select select "9"
select select "2025"
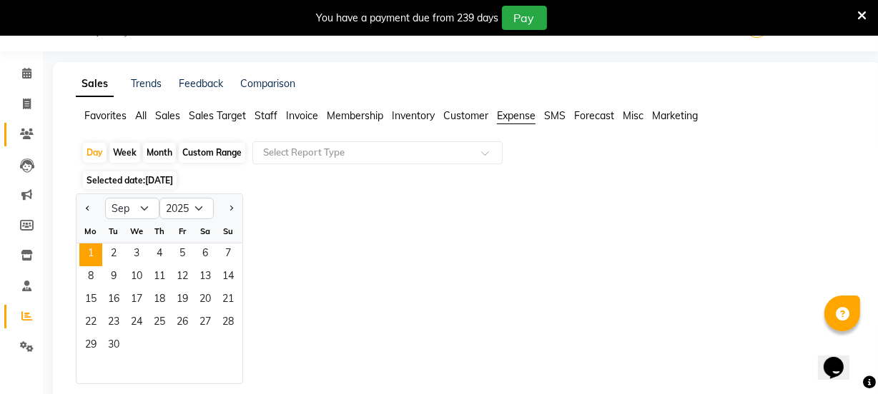
click at [8, 123] on ul "Calendar Invoice Clients Leads Marketing Members Inventory Staff Reports Settin…" at bounding box center [21, 214] width 43 height 311
click at [24, 338] on link "Settings" at bounding box center [21, 348] width 34 height 24
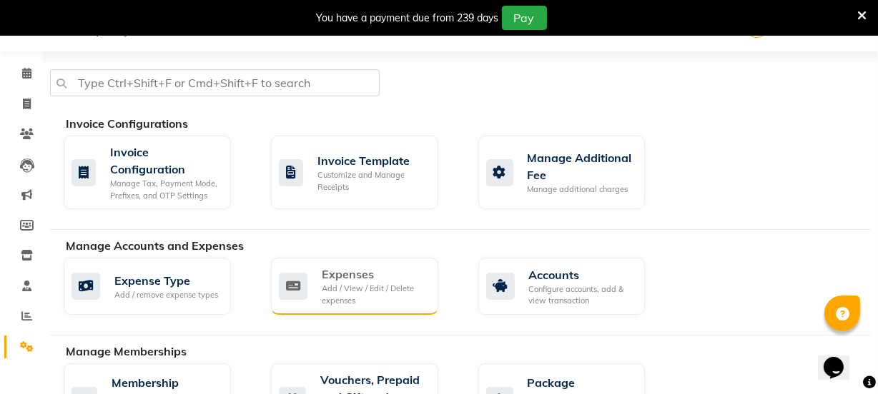
click at [345, 299] on div "Add / View / Edit / Delete expenses" at bounding box center [374, 295] width 105 height 24
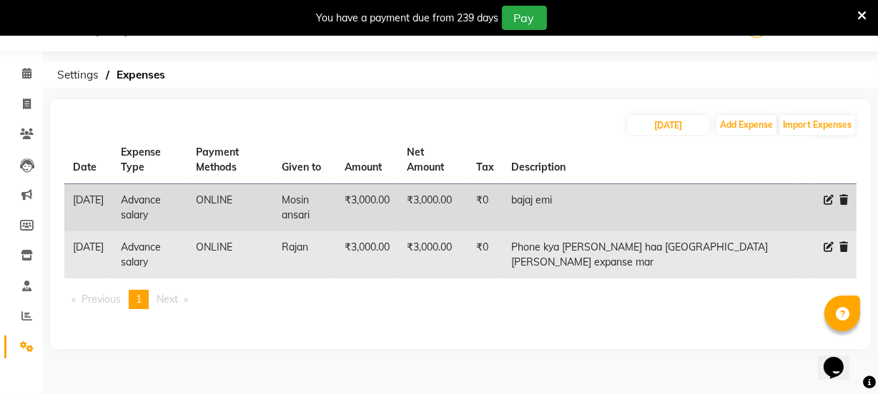
click at [502, 251] on td "₹0" at bounding box center [484, 255] width 35 height 47
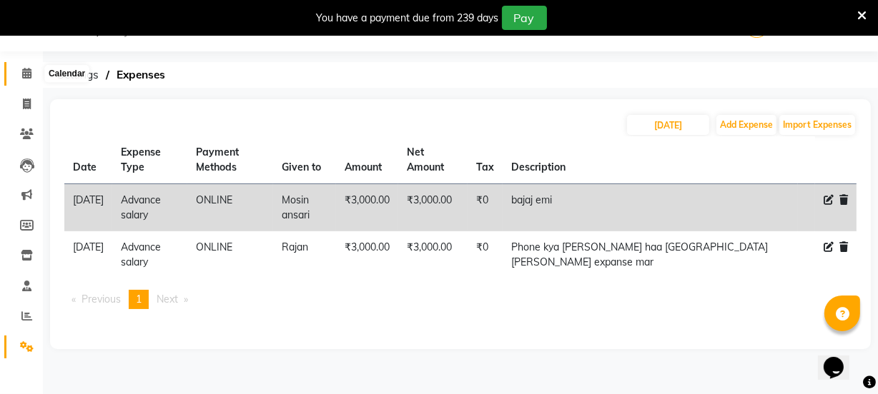
click at [22, 74] on icon at bounding box center [26, 73] width 9 height 11
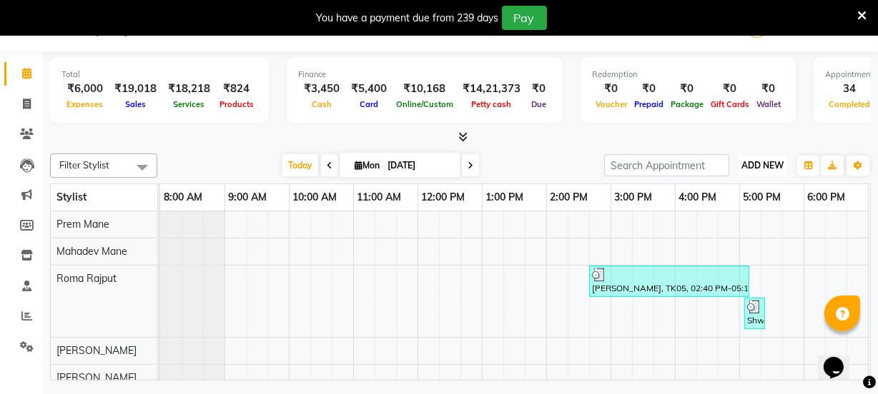
click at [773, 163] on span "ADD NEW" at bounding box center [762, 165] width 42 height 11
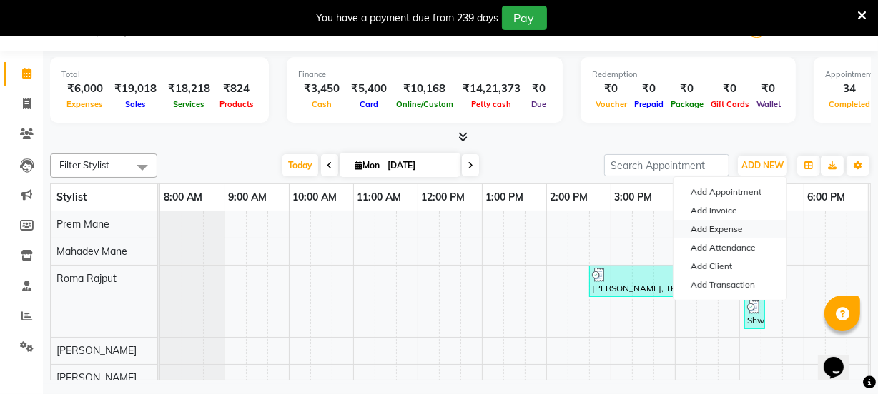
click at [733, 227] on link "Add Expense" at bounding box center [729, 229] width 113 height 19
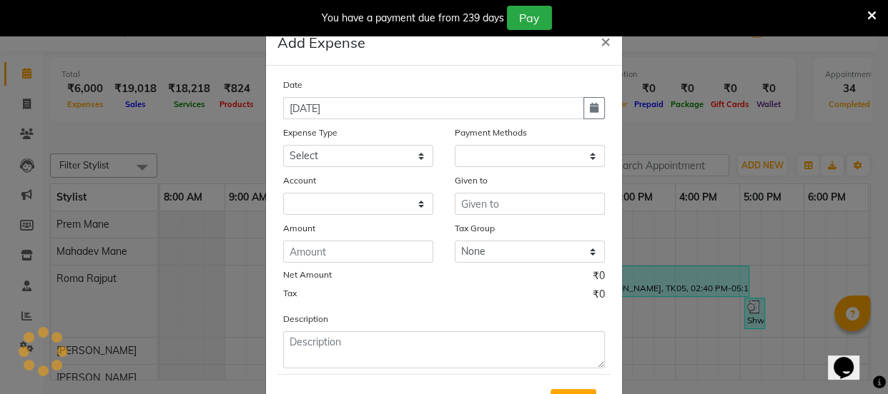
select select "1"
select select "1885"
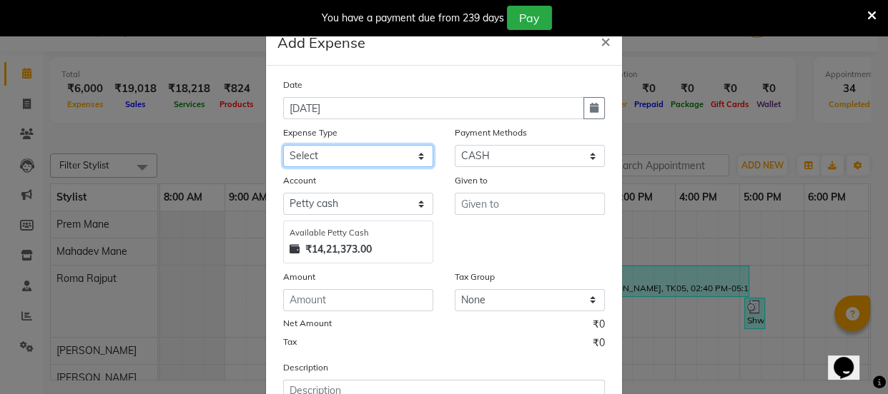
click at [334, 156] on select "Select Advance salary Advance salary ajaj Bank charges Car maintenance Cash tra…" at bounding box center [358, 156] width 150 height 22
select select "18043"
click at [283, 146] on select "Select Advance salary Advance salary ajaj Bank charges Car maintenance Cash tra…" at bounding box center [358, 156] width 150 height 22
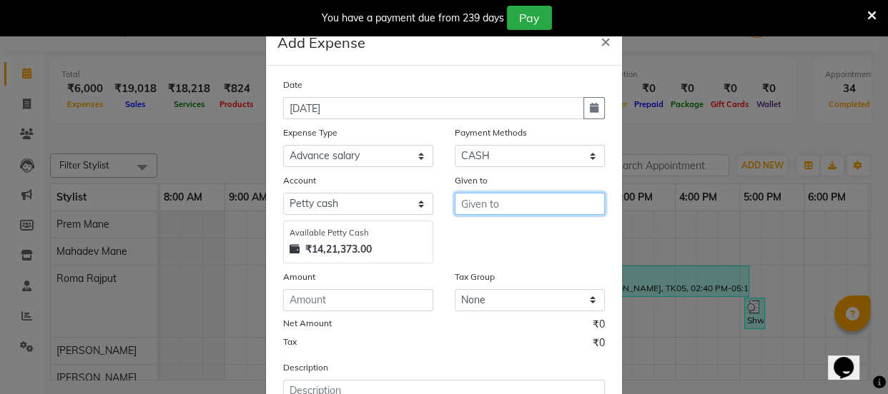
click at [492, 207] on input "text" at bounding box center [530, 204] width 150 height 22
click at [495, 236] on ngb-highlight "[PERSON_NAME] k" at bounding box center [486, 235] width 28 height 14
type input "[PERSON_NAME] k"
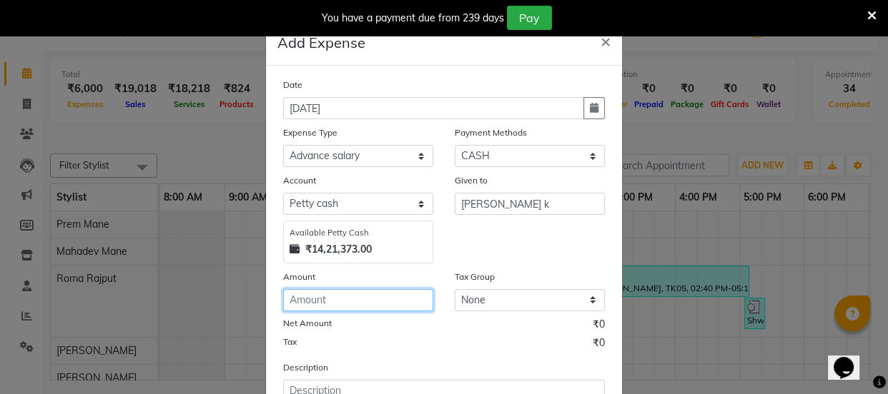
click at [354, 307] on input "number" at bounding box center [358, 300] width 150 height 22
type input "1000"
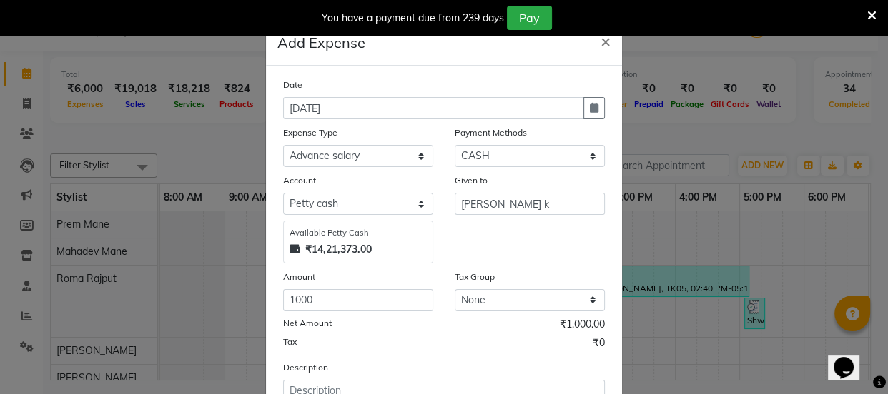
click at [430, 366] on div "Description" at bounding box center [443, 388] width 343 height 57
click at [412, 202] on select "Select Default account [PERSON_NAME] cash" at bounding box center [358, 204] width 150 height 22
click at [495, 243] on div "Given to [PERSON_NAME] k" at bounding box center [530, 218] width 172 height 91
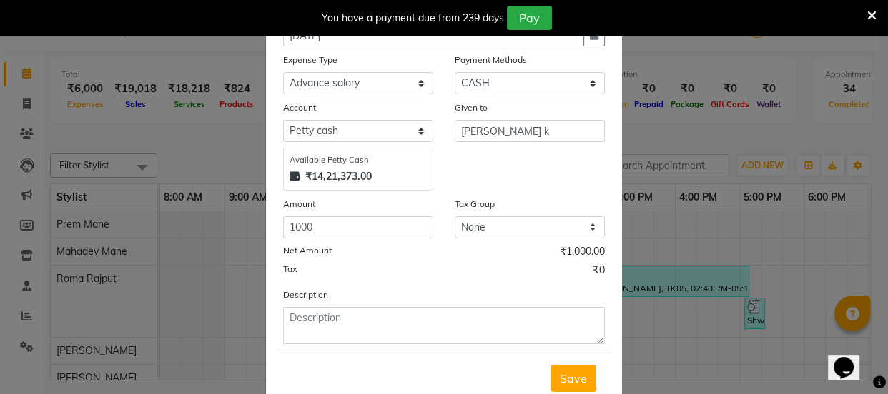
scroll to position [119, 0]
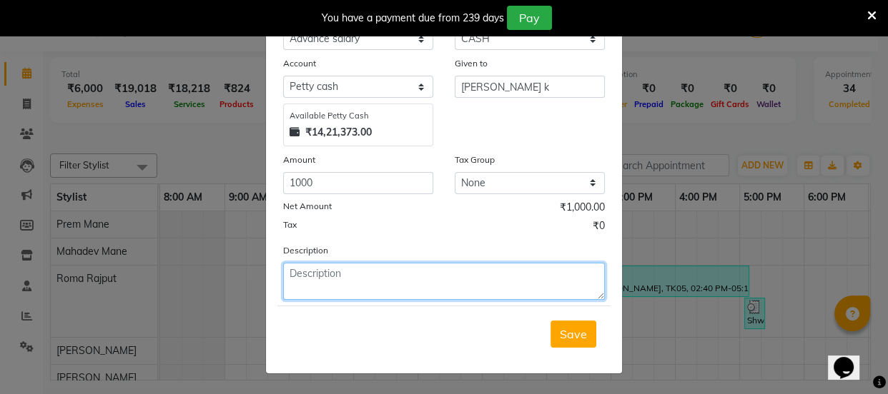
click at [352, 286] on textarea at bounding box center [444, 281] width 322 height 37
click at [401, 274] on textarea "Hospital kya leya roma expanse" at bounding box center [444, 281] width 322 height 37
click at [472, 274] on textarea "Hospital kya leya [GEOGRAPHIC_DATA][PERSON_NAME] expanse" at bounding box center [444, 281] width 322 height 37
type textarea "Hospital kya leya [GEOGRAPHIC_DATA][PERSON_NAME] expanse mar"
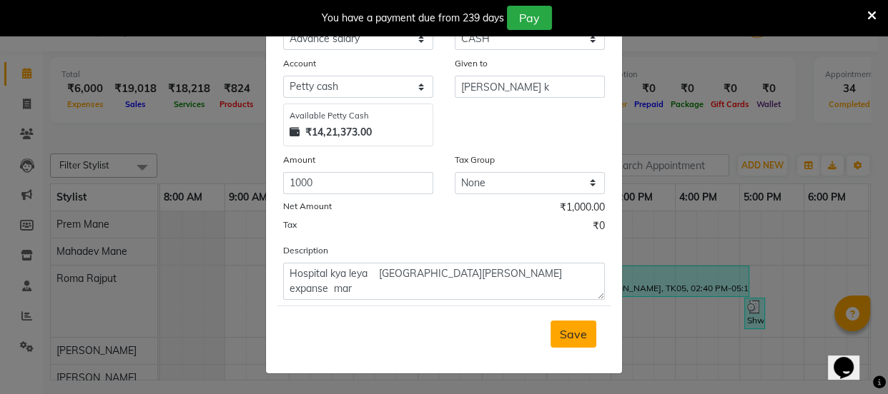
click at [560, 333] on span "Save" at bounding box center [573, 334] width 27 height 14
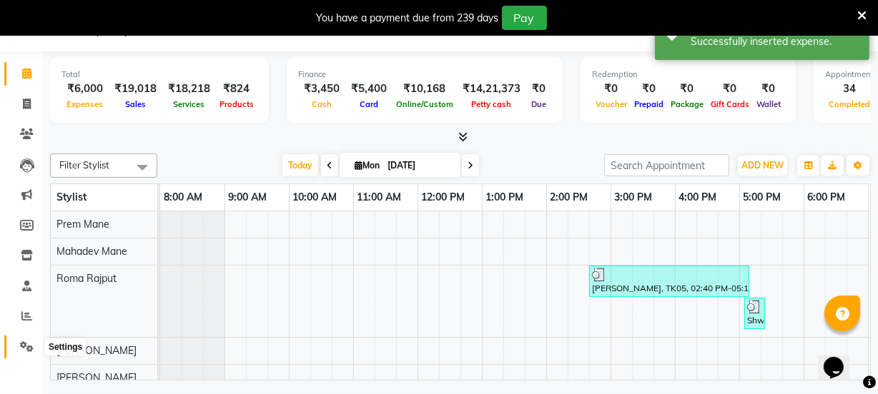
click at [14, 343] on span at bounding box center [26, 347] width 25 height 16
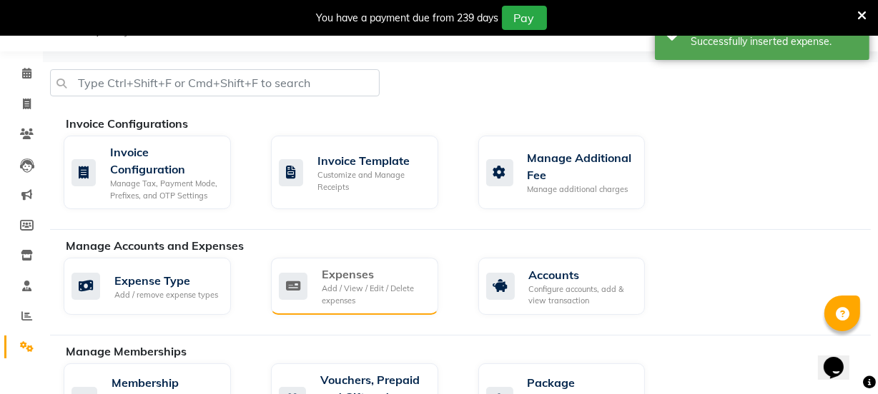
click at [341, 281] on div "Expenses" at bounding box center [374, 274] width 105 height 17
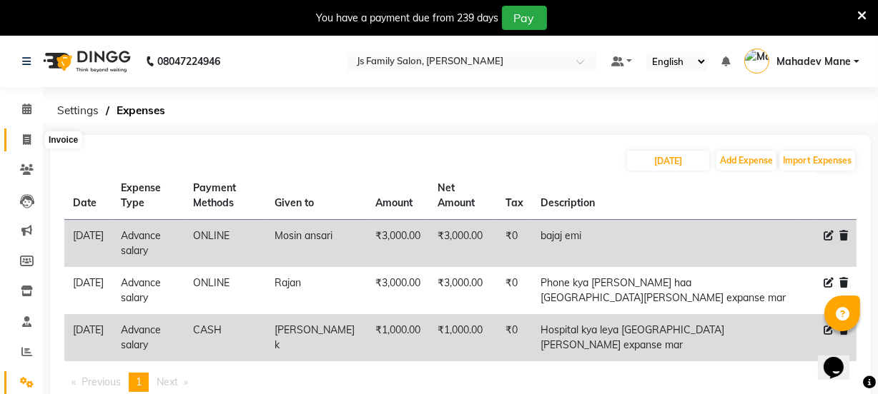
click at [29, 139] on icon at bounding box center [27, 139] width 8 height 11
select select "3729"
select select "service"
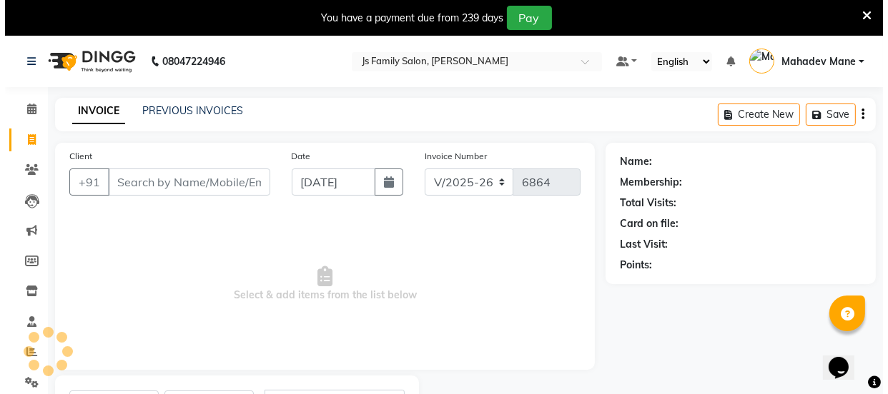
scroll to position [71, 0]
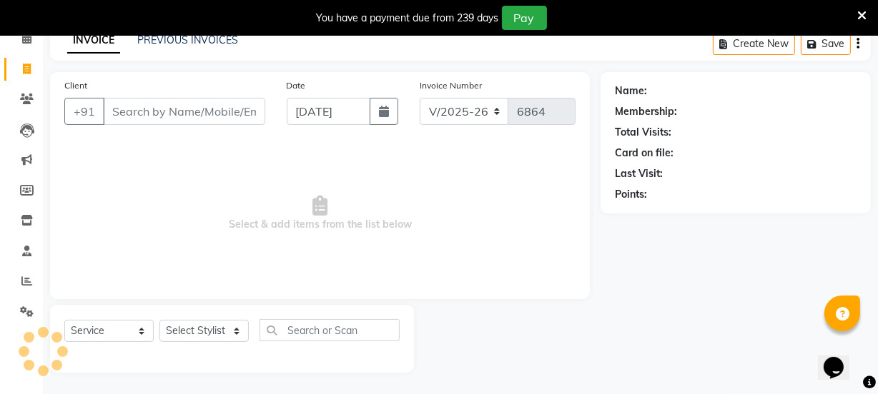
click at [136, 109] on input "Client" at bounding box center [184, 111] width 162 height 27
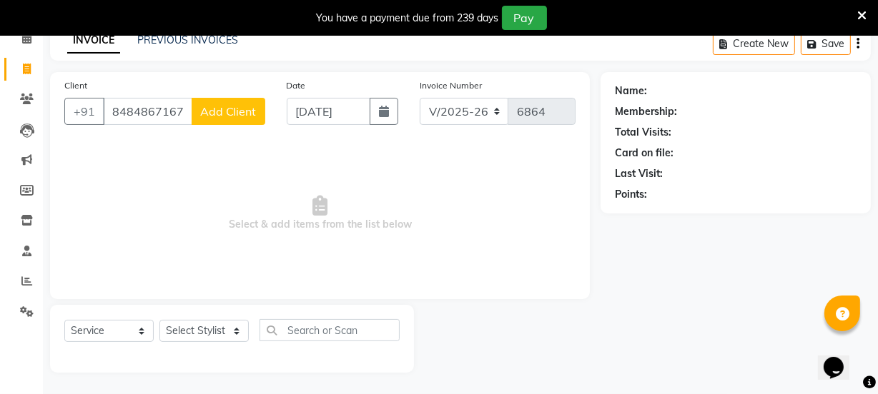
type input "8484867167"
click at [214, 102] on button "Add Client" at bounding box center [229, 111] width 74 height 27
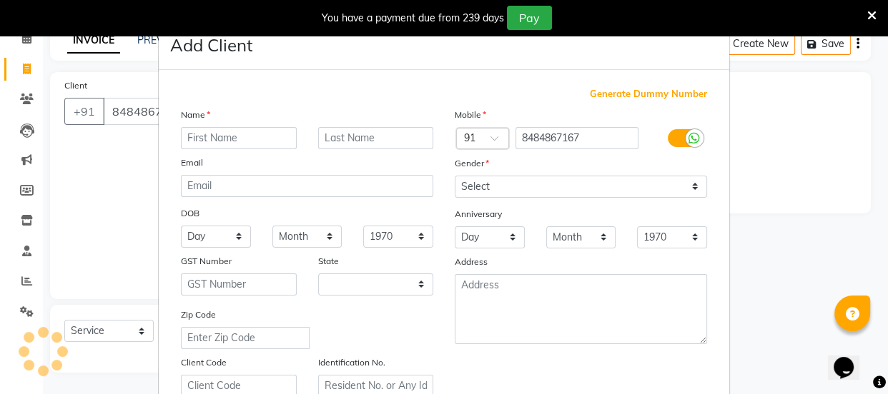
select select "22"
click at [240, 137] on input "text" at bounding box center [239, 138] width 116 height 22
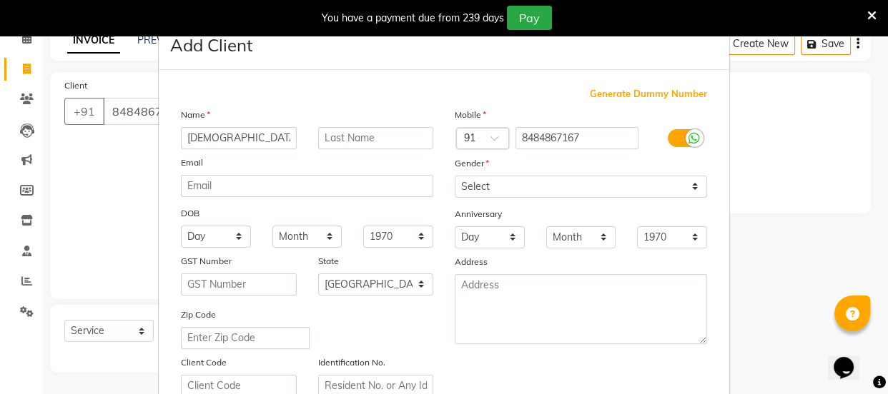
type input "[DEMOGRAPHIC_DATA]"
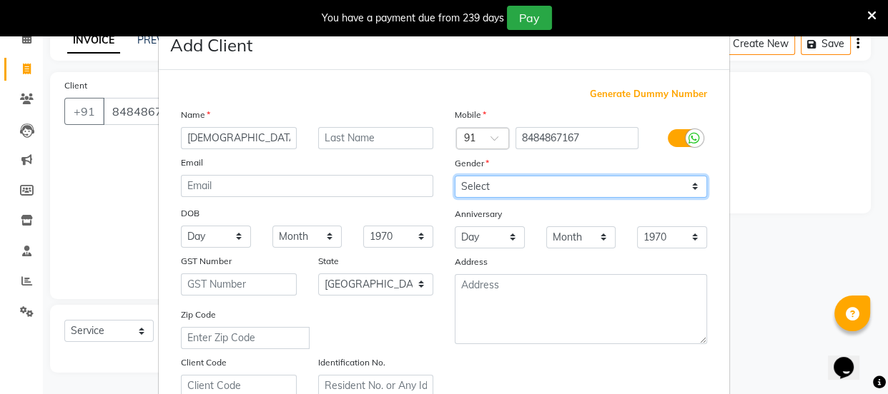
click at [513, 181] on select "Select [DEMOGRAPHIC_DATA] [DEMOGRAPHIC_DATA] Other Prefer Not To Say" at bounding box center [581, 187] width 252 height 22
select select "[DEMOGRAPHIC_DATA]"
click at [455, 176] on select "Select [DEMOGRAPHIC_DATA] [DEMOGRAPHIC_DATA] Other Prefer Not To Say" at bounding box center [581, 187] width 252 height 22
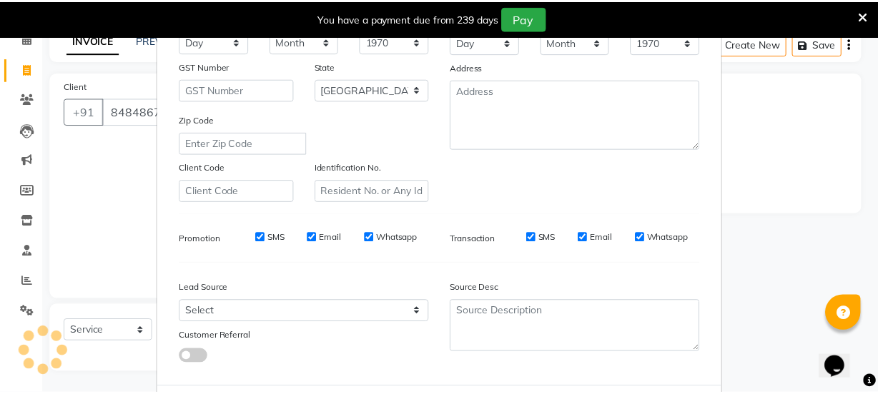
scroll to position [269, 0]
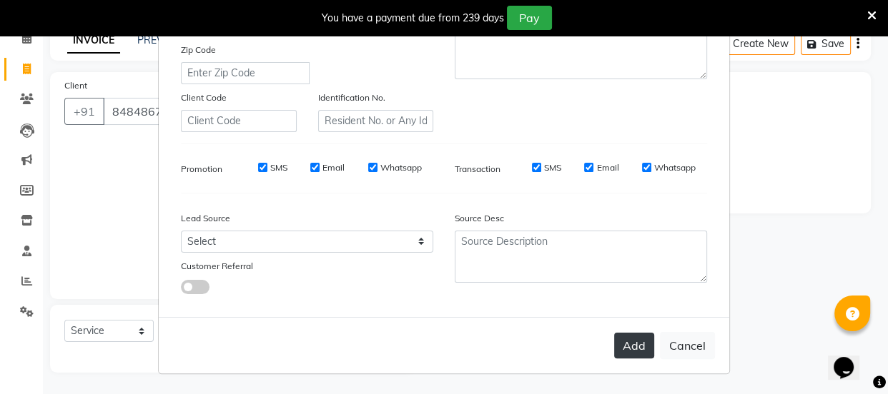
click at [630, 346] on button "Add" at bounding box center [634, 346] width 40 height 26
select select
select select "null"
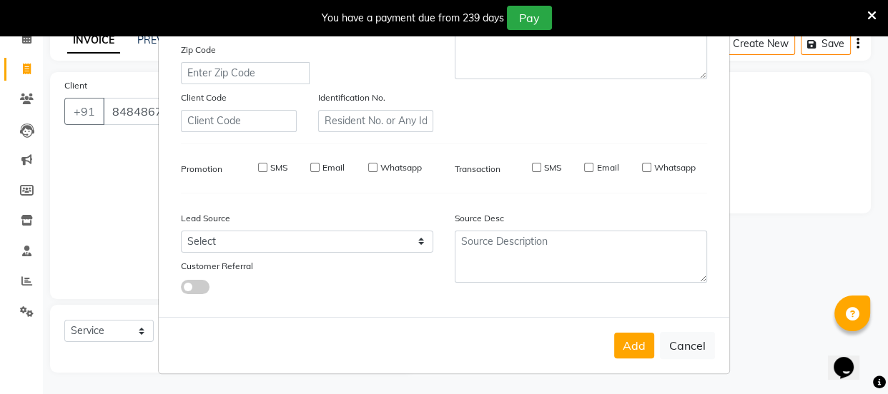
select select
checkbox input "false"
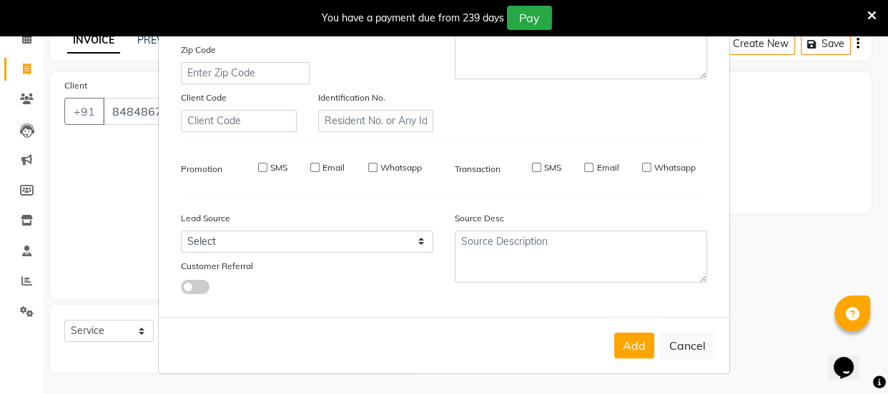
checkbox input "false"
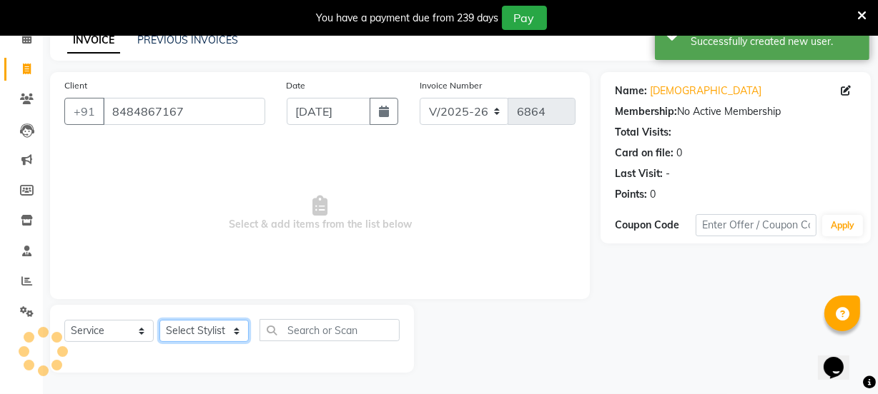
click at [204, 334] on select "Select Stylist [PERSON_NAME] Vaidyakar [PERSON_NAME] [PERSON_NAME] Mane Mosin […" at bounding box center [203, 331] width 89 height 22
select select "58002"
click at [159, 320] on select "Select Stylist [PERSON_NAME] Vaidyakar [PERSON_NAME] [PERSON_NAME] Mane Mosin […" at bounding box center [203, 331] width 89 height 22
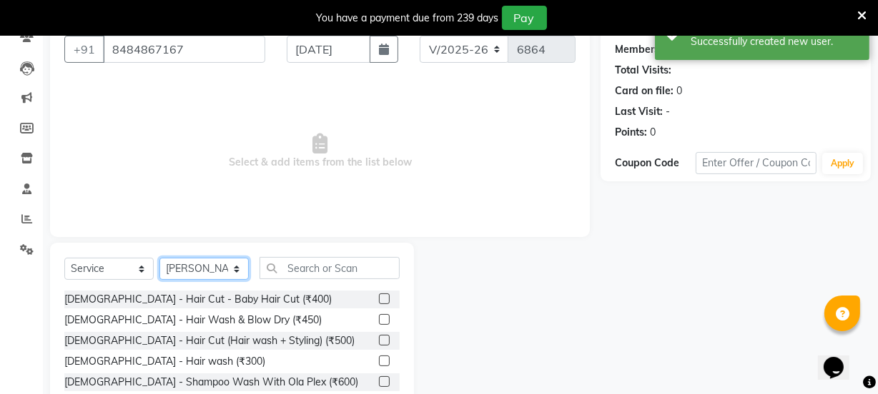
scroll to position [214, 0]
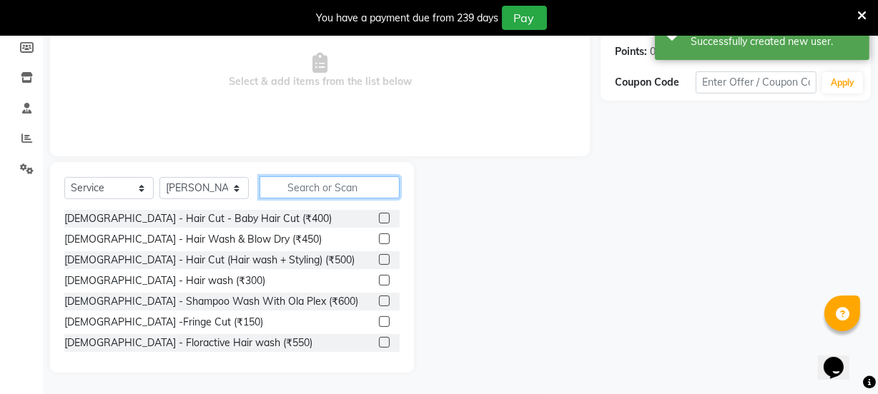
click at [336, 189] on input "text" at bounding box center [329, 188] width 140 height 22
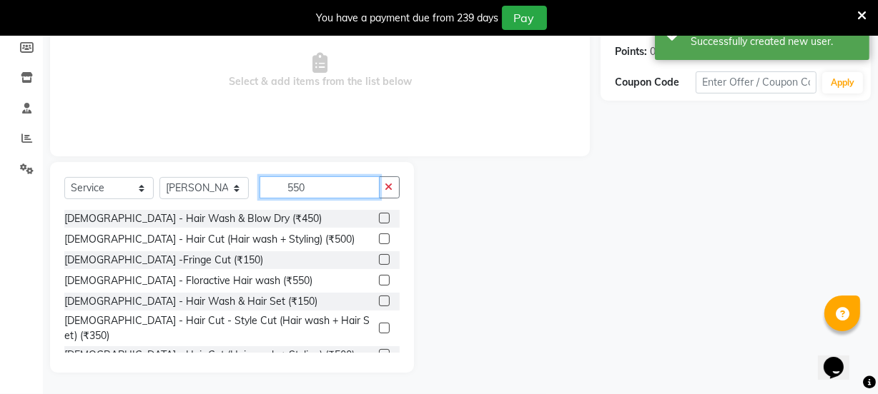
scroll to position [207, 0]
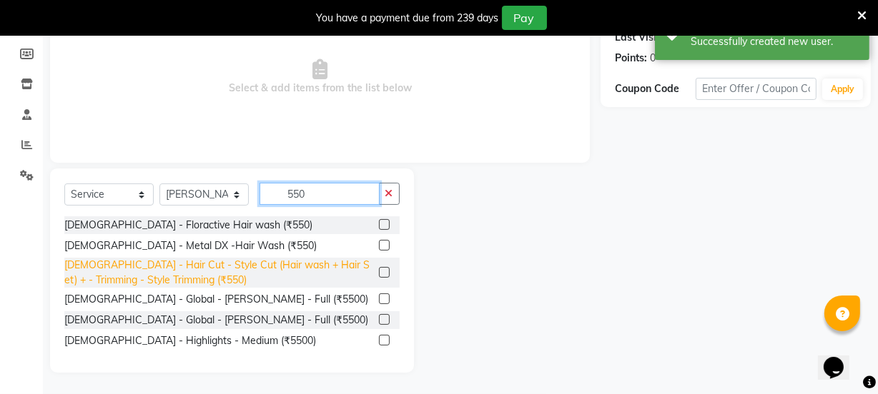
type input "550"
click at [304, 274] on div "[DEMOGRAPHIC_DATA] - Hair Cut - Style Cut (Hair wash + Hair Set) + - Trimming -…" at bounding box center [218, 273] width 309 height 30
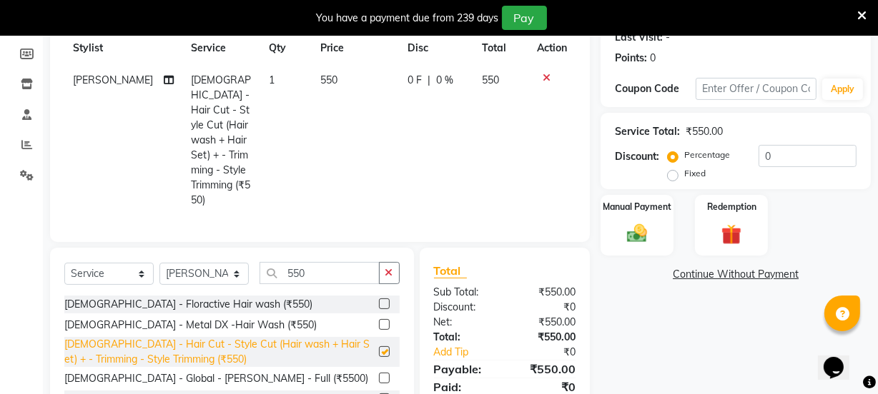
checkbox input "false"
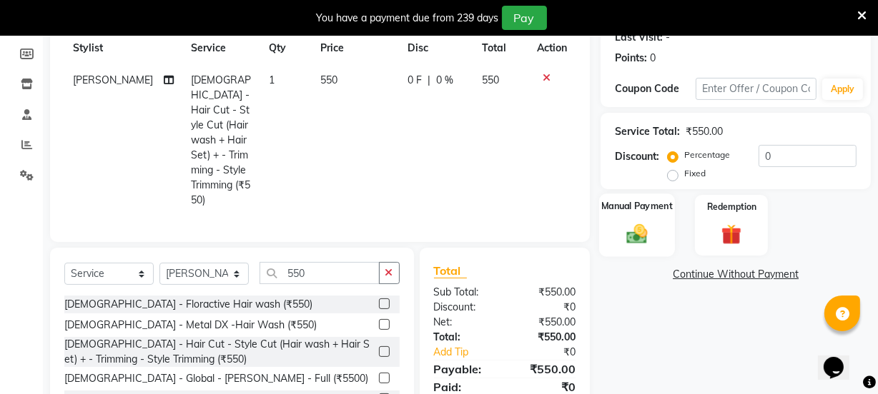
click at [633, 242] on img at bounding box center [637, 234] width 34 height 24
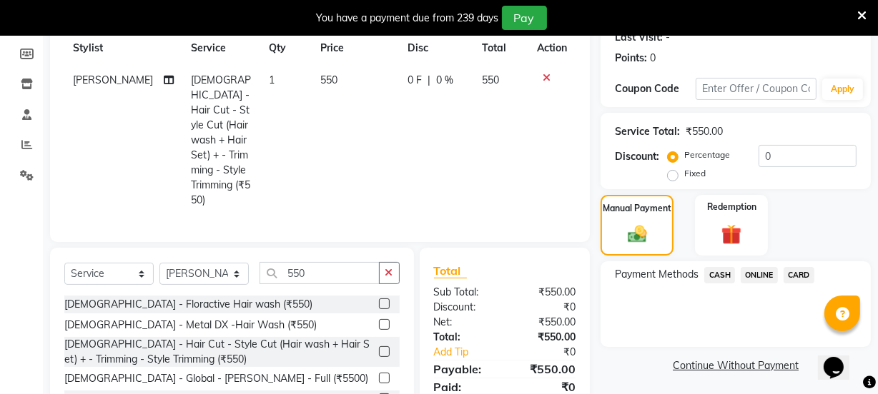
click at [716, 278] on span "CASH" at bounding box center [719, 275] width 31 height 16
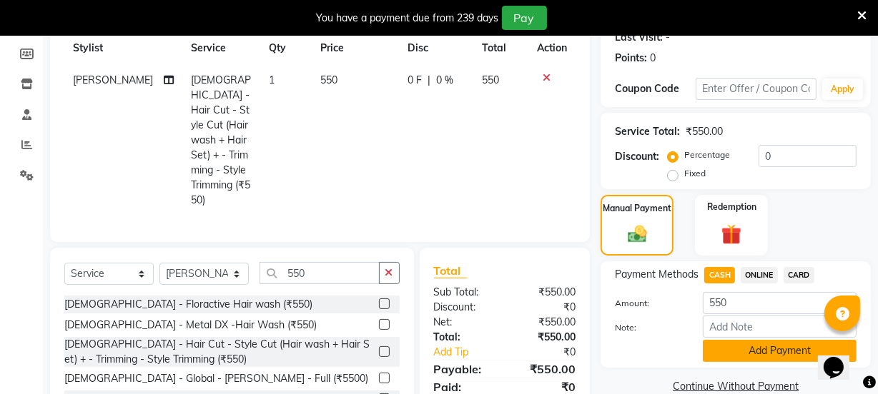
click at [741, 343] on button "Add Payment" at bounding box center [780, 351] width 154 height 22
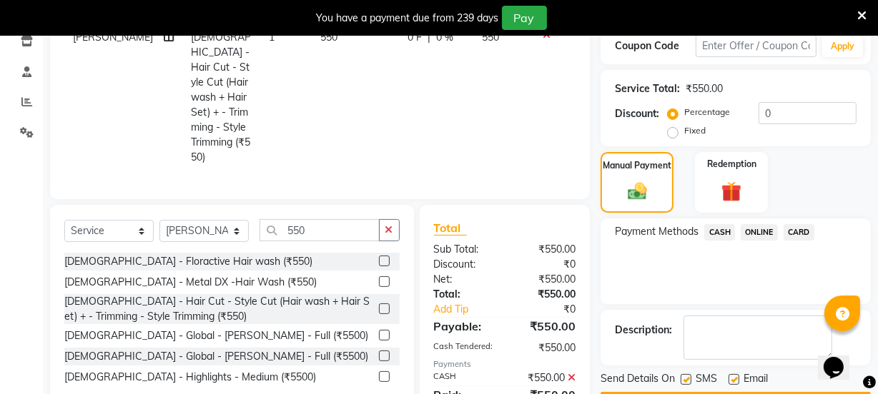
scroll to position [293, 0]
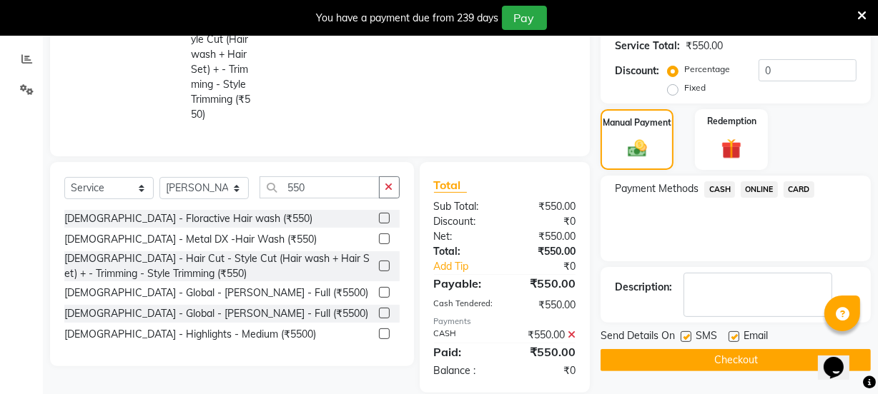
click at [756, 357] on button "Checkout" at bounding box center [735, 360] width 270 height 22
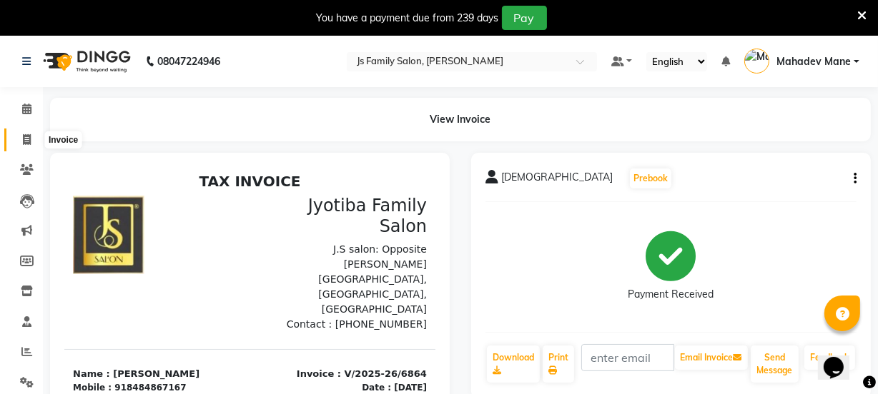
click at [25, 134] on icon at bounding box center [27, 139] width 8 height 11
select select "3729"
select select "service"
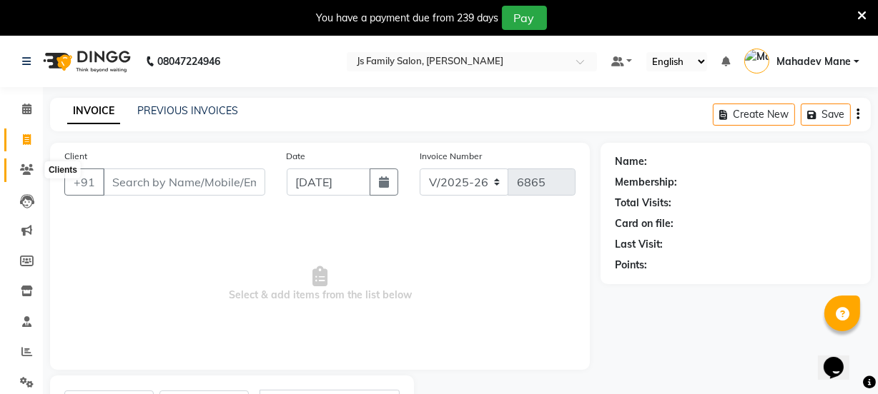
click at [18, 169] on span at bounding box center [26, 170] width 25 height 16
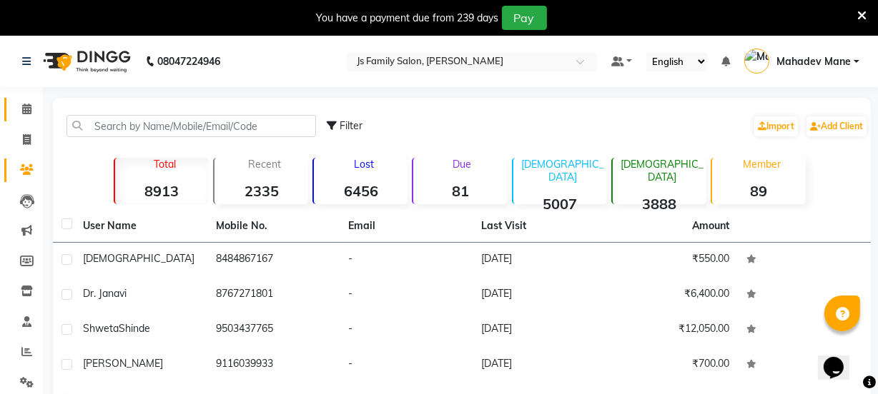
click at [26, 100] on link "Calendar" at bounding box center [21, 110] width 34 height 24
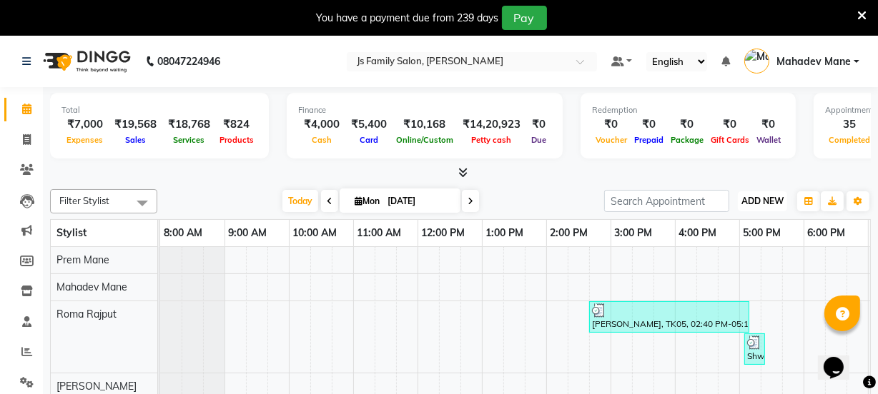
click at [761, 210] on button "ADD NEW Toggle Dropdown" at bounding box center [762, 202] width 49 height 20
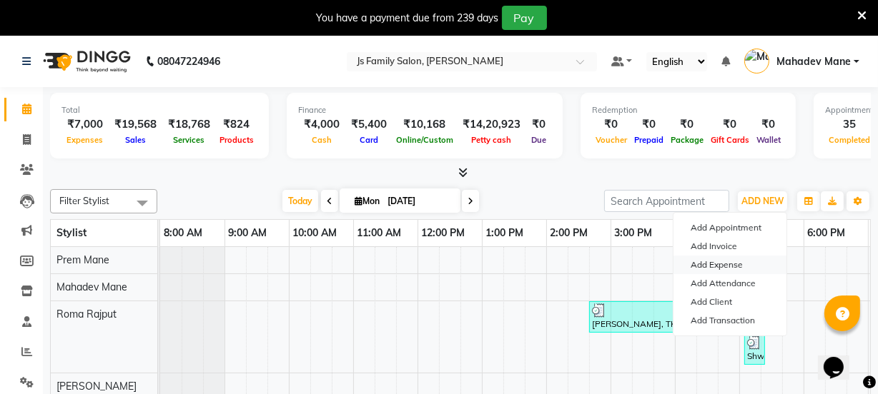
click at [726, 267] on link "Add Expense" at bounding box center [729, 265] width 113 height 19
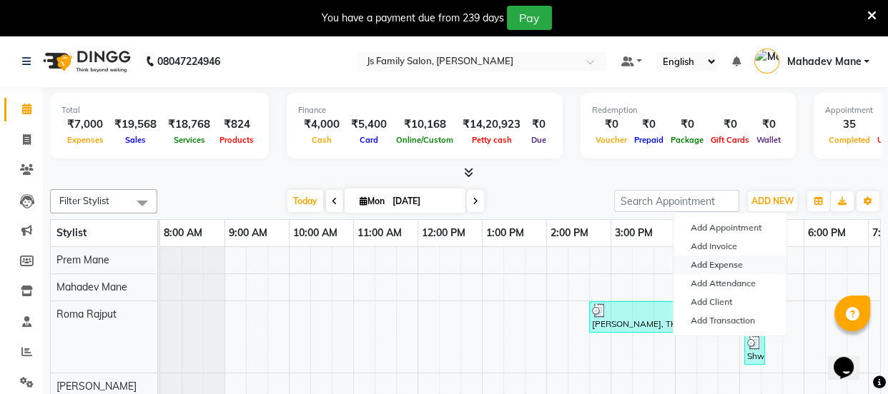
select select "1"
select select "1885"
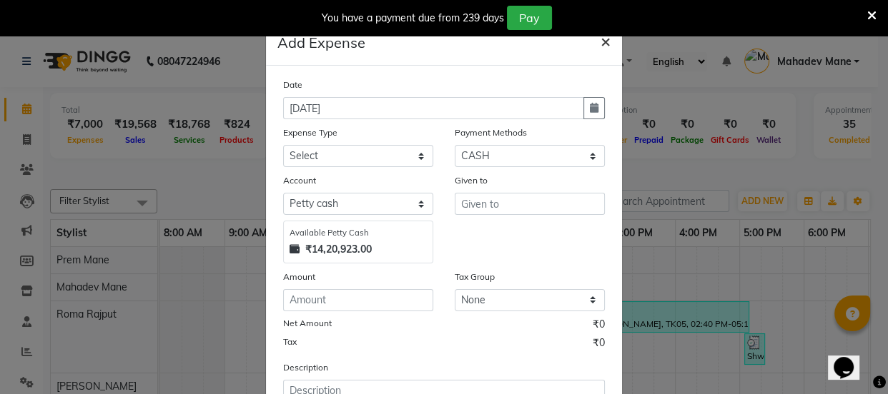
click at [603, 44] on span "×" at bounding box center [605, 40] width 10 height 21
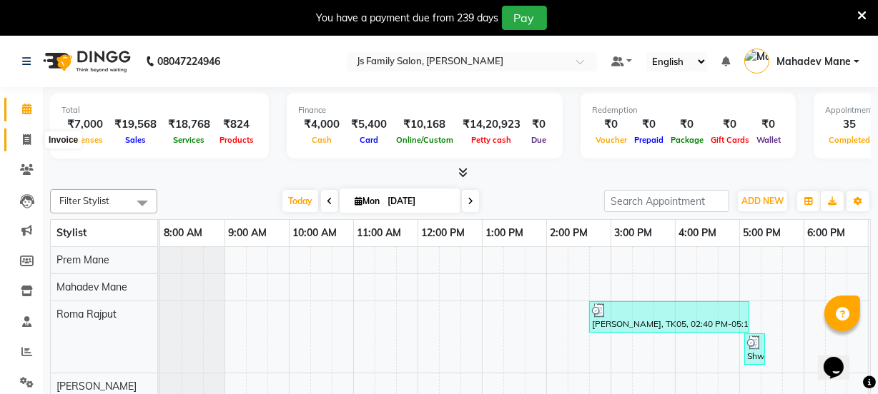
click at [26, 135] on icon at bounding box center [27, 139] width 8 height 11
select select "service"
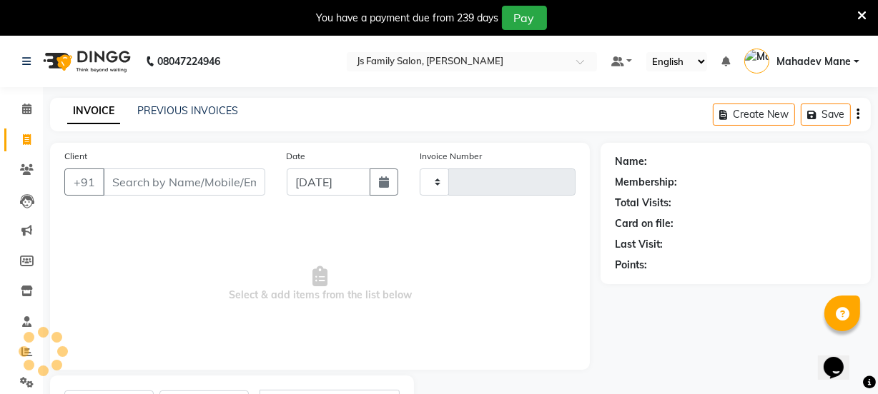
type input "6865"
select select "3729"
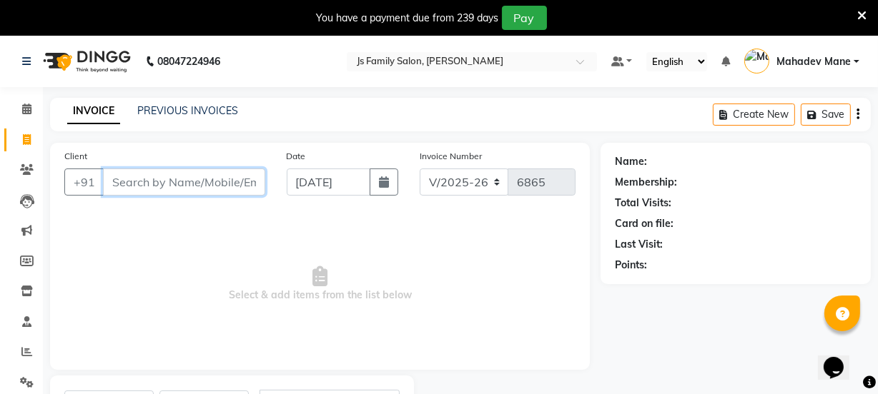
click at [126, 189] on input "Client" at bounding box center [184, 182] width 162 height 27
type input "8793014052"
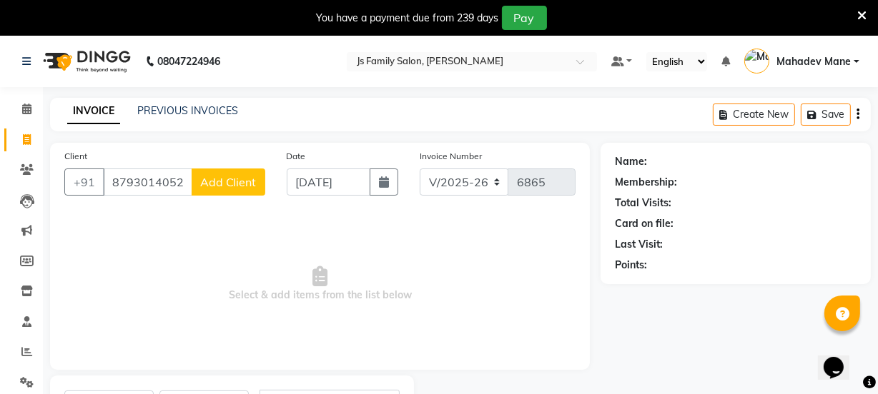
click at [239, 184] on span "Add Client" at bounding box center [228, 182] width 56 height 14
select select "22"
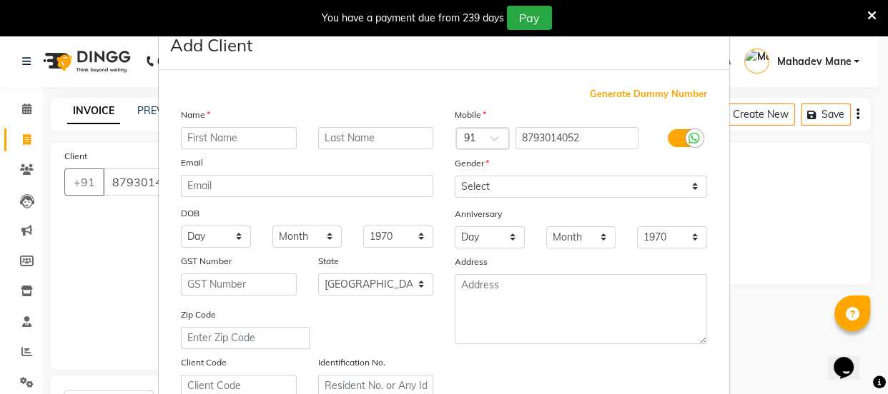
click at [222, 137] on input "text" at bounding box center [239, 138] width 116 height 22
type input "[PERSON_NAME]"
click at [337, 118] on div "Name" at bounding box center [307, 117] width 274 height 20
click at [343, 137] on input "text" at bounding box center [376, 138] width 116 height 22
click at [479, 172] on div "Gender" at bounding box center [467, 166] width 46 height 20
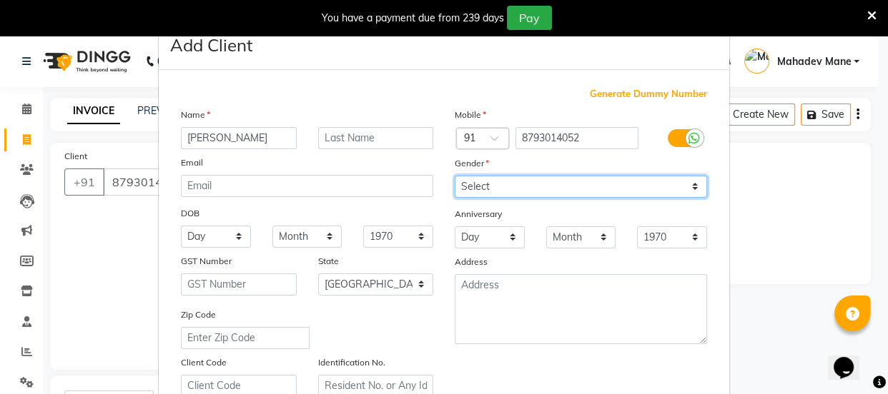
click at [475, 184] on select "Select [DEMOGRAPHIC_DATA] [DEMOGRAPHIC_DATA] Other Prefer Not To Say" at bounding box center [581, 187] width 252 height 22
select select "[DEMOGRAPHIC_DATA]"
click at [455, 176] on select "Select [DEMOGRAPHIC_DATA] [DEMOGRAPHIC_DATA] Other Prefer Not To Say" at bounding box center [581, 187] width 252 height 22
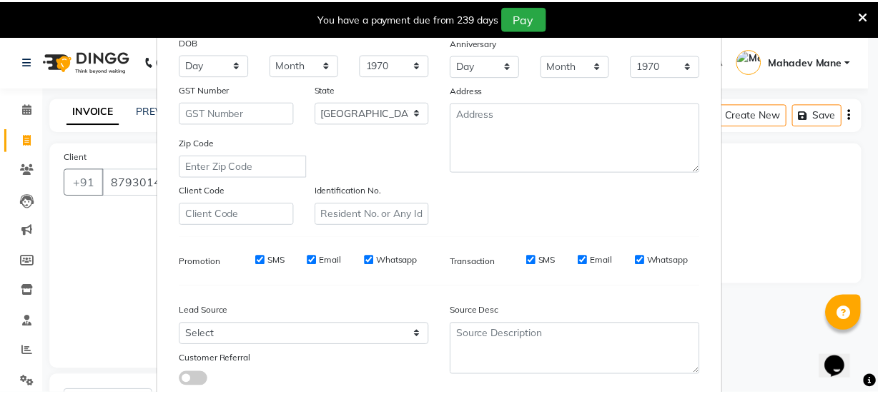
scroll to position [269, 0]
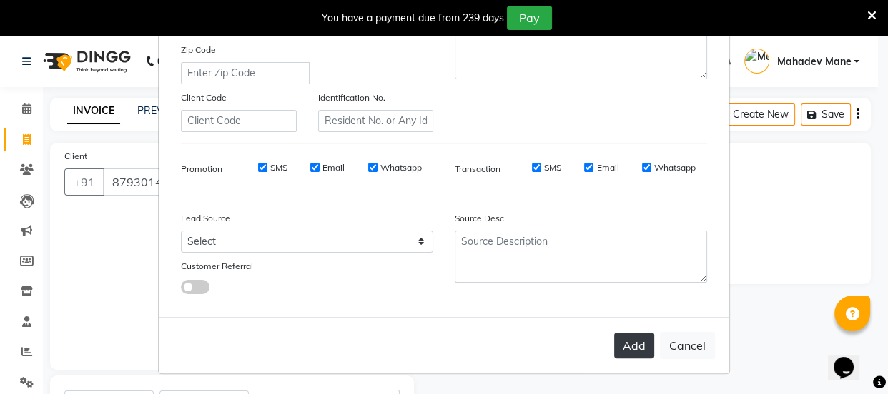
click at [621, 352] on button "Add" at bounding box center [634, 346] width 40 height 26
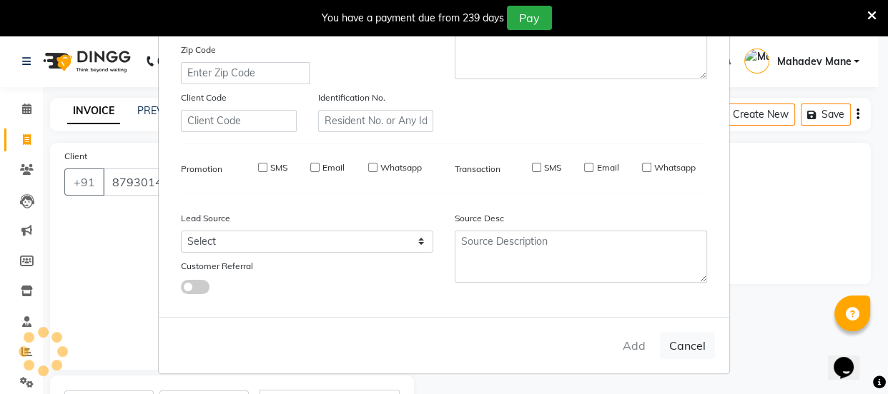
select select
select select "null"
select select
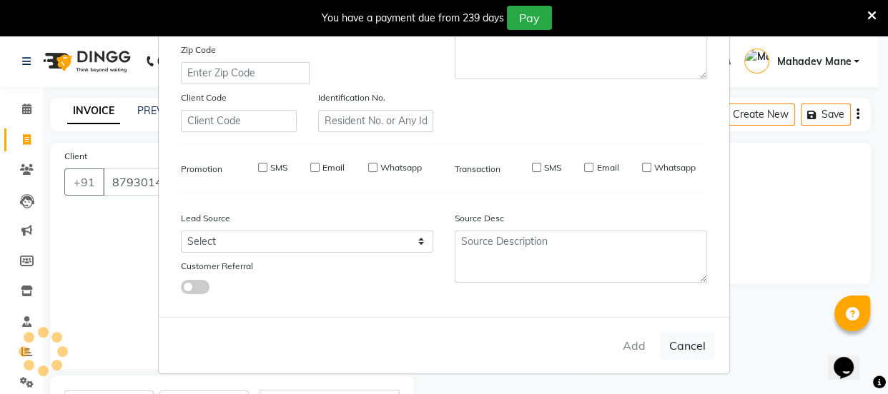
select select
checkbox input "false"
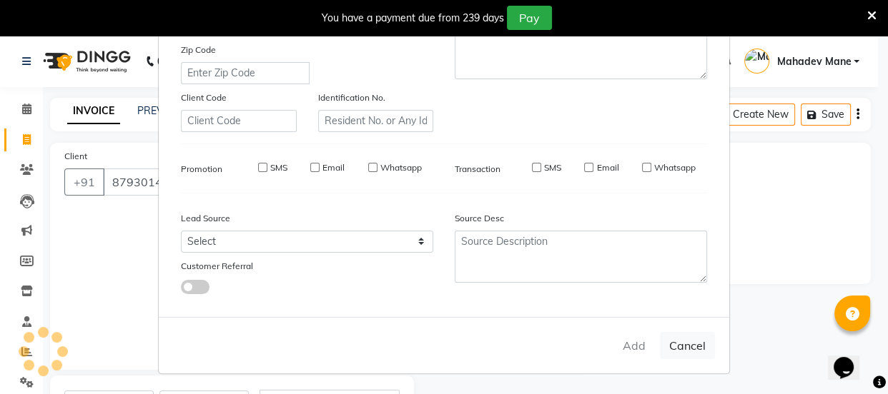
checkbox input "false"
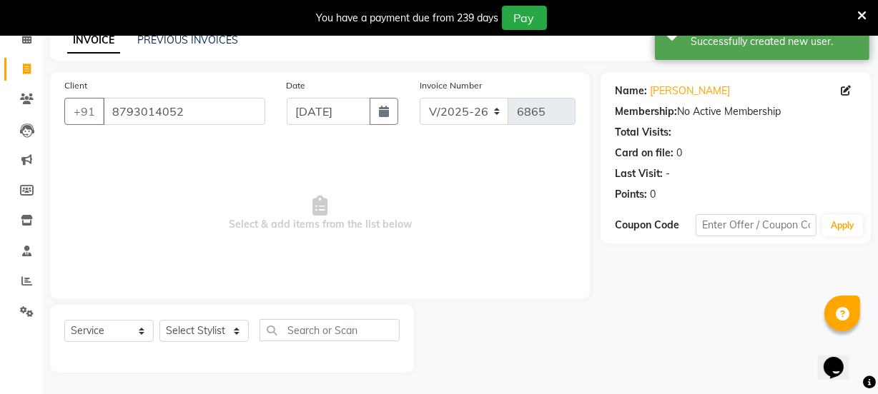
scroll to position [71, 0]
click at [207, 333] on select "Select Stylist [PERSON_NAME] Vaidyakar [PERSON_NAME] [PERSON_NAME] Mane Mosin […" at bounding box center [203, 331] width 89 height 22
select select "84579"
click at [159, 320] on select "Select Stylist [PERSON_NAME] Vaidyakar [PERSON_NAME] [PERSON_NAME] Mane Mosin […" at bounding box center [203, 331] width 89 height 22
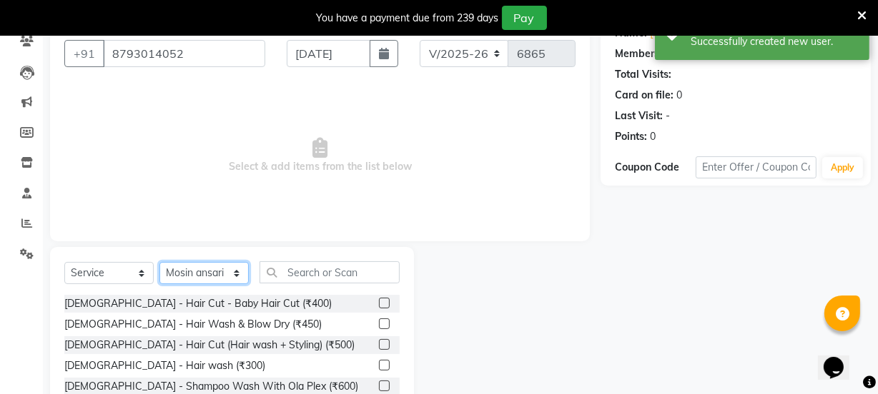
scroll to position [214, 0]
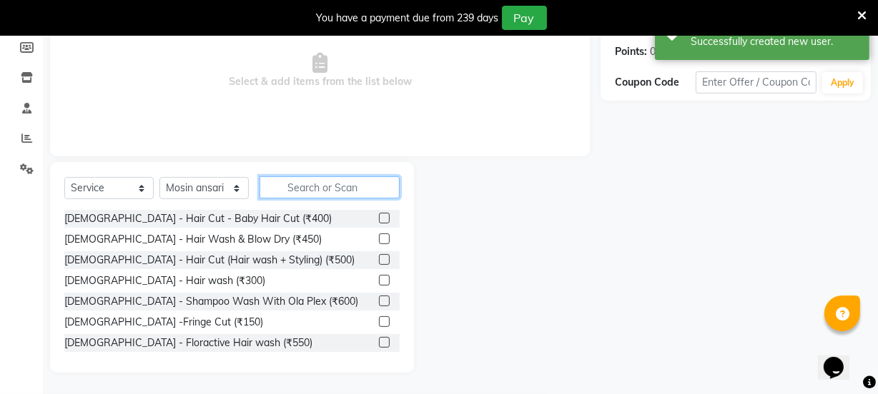
click at [302, 183] on input "text" at bounding box center [329, 188] width 140 height 22
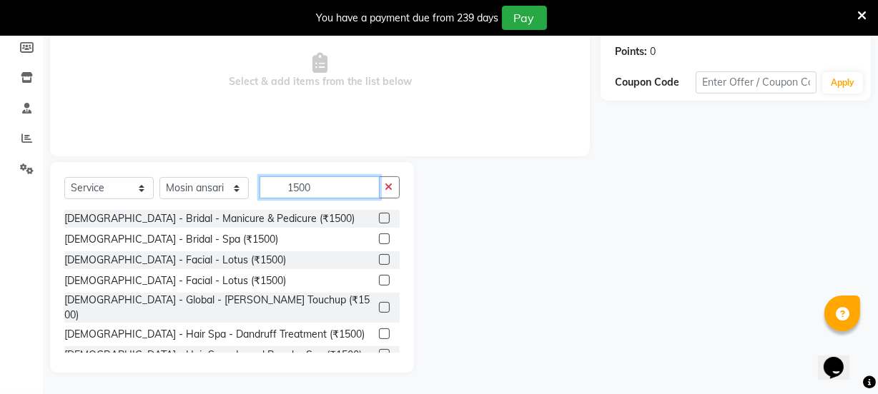
click at [329, 187] on input "1500" at bounding box center [319, 188] width 120 height 22
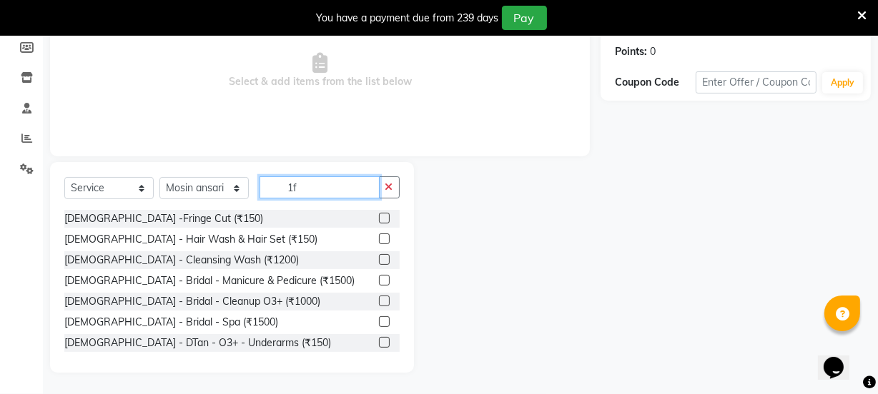
scroll to position [71, 0]
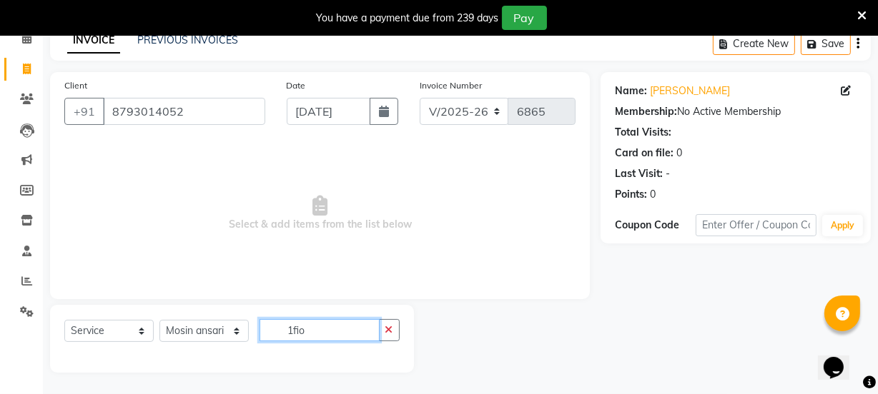
click at [293, 329] on input "1fio" at bounding box center [319, 330] width 120 height 22
click at [327, 330] on input "fio" at bounding box center [319, 330] width 120 height 22
type input "f"
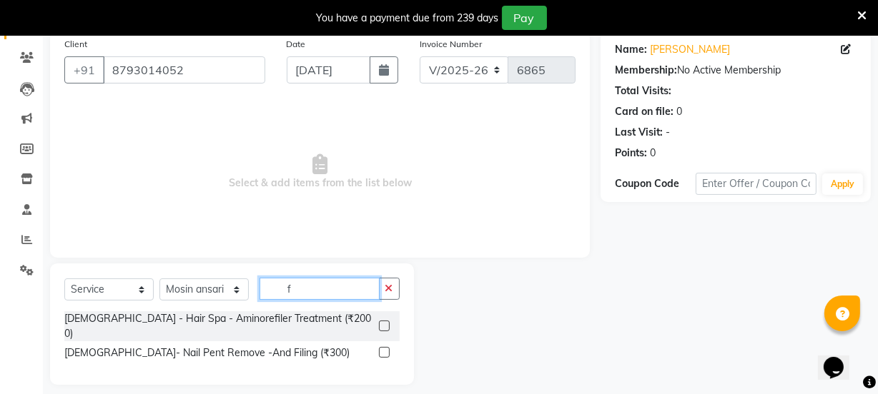
scroll to position [214, 0]
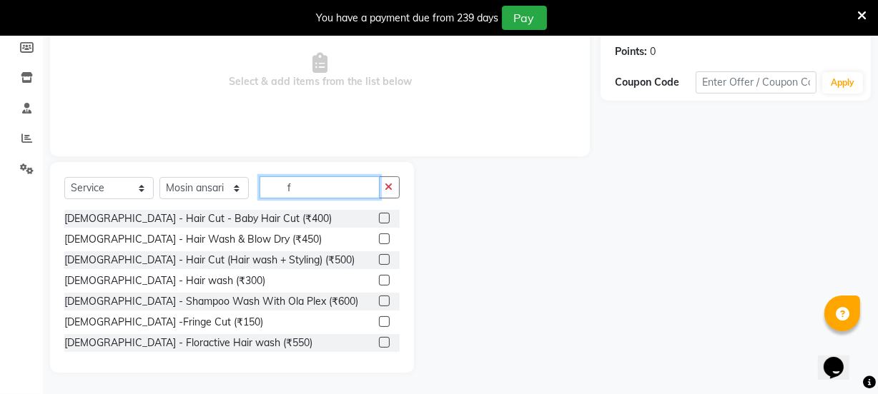
click at [302, 186] on input "f" at bounding box center [319, 188] width 120 height 22
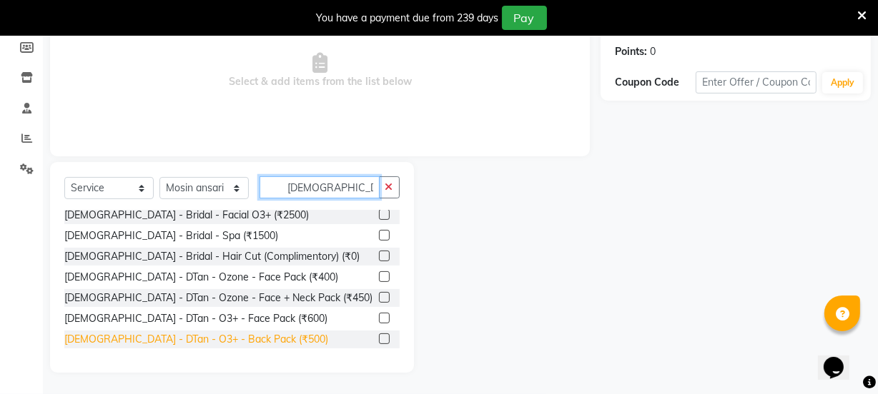
scroll to position [585, 0]
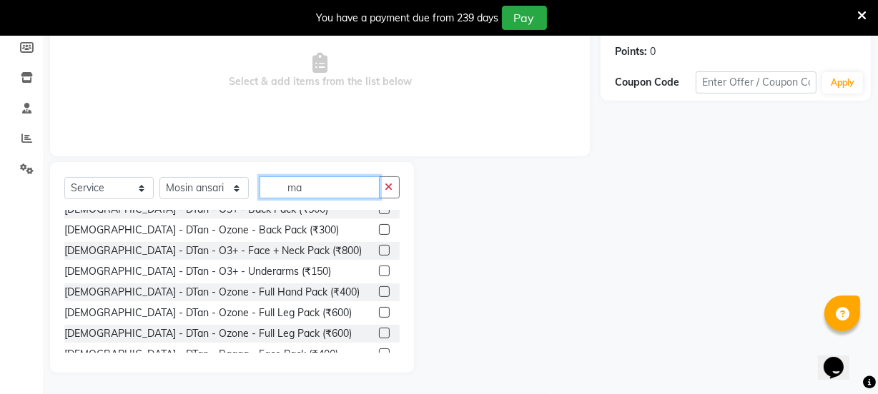
type input "m"
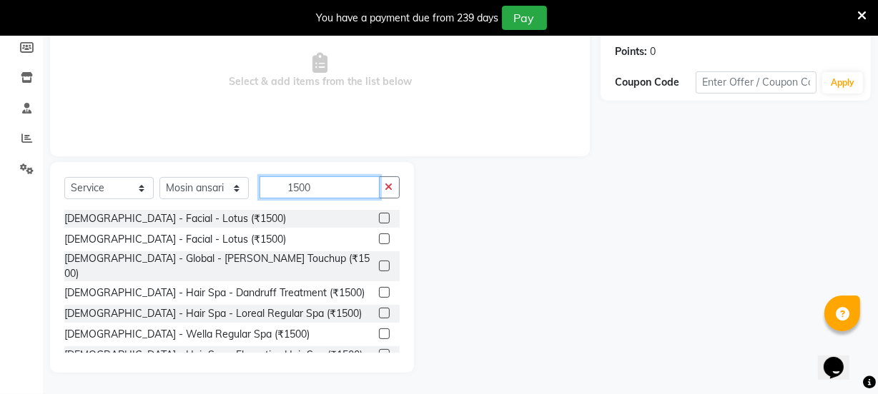
scroll to position [106, 0]
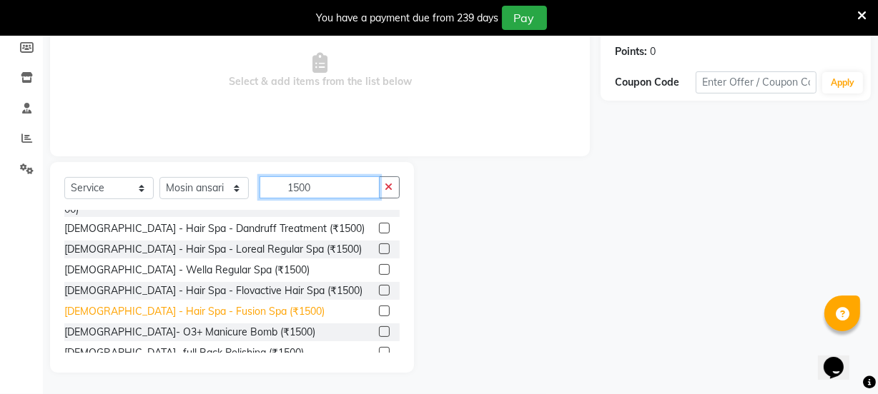
type input "1500"
click at [181, 304] on div "[DEMOGRAPHIC_DATA] - Hair Spa - Fusion Spa (₹1500)" at bounding box center [194, 311] width 260 height 15
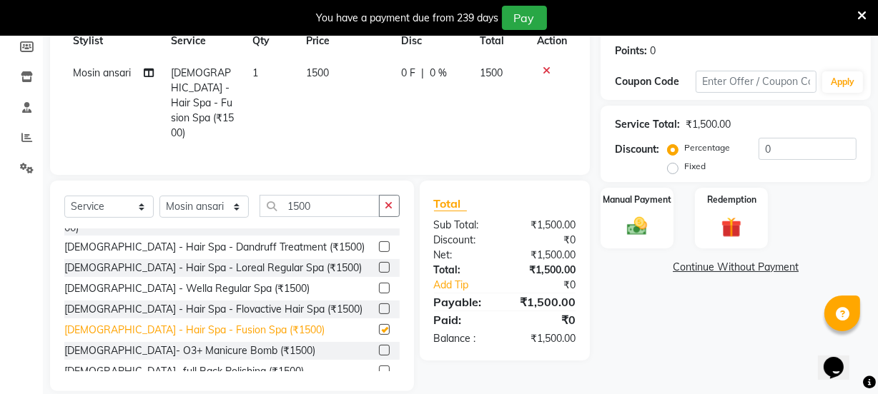
checkbox input "false"
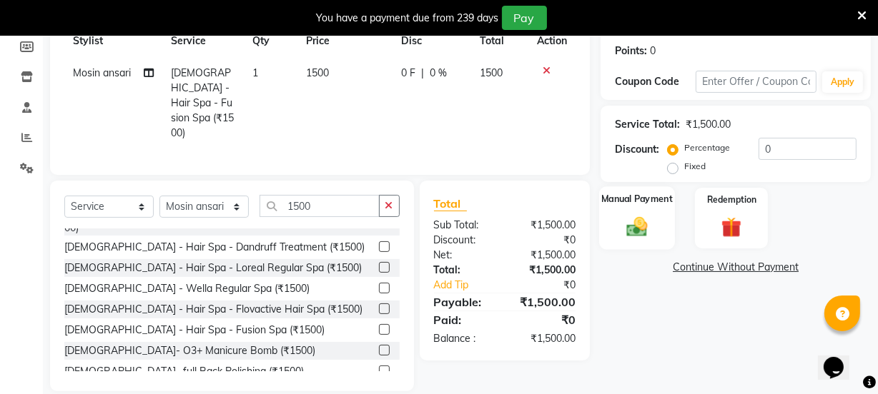
click at [645, 237] on img at bounding box center [637, 226] width 34 height 24
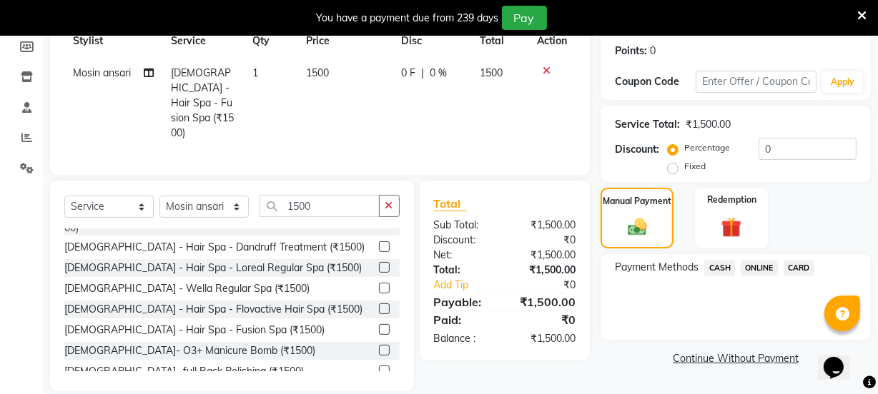
click at [753, 268] on span "ONLINE" at bounding box center [758, 268] width 37 height 16
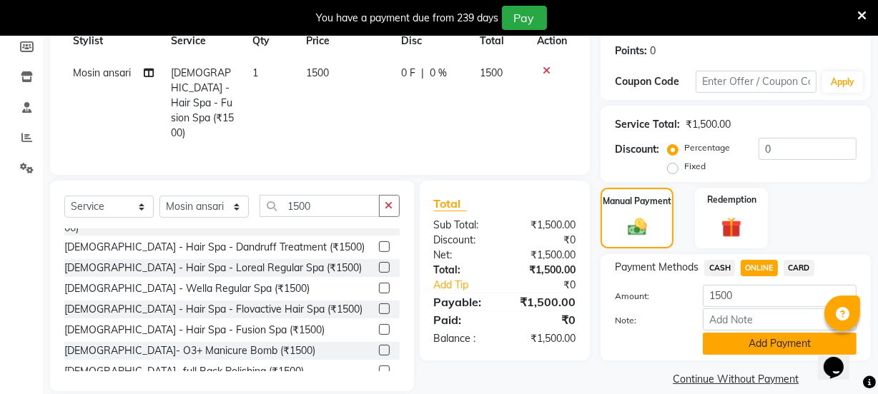
click at [746, 346] on button "Add Payment" at bounding box center [780, 344] width 154 height 22
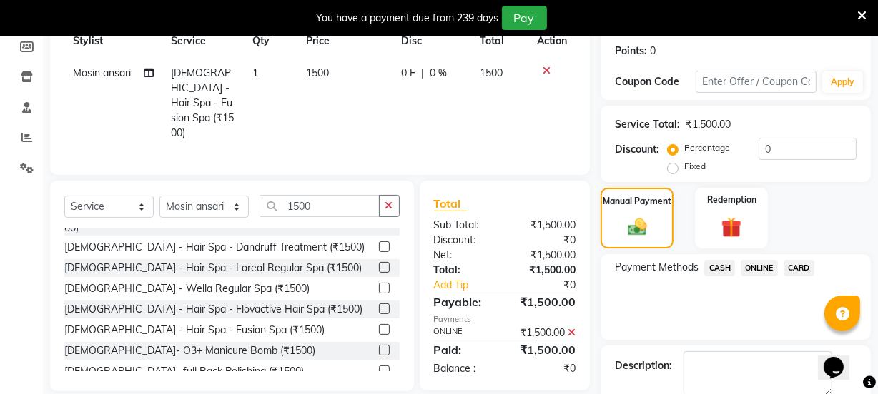
scroll to position [291, 0]
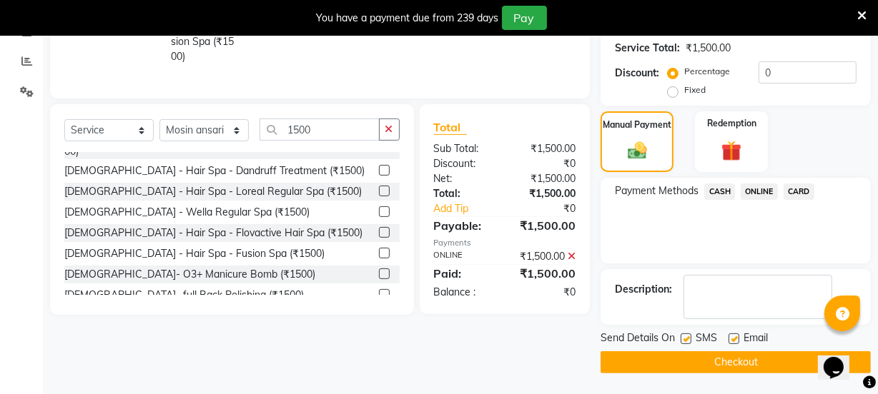
click at [750, 357] on button "Checkout" at bounding box center [735, 363] width 270 height 22
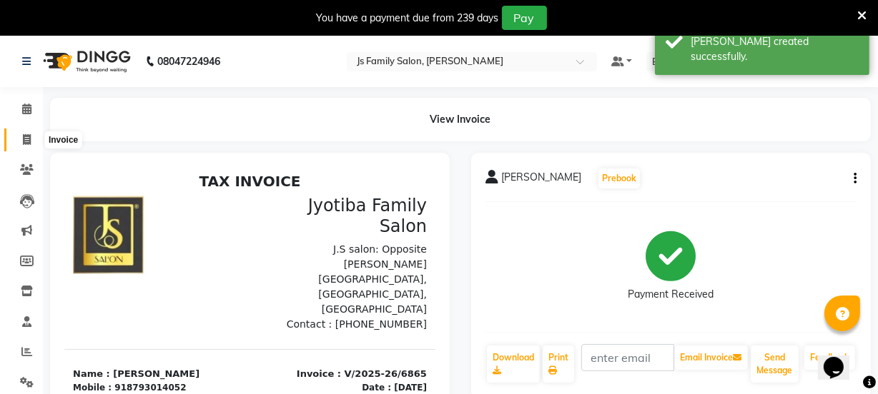
click at [23, 142] on icon at bounding box center [27, 139] width 8 height 11
select select "3729"
select select "service"
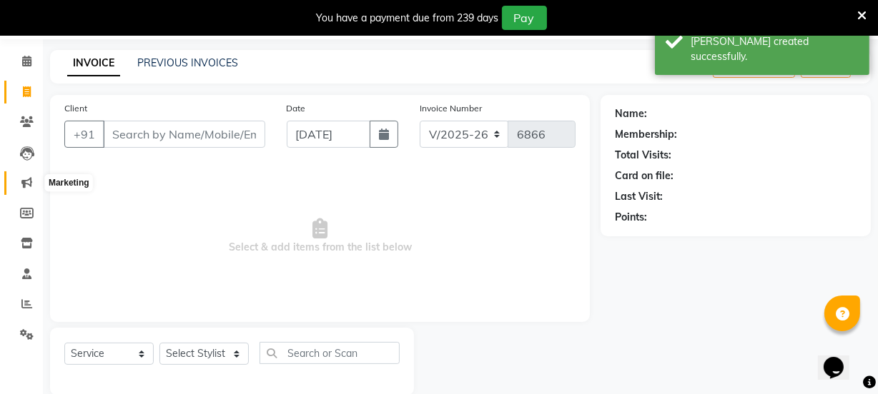
scroll to position [71, 0]
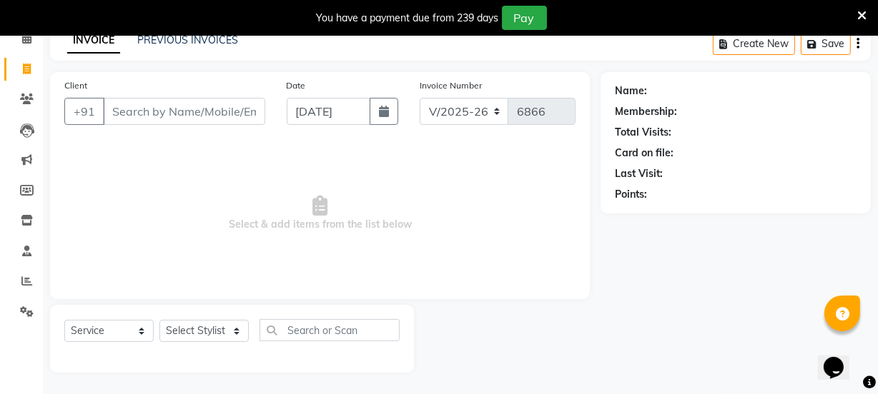
click at [181, 116] on input "Client" at bounding box center [184, 111] width 162 height 27
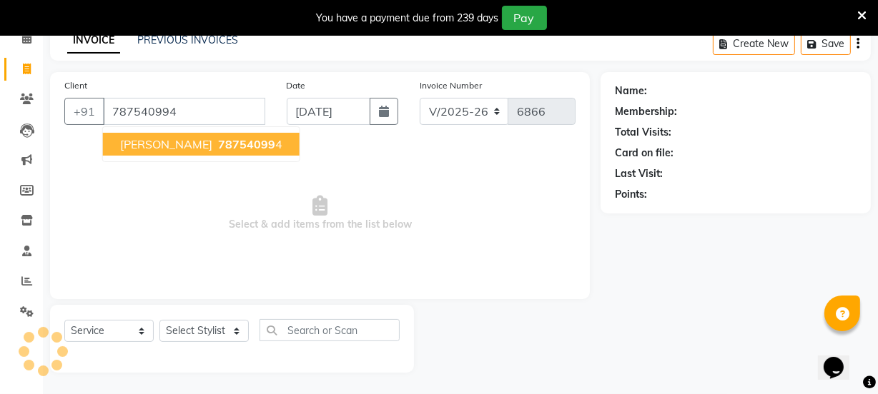
type input "787540994"
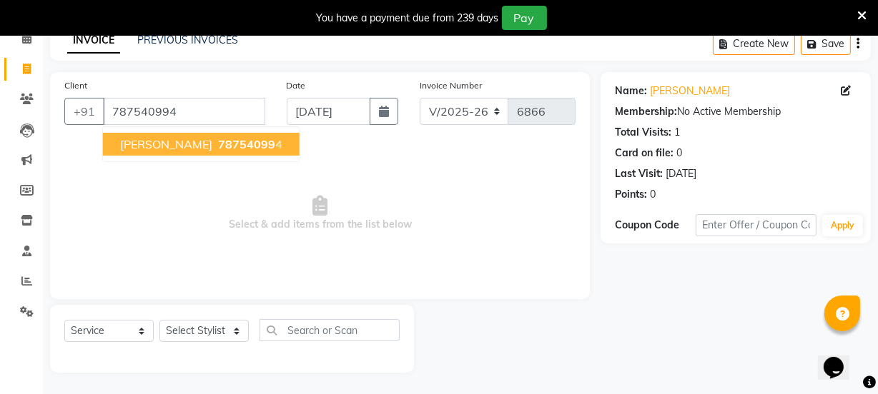
click at [174, 138] on span "[PERSON_NAME]" at bounding box center [166, 144] width 92 height 14
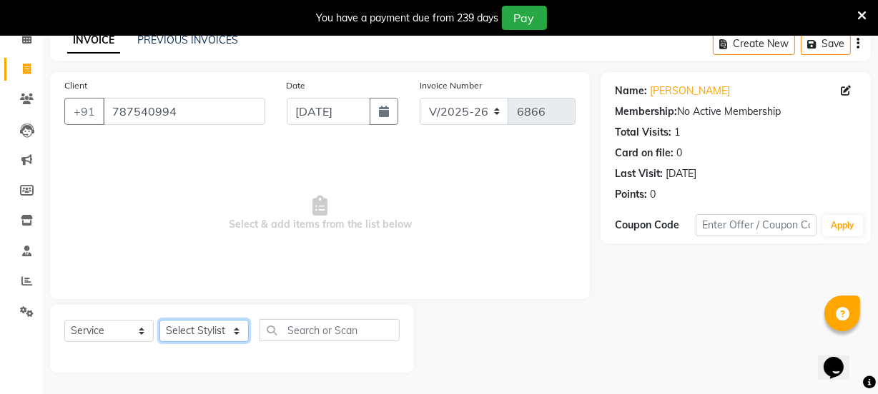
click at [204, 331] on select "Select Stylist [PERSON_NAME] Vaidyakar [PERSON_NAME] [PERSON_NAME] Mane Mosin […" at bounding box center [203, 331] width 89 height 22
select select "22902"
click at [159, 320] on select "Select Stylist [PERSON_NAME] Vaidyakar [PERSON_NAME] [PERSON_NAME] Mane Mosin […" at bounding box center [203, 331] width 89 height 22
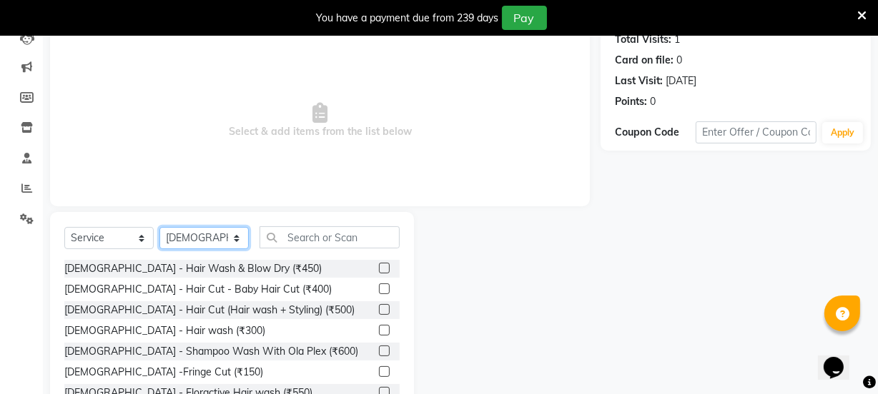
scroll to position [214, 0]
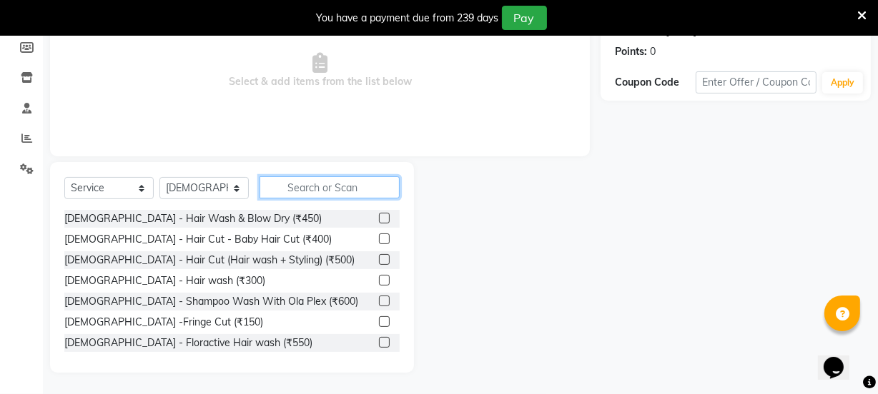
click at [320, 192] on input "text" at bounding box center [329, 188] width 140 height 22
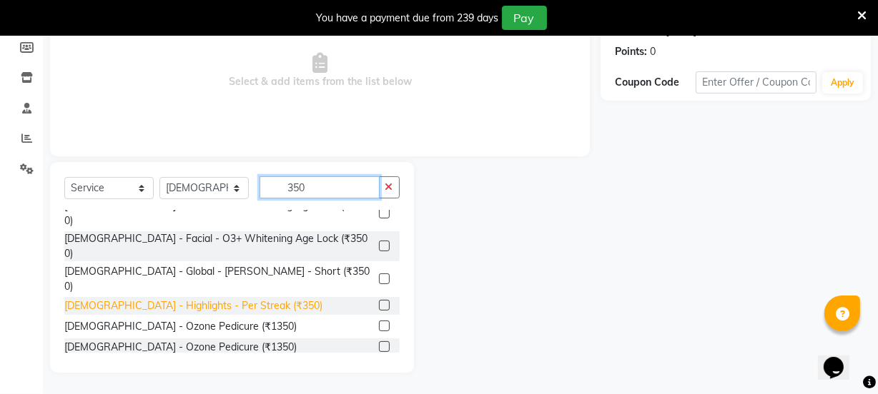
scroll to position [0, 0]
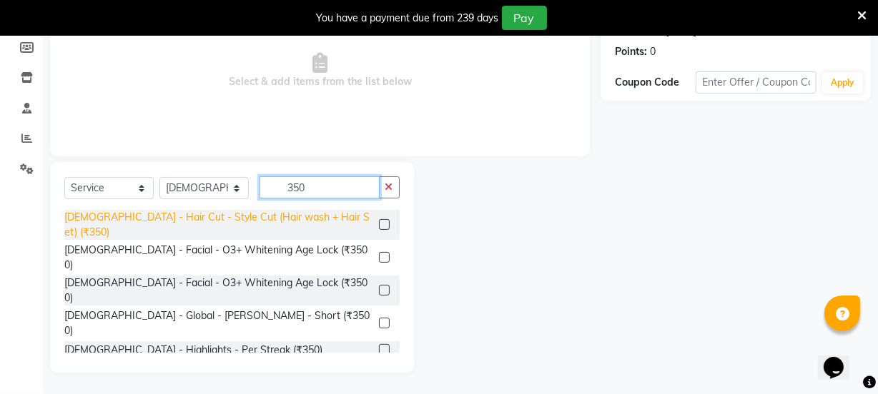
type input "350"
click at [217, 220] on div "[DEMOGRAPHIC_DATA] - Hair Cut - Style Cut (Hair wash + Hair Set) (₹350)" at bounding box center [218, 225] width 309 height 30
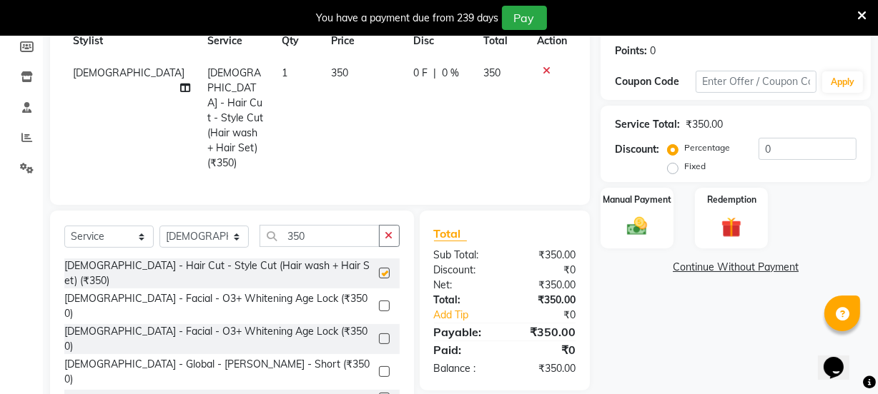
checkbox input "false"
click at [650, 233] on img at bounding box center [637, 226] width 34 height 24
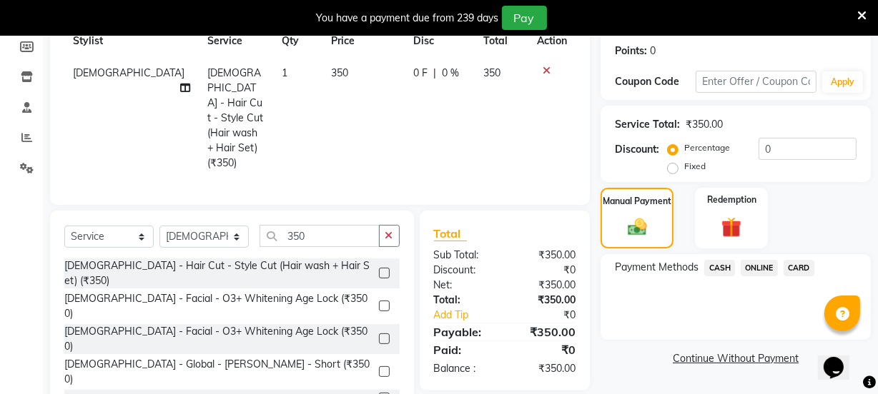
click at [751, 271] on span "ONLINE" at bounding box center [758, 268] width 37 height 16
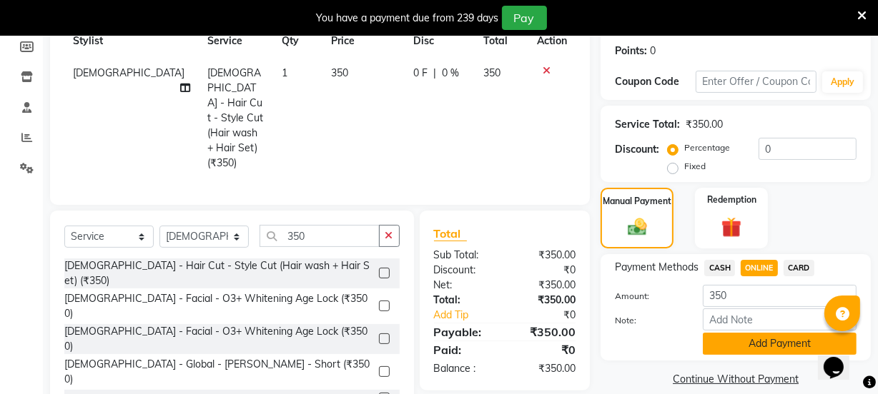
click at [761, 349] on button "Add Payment" at bounding box center [780, 344] width 154 height 22
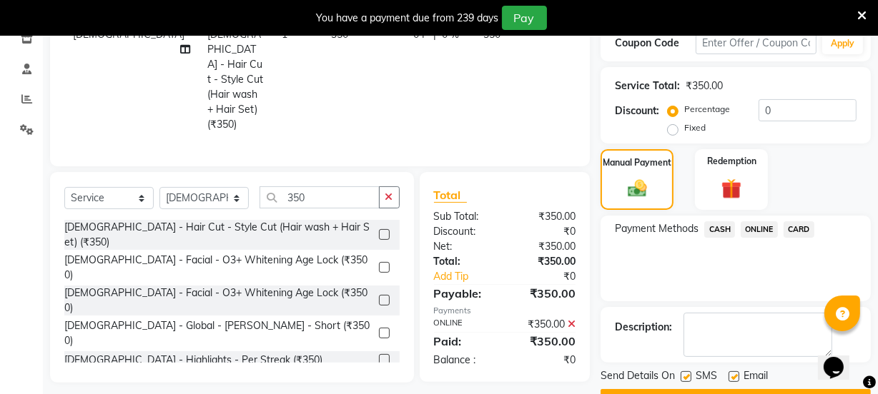
scroll to position [291, 0]
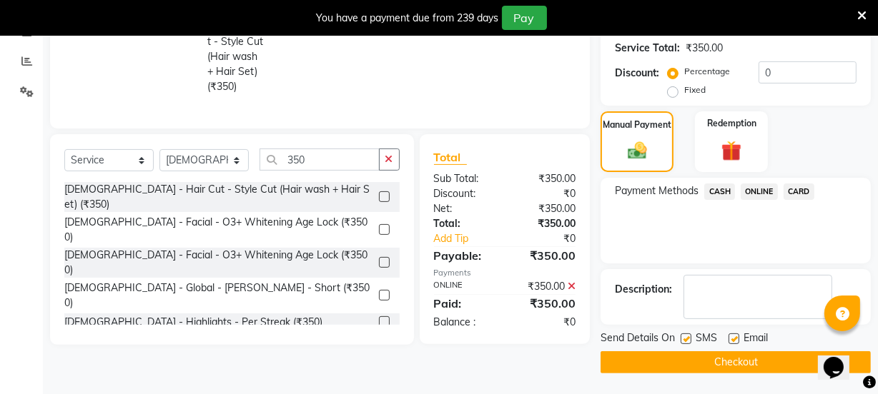
click at [740, 349] on div "Send Details On SMS Email Checkout" at bounding box center [735, 352] width 270 height 43
click at [733, 352] on button "Checkout" at bounding box center [735, 363] width 270 height 22
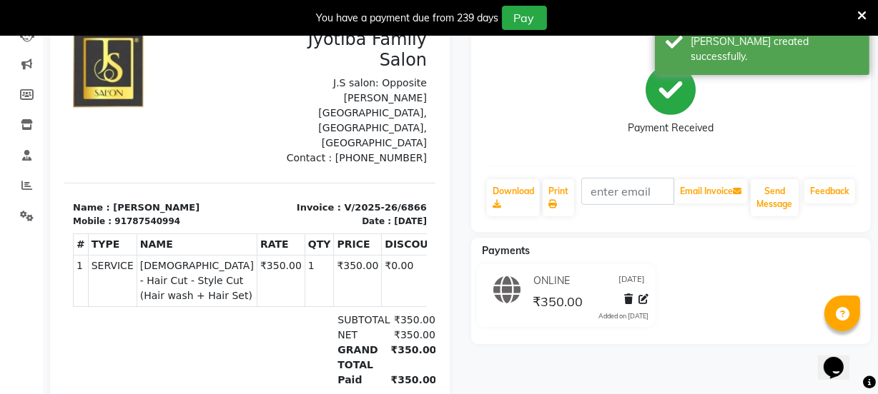
scroll to position [36, 0]
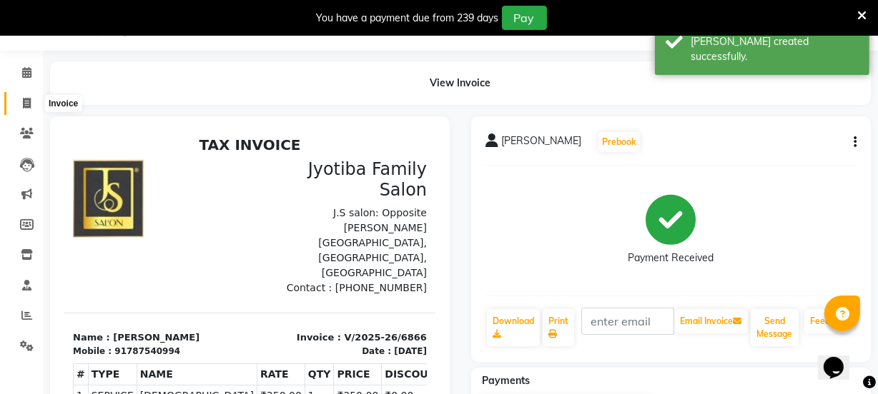
click at [29, 104] on icon at bounding box center [27, 103] width 8 height 11
select select "3729"
select select "service"
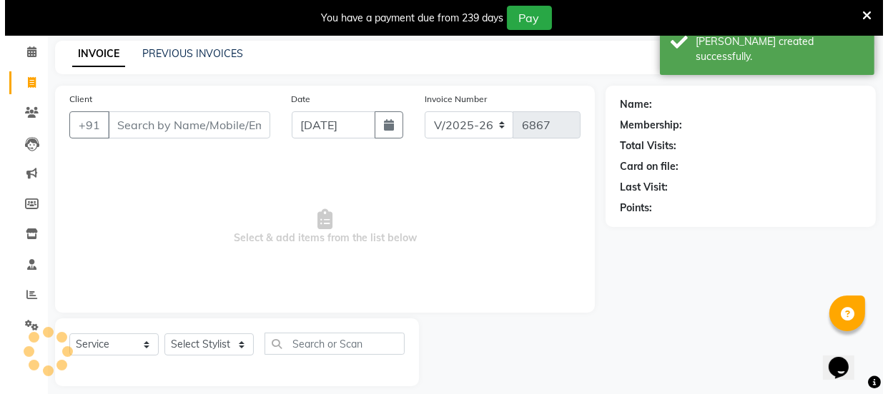
scroll to position [71, 0]
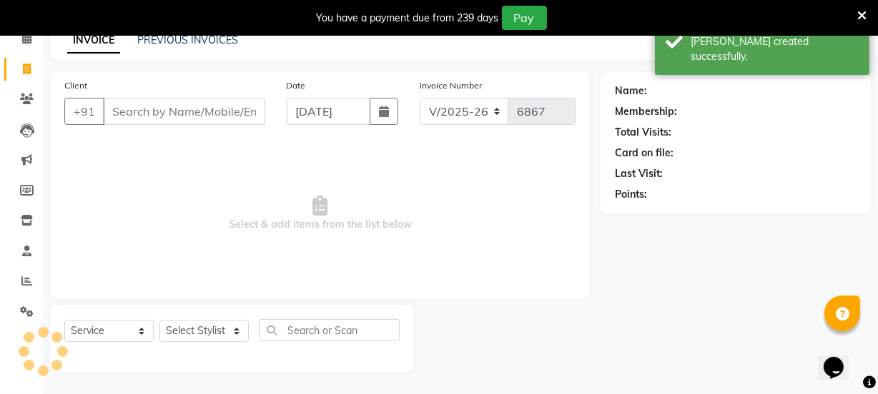
click at [128, 108] on input "Client" at bounding box center [184, 111] width 162 height 27
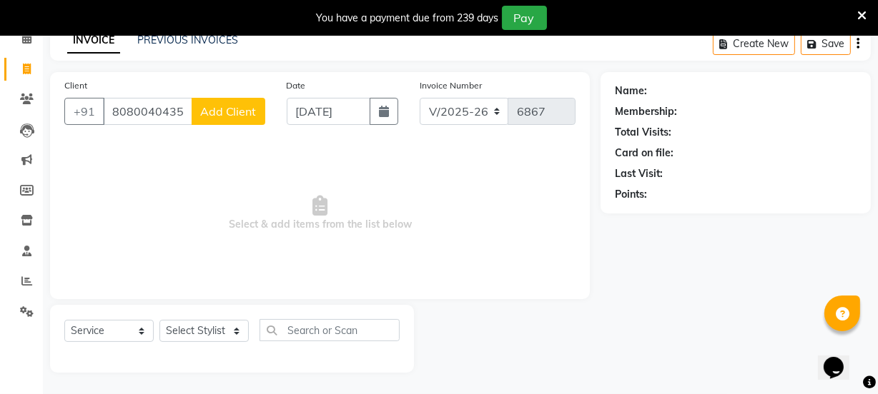
type input "8080040435"
click at [219, 110] on span "Add Client" at bounding box center [228, 111] width 56 height 14
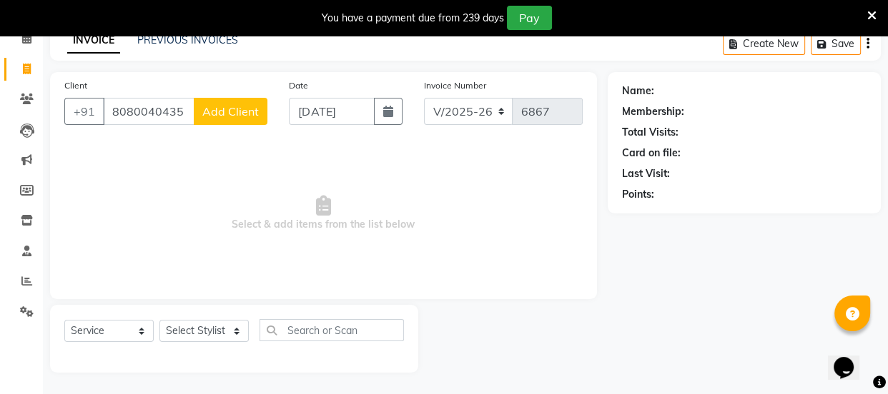
select select "22"
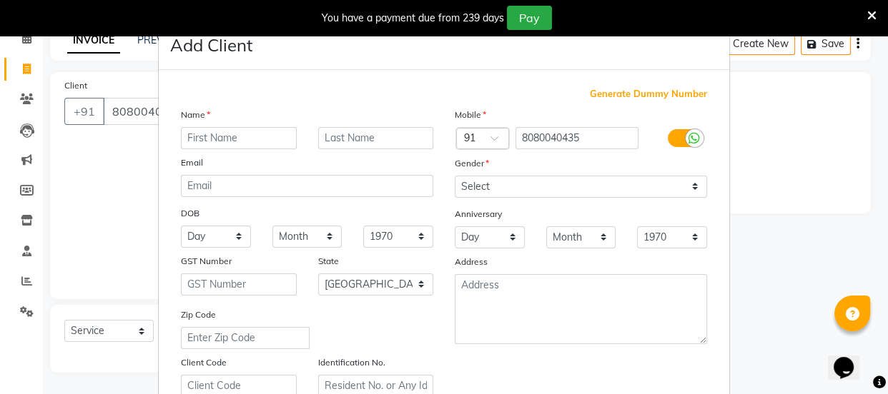
click at [238, 131] on input "text" at bounding box center [239, 138] width 116 height 22
type input "[DEMOGRAPHIC_DATA]"
click at [347, 145] on input "text" at bounding box center [376, 138] width 116 height 22
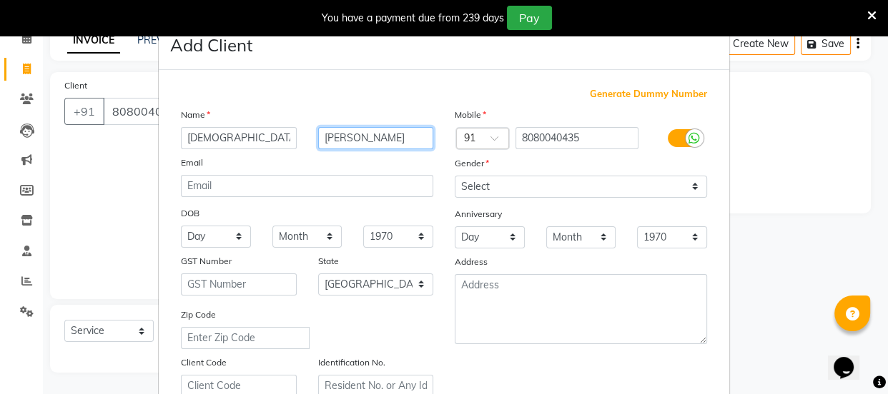
scroll to position [269, 0]
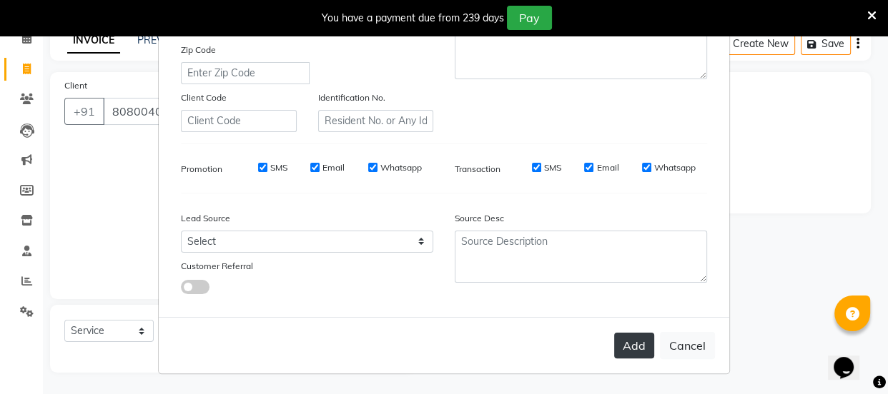
type input "[PERSON_NAME]"
click at [631, 344] on button "Add" at bounding box center [634, 346] width 40 height 26
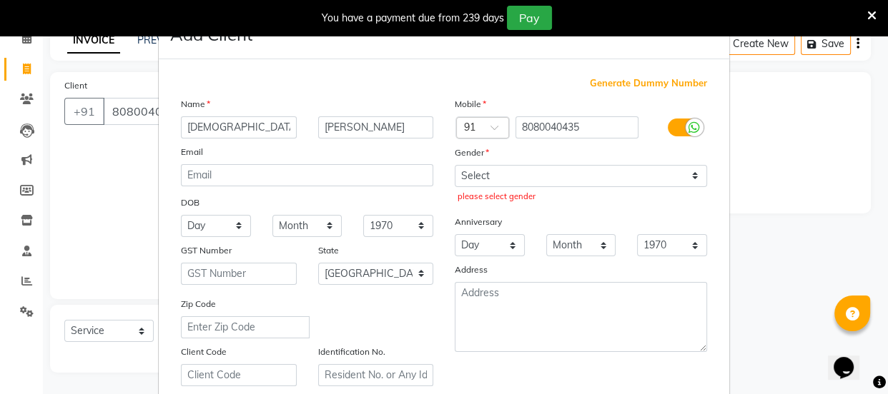
scroll to position [9, 0]
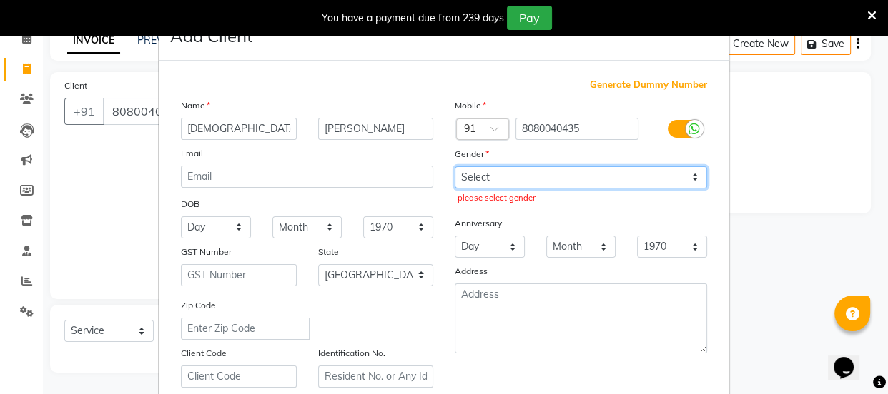
click at [493, 174] on select "Select [DEMOGRAPHIC_DATA] [DEMOGRAPHIC_DATA] Other Prefer Not To Say" at bounding box center [581, 178] width 252 height 22
click at [455, 167] on select "Select [DEMOGRAPHIC_DATA] [DEMOGRAPHIC_DATA] Other Prefer Not To Say" at bounding box center [581, 178] width 252 height 22
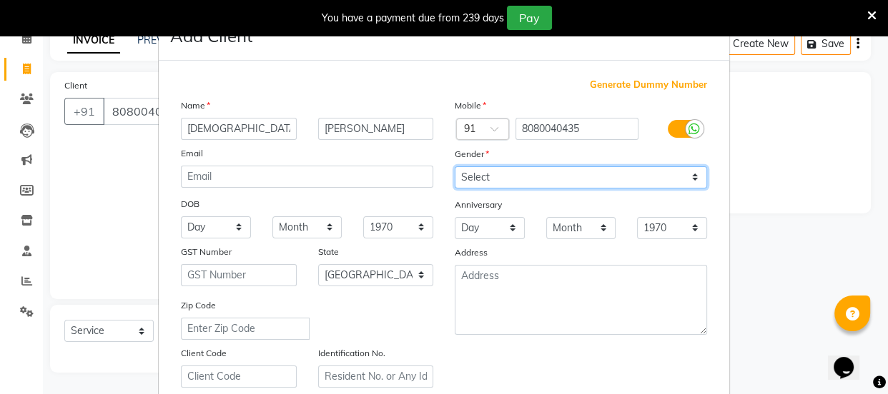
click at [484, 178] on select "Select [DEMOGRAPHIC_DATA] [DEMOGRAPHIC_DATA] Other Prefer Not To Say" at bounding box center [581, 178] width 252 height 22
select select "[DEMOGRAPHIC_DATA]"
click at [455, 167] on select "Select [DEMOGRAPHIC_DATA] [DEMOGRAPHIC_DATA] Other Prefer Not To Say" at bounding box center [581, 178] width 252 height 22
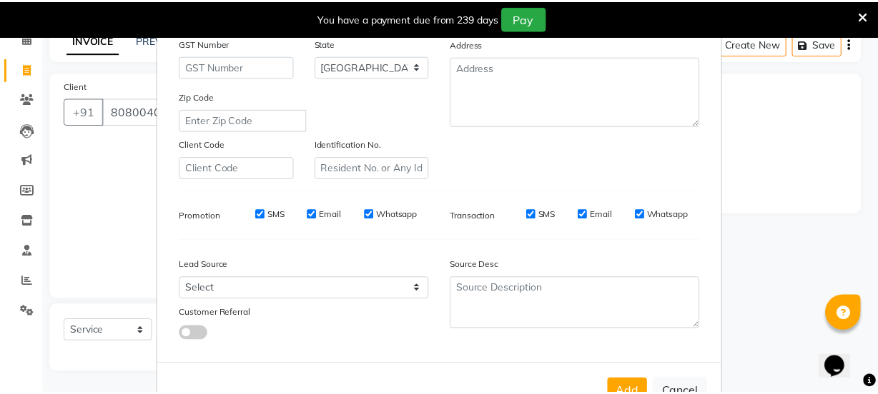
scroll to position [269, 0]
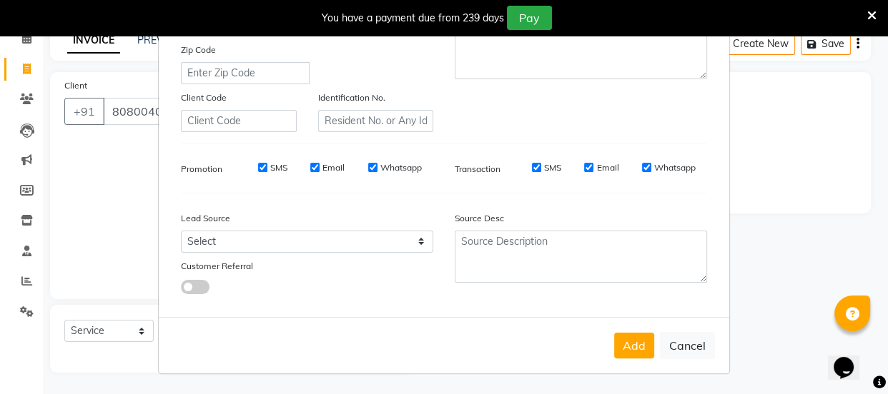
drag, startPoint x: 635, startPoint y: 349, endPoint x: 628, endPoint y: 349, distance: 7.2
click at [635, 349] on button "Add" at bounding box center [634, 346] width 40 height 26
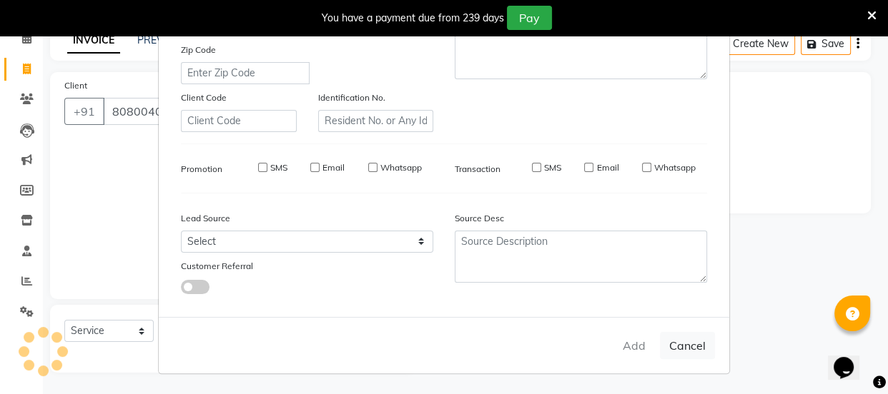
select select
select select "null"
select select
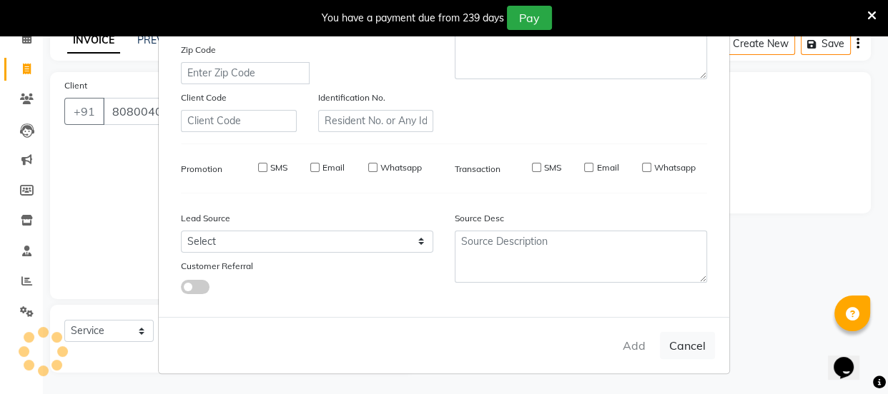
select select
checkbox input "false"
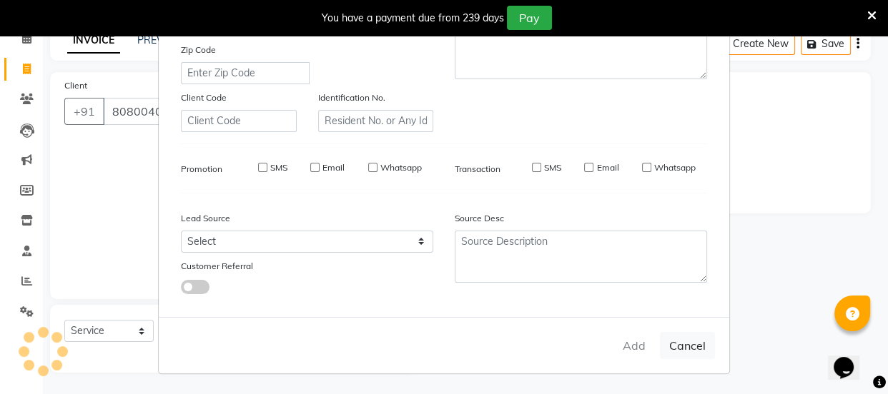
checkbox input "false"
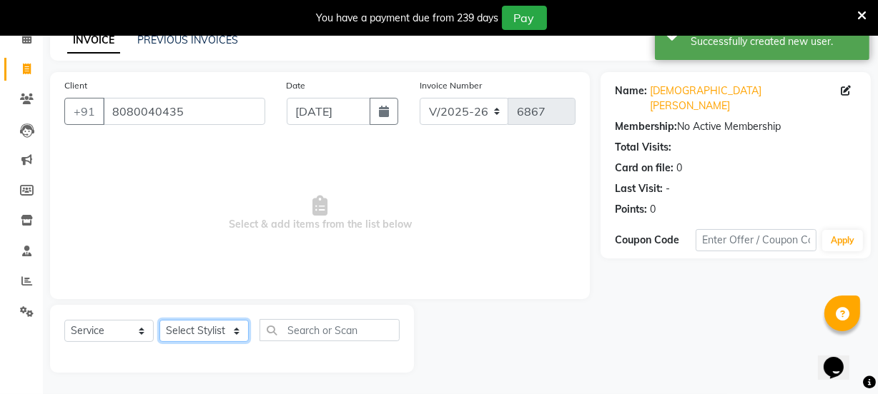
click at [202, 335] on select "Select Stylist [PERSON_NAME] Vaidyakar [PERSON_NAME] [PERSON_NAME] Mane Mosin […" at bounding box center [203, 331] width 89 height 22
select select "88915"
click at [159, 320] on select "Select Stylist [PERSON_NAME] Vaidyakar [PERSON_NAME] [PERSON_NAME] Mane Mosin […" at bounding box center [203, 331] width 89 height 22
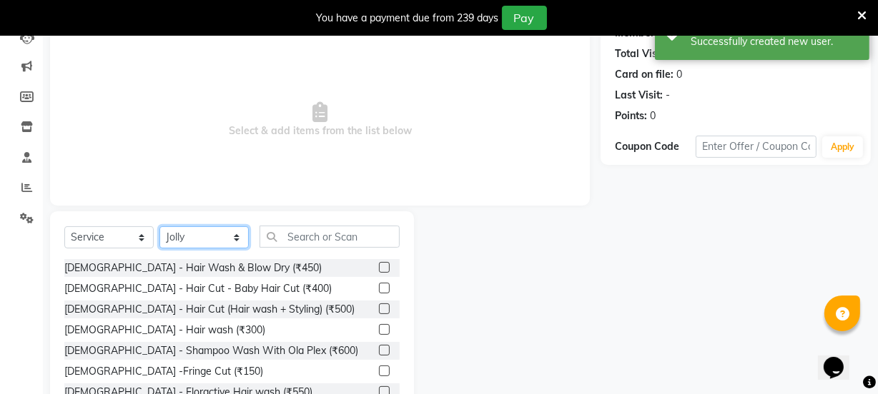
scroll to position [214, 0]
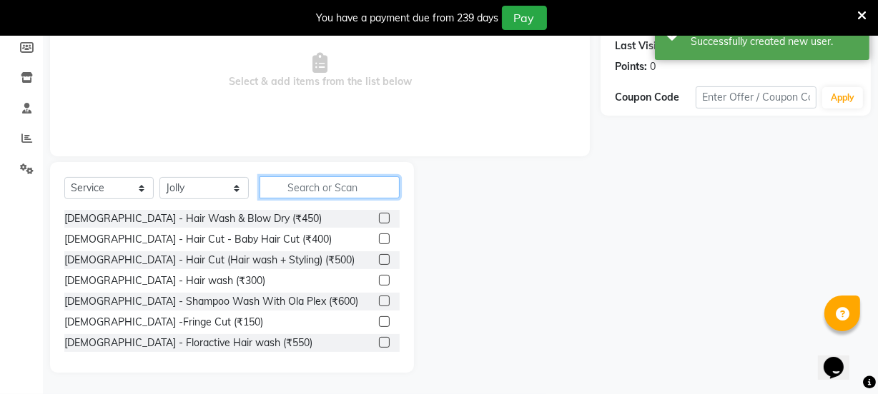
click at [323, 187] on input "text" at bounding box center [329, 188] width 140 height 22
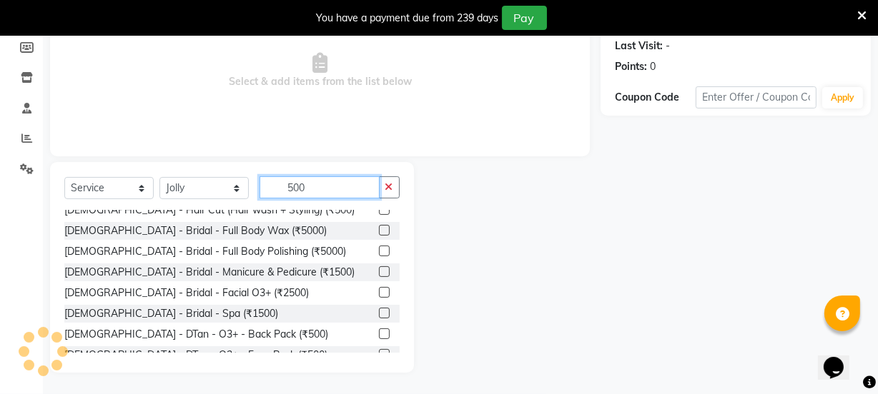
scroll to position [0, 0]
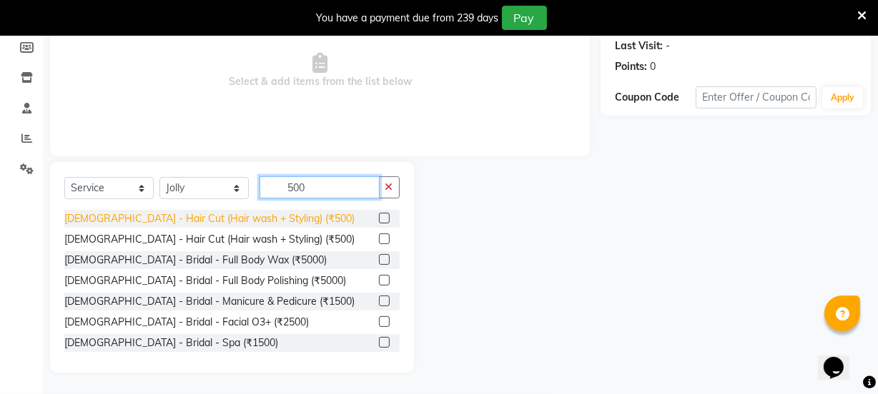
type input "500"
click at [218, 222] on div "[DEMOGRAPHIC_DATA] - Hair Cut (Hair wash + Styling) (₹500)" at bounding box center [209, 219] width 290 height 15
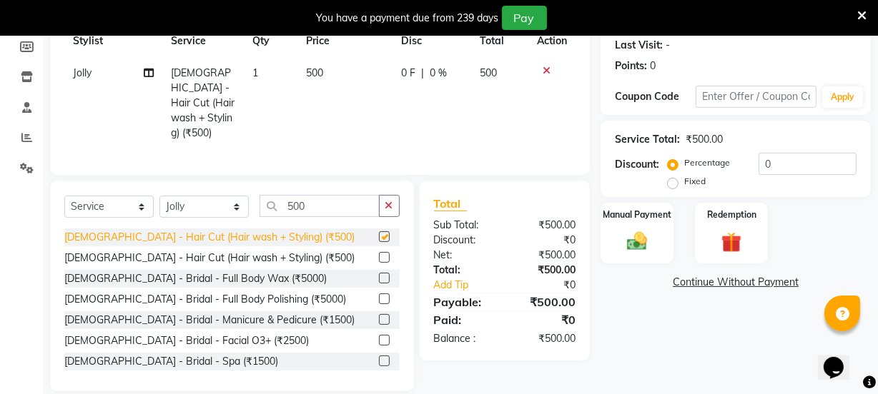
checkbox input "false"
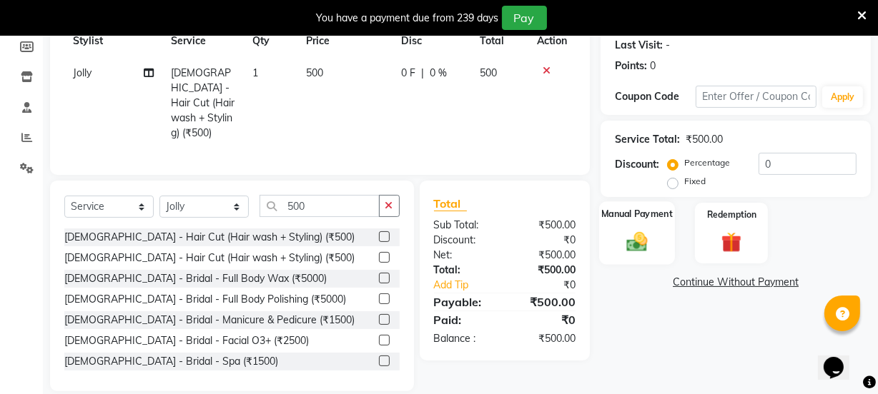
click at [632, 239] on div "Manual Payment" at bounding box center [637, 234] width 76 height 64
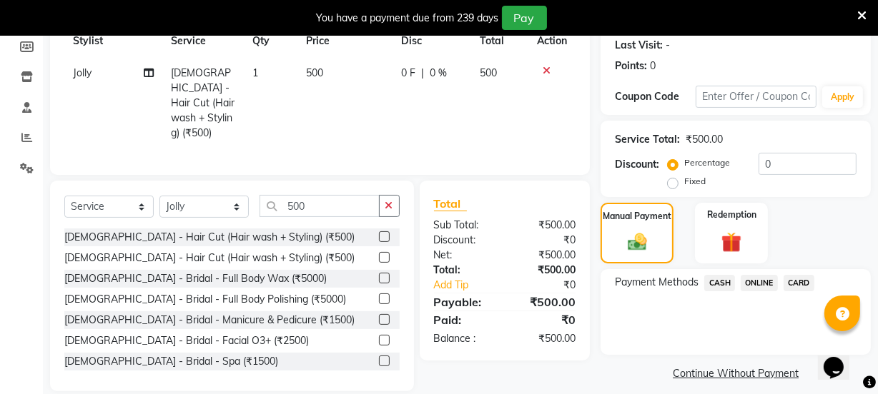
click at [759, 275] on span "ONLINE" at bounding box center [758, 283] width 37 height 16
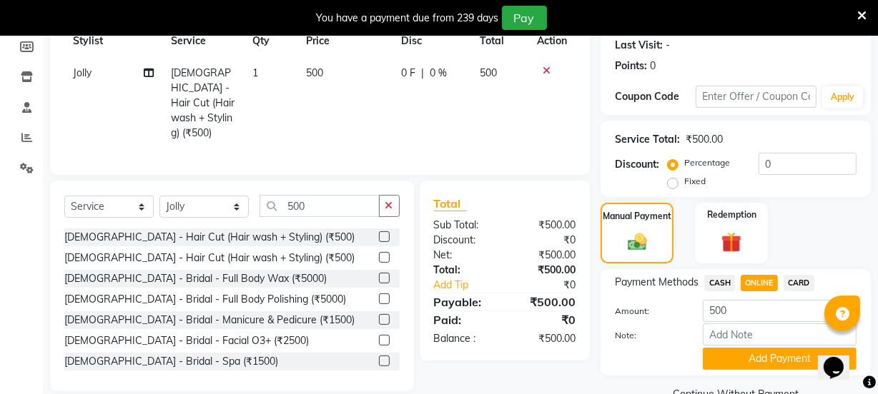
click at [728, 348] on button "Add Payment" at bounding box center [780, 359] width 154 height 22
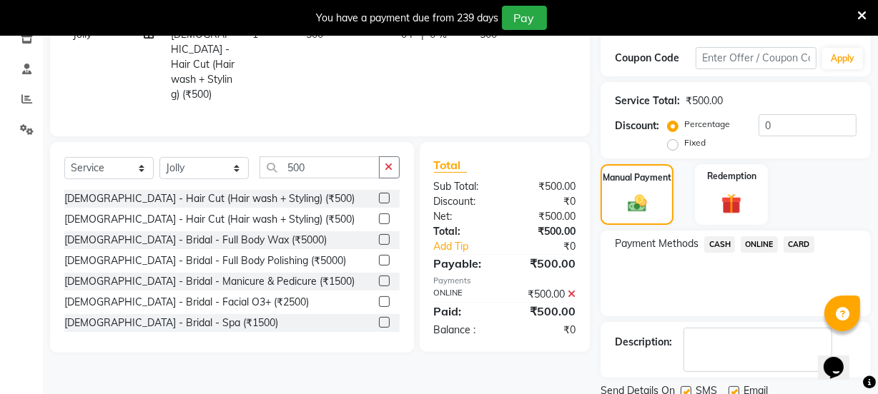
scroll to position [291, 0]
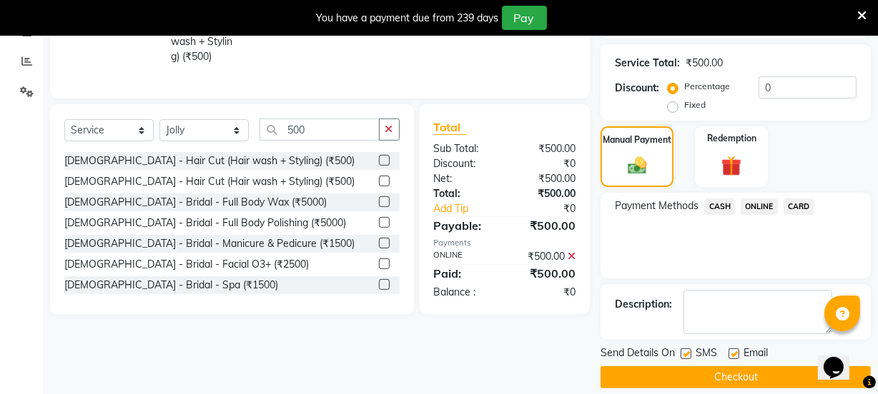
click at [725, 368] on button "Checkout" at bounding box center [735, 378] width 270 height 22
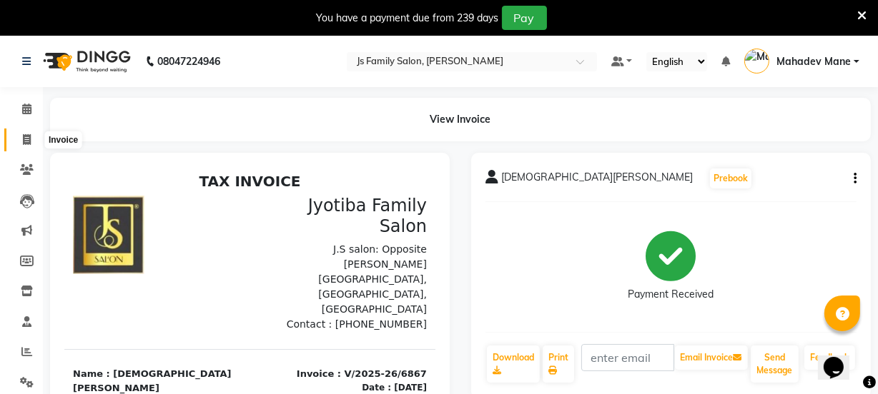
click at [24, 137] on icon at bounding box center [27, 139] width 8 height 11
select select "service"
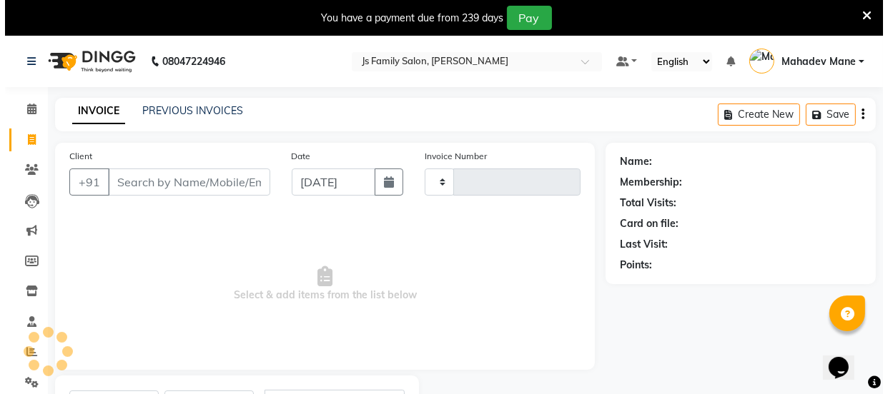
scroll to position [71, 0]
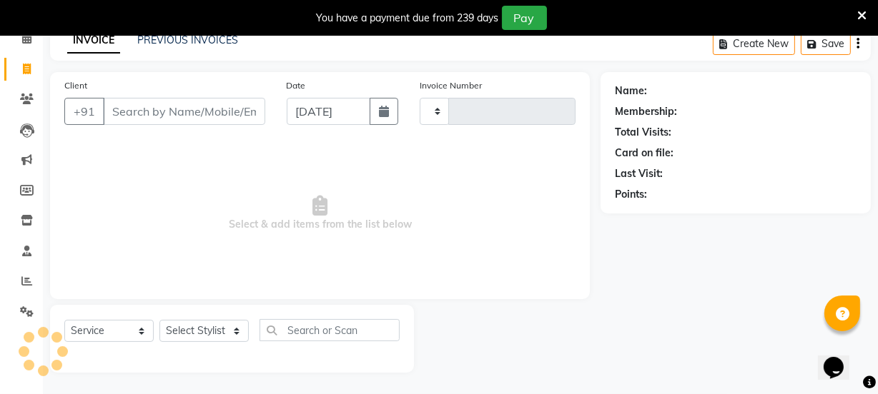
type input "6868"
select select "3729"
click at [156, 117] on input "Client" at bounding box center [184, 111] width 162 height 27
click at [126, 109] on input "Client" at bounding box center [184, 111] width 162 height 27
click at [134, 106] on input "Client" at bounding box center [184, 111] width 162 height 27
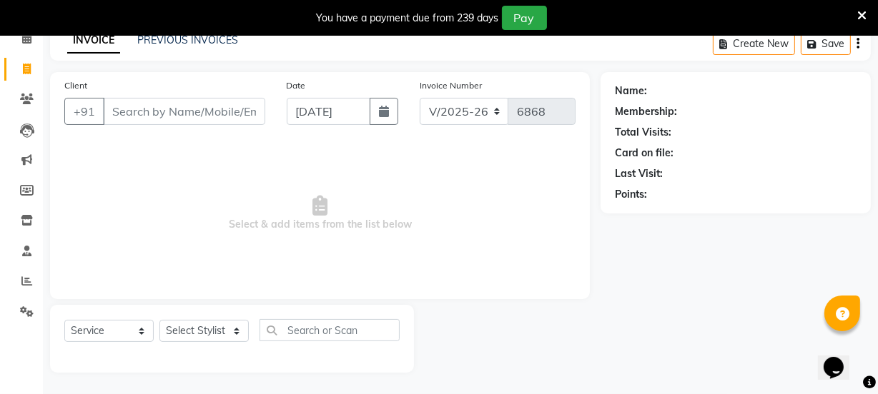
click at [157, 104] on input "Client" at bounding box center [184, 111] width 162 height 27
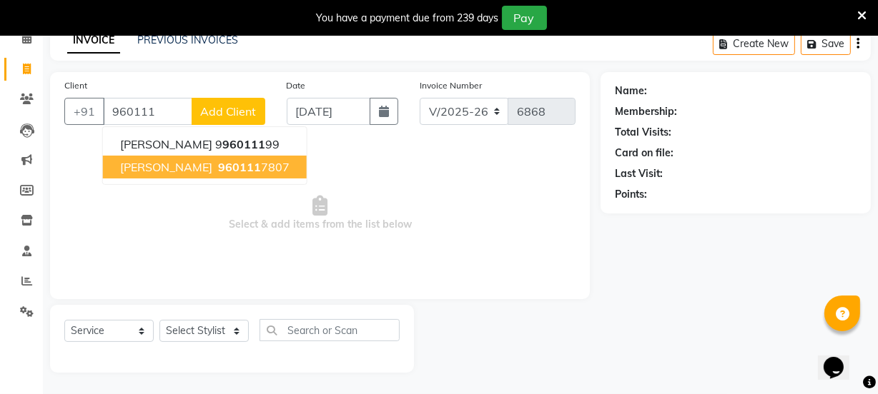
click at [218, 164] on span "960111" at bounding box center [239, 167] width 43 height 14
type input "9601117807"
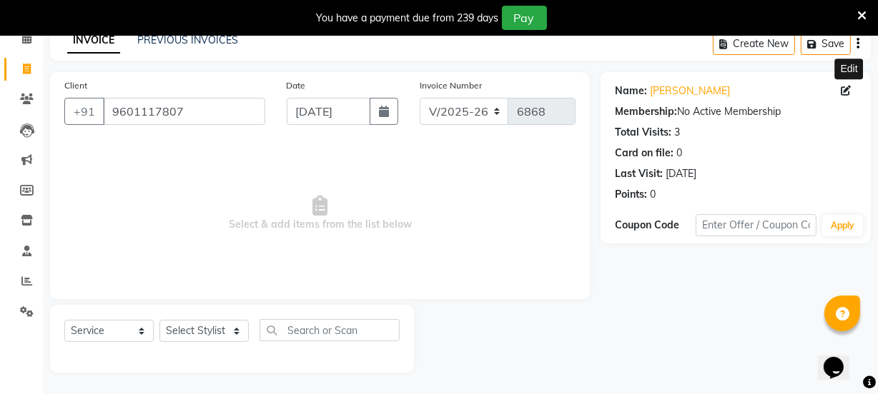
click at [843, 92] on icon at bounding box center [845, 91] width 10 height 10
select select "22"
select select "[DEMOGRAPHIC_DATA]"
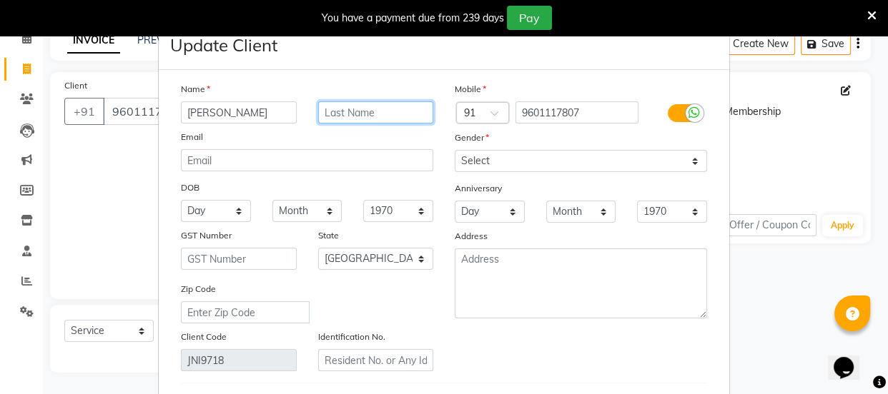
click at [379, 107] on input "text" at bounding box center [376, 112] width 116 height 22
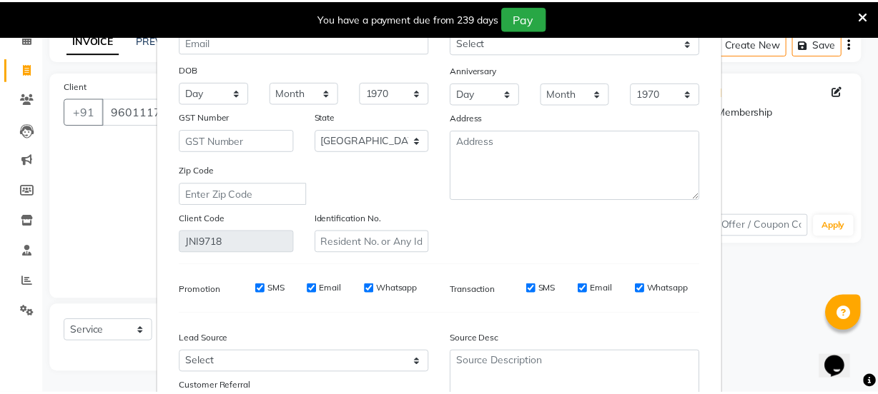
scroll to position [244, 0]
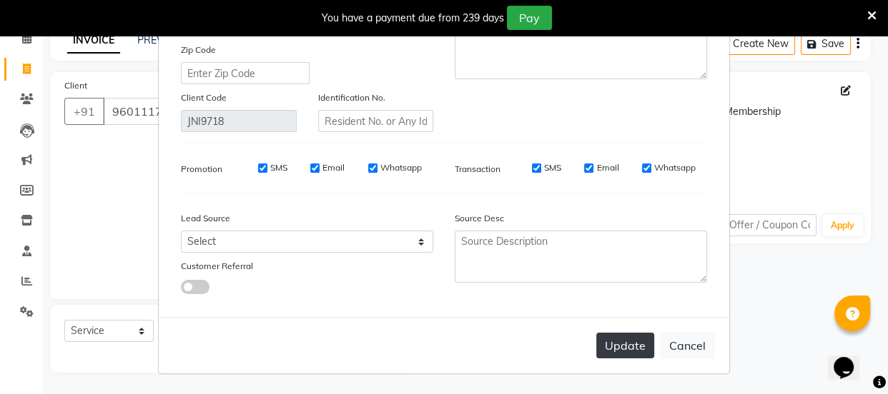
type input "Patil"
click at [623, 357] on button "Update" at bounding box center [625, 346] width 58 height 26
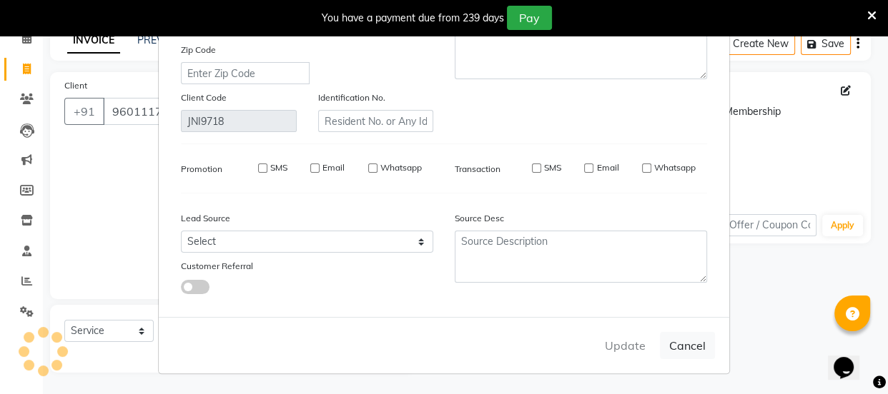
select select
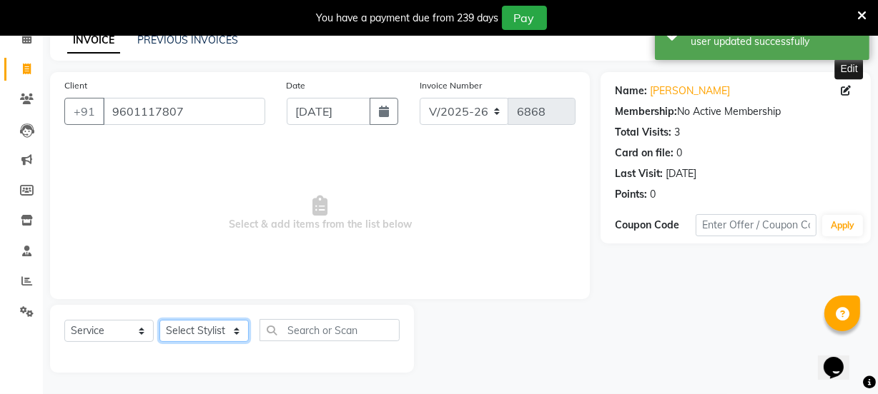
click at [204, 328] on select "Select Stylist [PERSON_NAME] Vaidyakar [PERSON_NAME] [PERSON_NAME] Mane Mosin […" at bounding box center [203, 331] width 89 height 22
click at [159, 320] on select "Select Stylist [PERSON_NAME] Vaidyakar [PERSON_NAME] [PERSON_NAME] Mane Mosin […" at bounding box center [203, 331] width 89 height 22
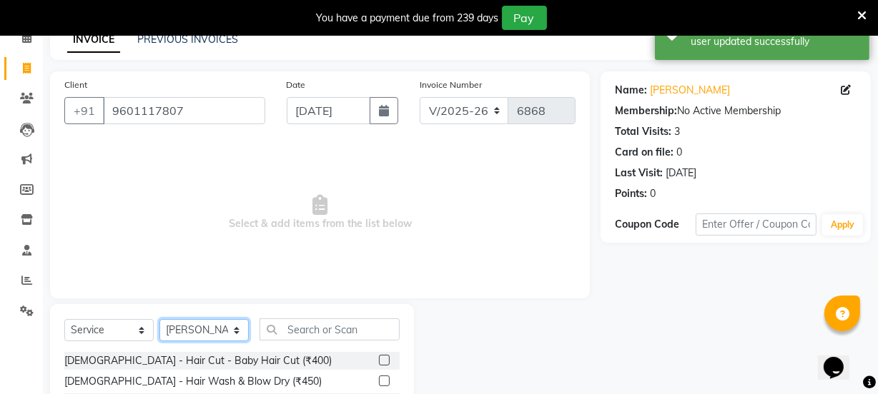
scroll to position [214, 0]
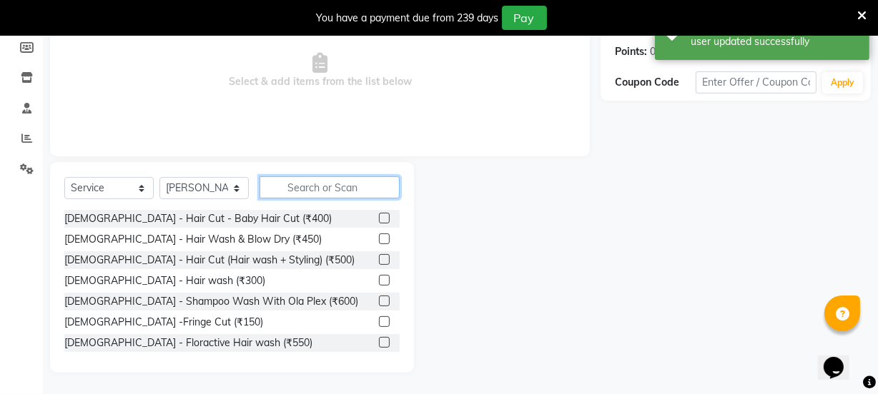
click at [327, 179] on input "text" at bounding box center [329, 188] width 140 height 22
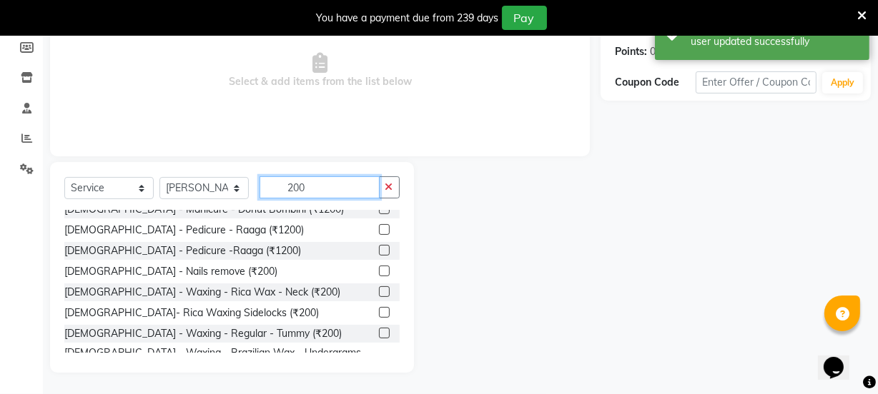
scroll to position [644, 0]
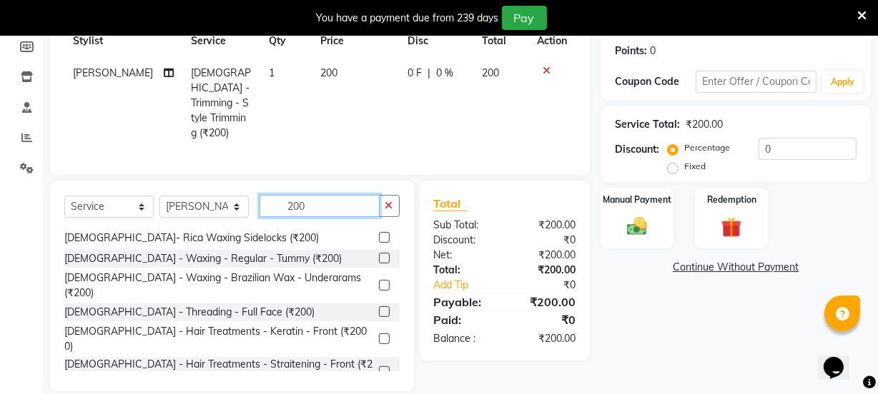
click at [317, 200] on input "200" at bounding box center [319, 206] width 120 height 22
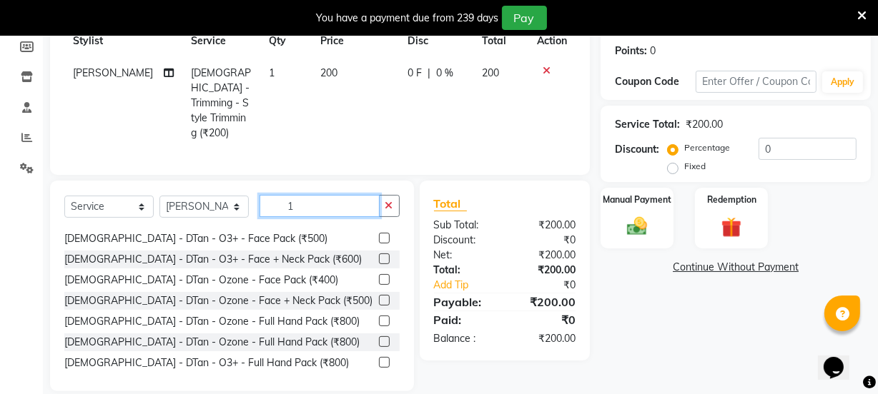
scroll to position [10, 0]
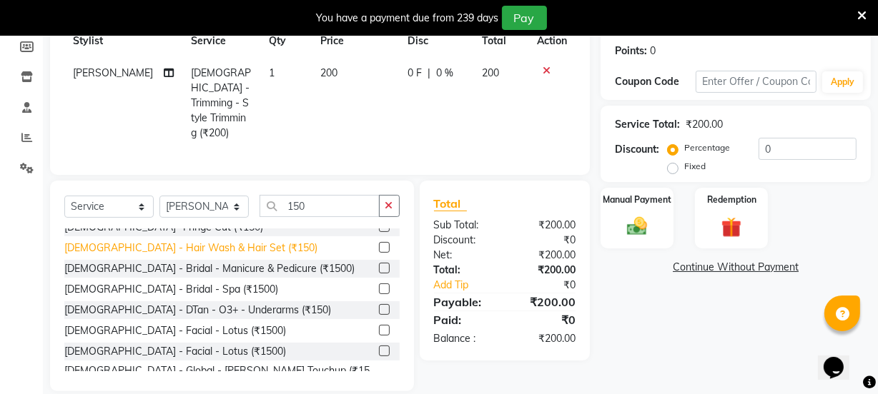
click at [190, 244] on div "[DEMOGRAPHIC_DATA] - Hair Wash & Hair Set (₹150)" at bounding box center [190, 248] width 253 height 15
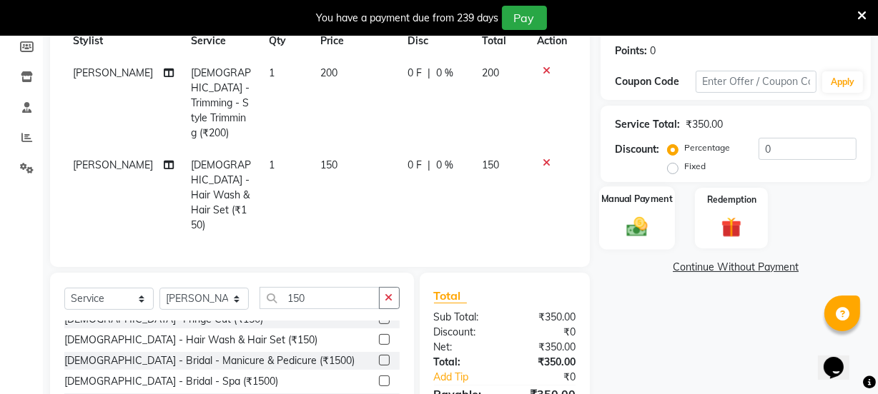
click at [642, 226] on img at bounding box center [637, 226] width 34 height 24
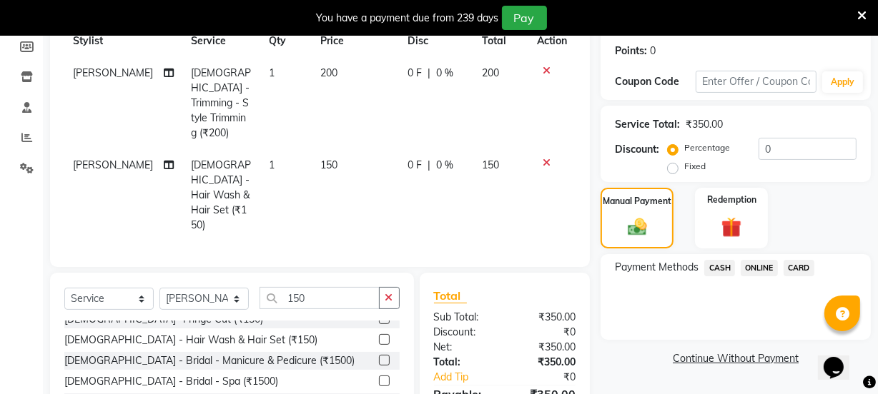
click at [750, 267] on span "ONLINE" at bounding box center [758, 268] width 37 height 16
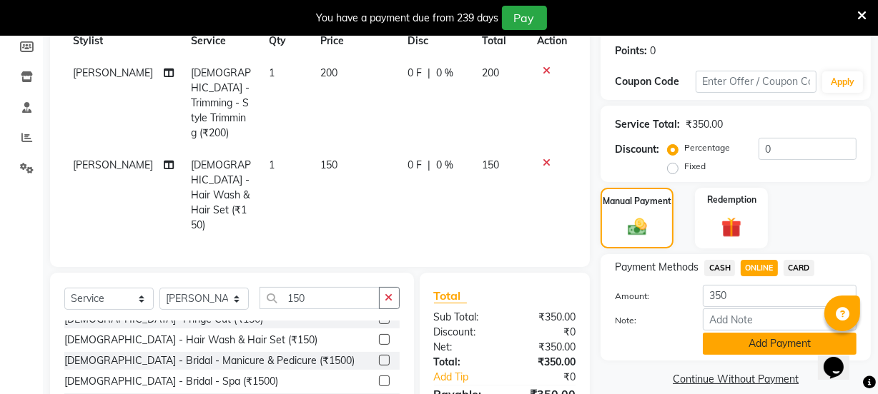
click at [743, 350] on button "Add Payment" at bounding box center [780, 344] width 154 height 22
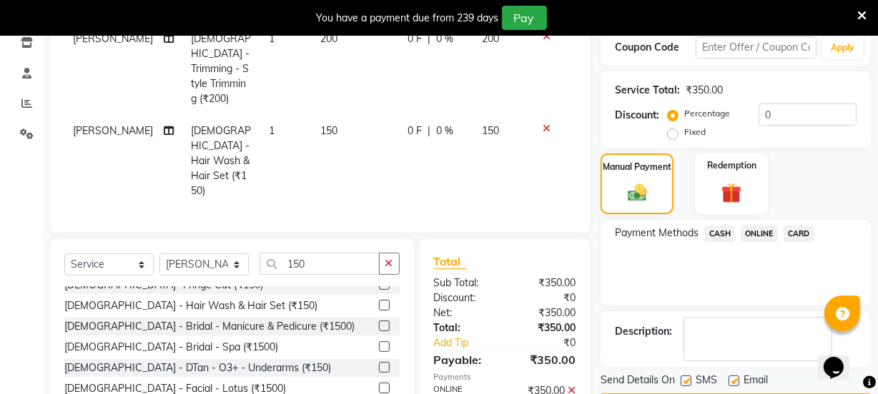
scroll to position [279, 0]
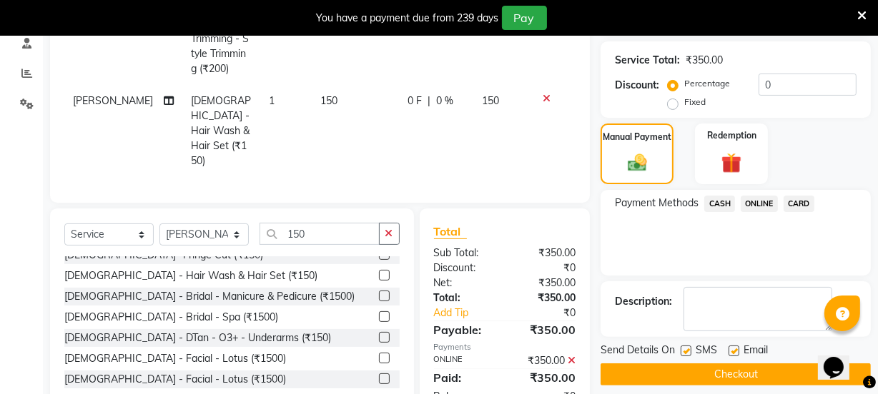
click at [695, 379] on button "Checkout" at bounding box center [735, 375] width 270 height 22
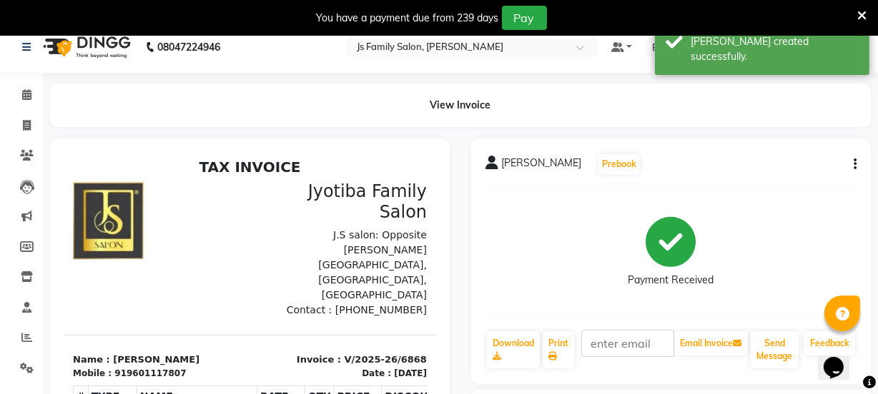
scroll to position [8, 0]
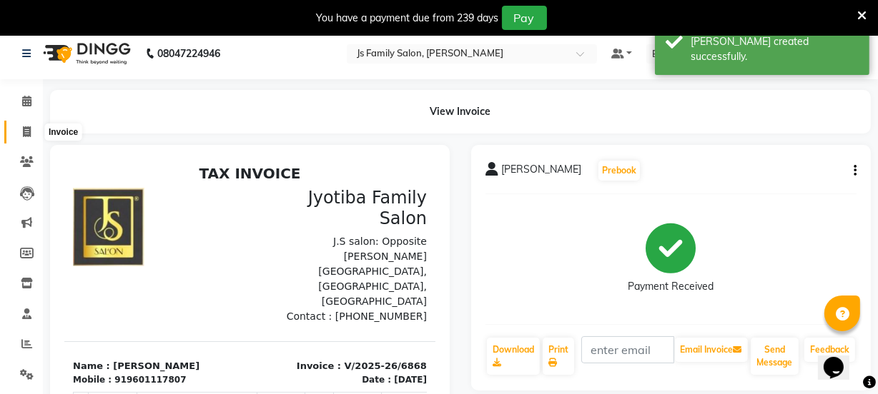
click at [26, 131] on icon at bounding box center [27, 131] width 8 height 11
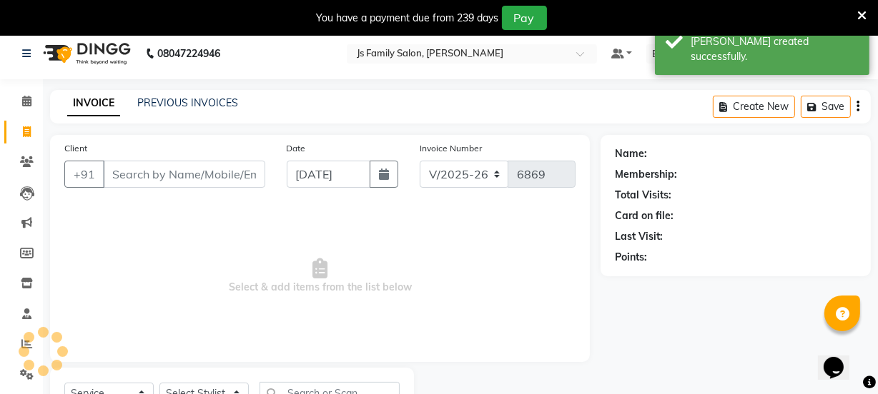
scroll to position [71, 0]
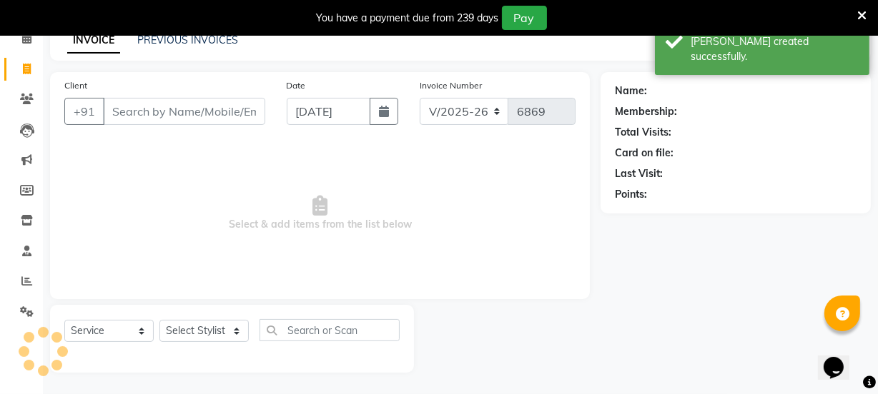
click at [157, 114] on input "Client" at bounding box center [184, 111] width 162 height 27
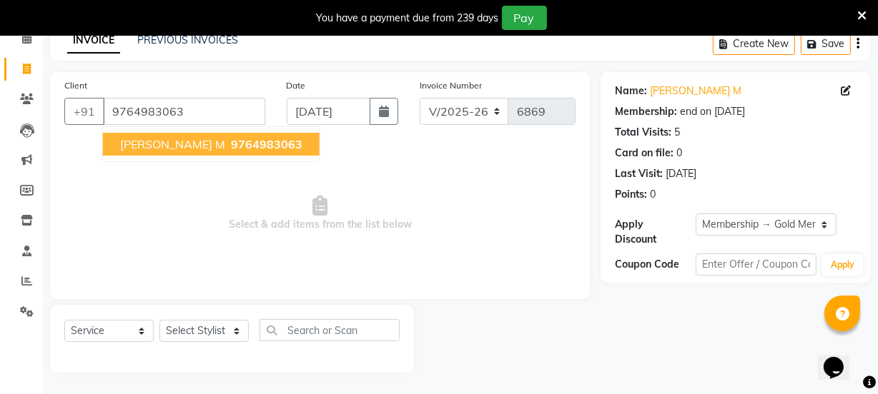
click at [172, 143] on span "[PERSON_NAME] M" at bounding box center [172, 144] width 105 height 14
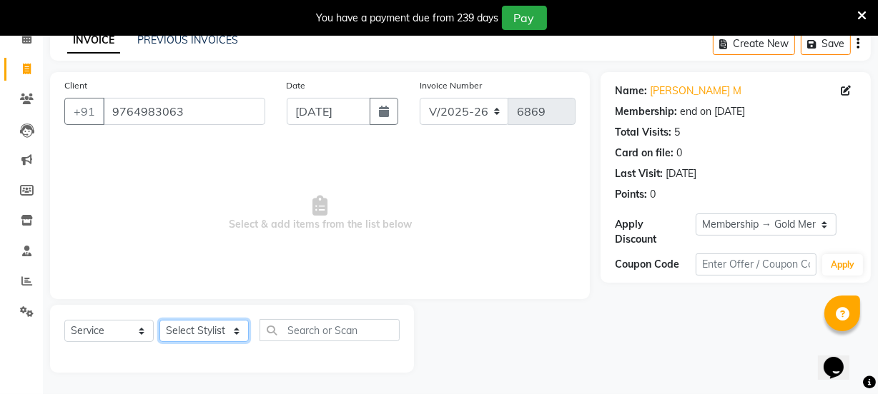
click at [207, 329] on select "Select Stylist [PERSON_NAME] Vaidyakar [PERSON_NAME] [PERSON_NAME] Mane Mosin […" at bounding box center [203, 331] width 89 height 22
click at [159, 320] on select "Select Stylist [PERSON_NAME] Vaidyakar [PERSON_NAME] [PERSON_NAME] Mane Mosin […" at bounding box center [203, 331] width 89 height 22
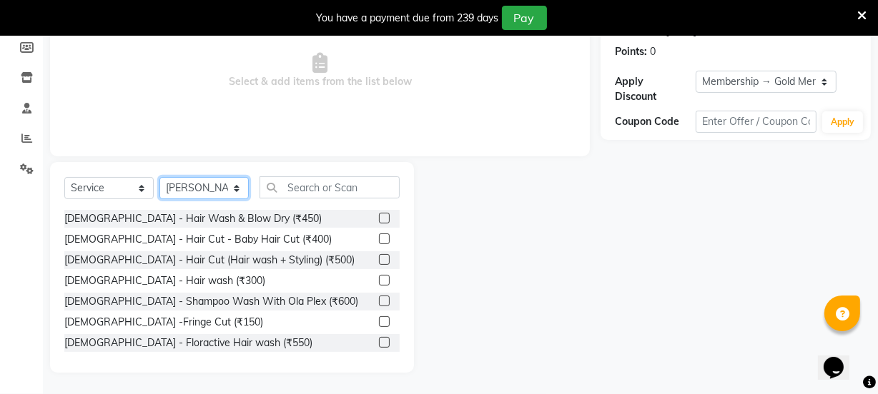
scroll to position [214, 0]
click at [314, 184] on input "text" at bounding box center [329, 188] width 140 height 22
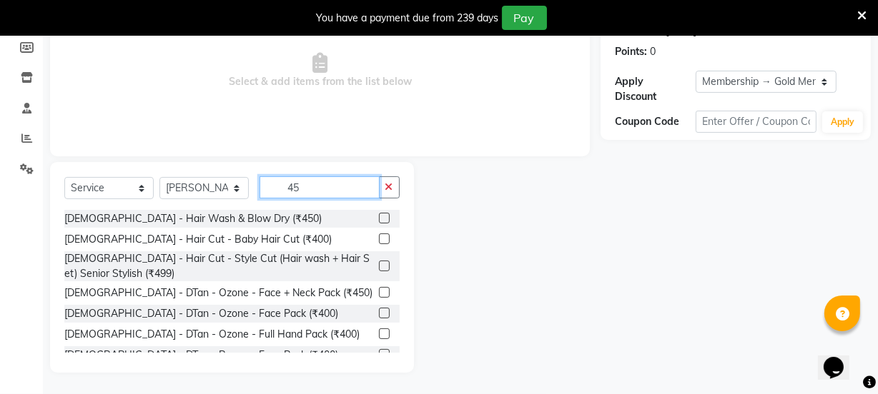
scroll to position [195, 0]
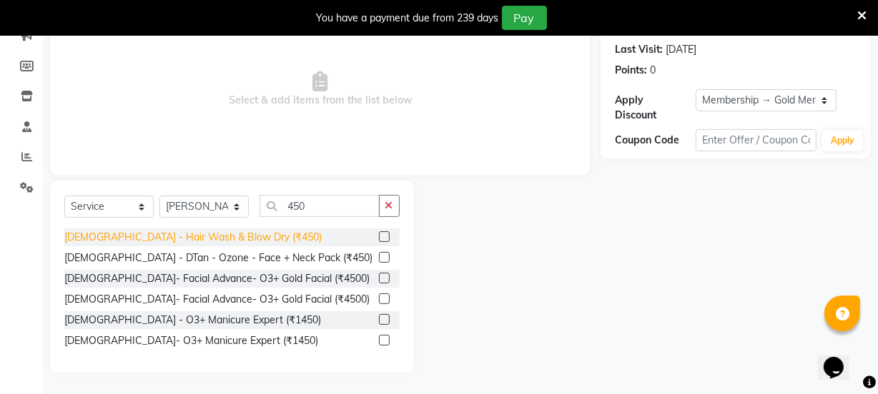
click at [222, 236] on div "[DEMOGRAPHIC_DATA] - Hair Wash & Blow Dry (₹450)" at bounding box center [192, 237] width 257 height 15
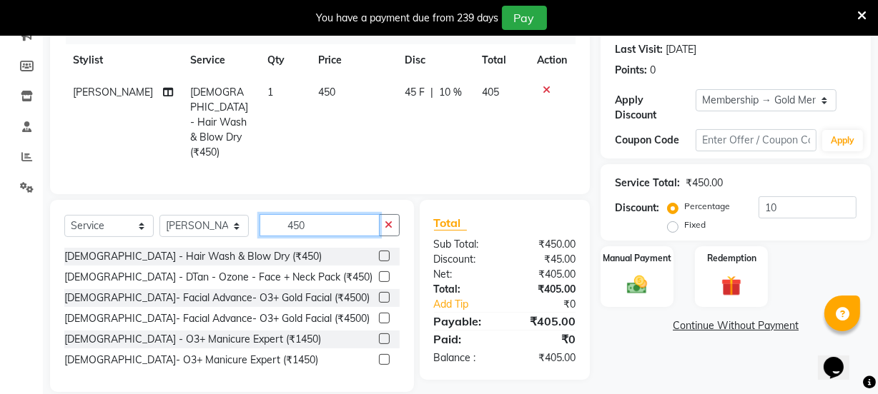
click at [349, 214] on input "450" at bounding box center [319, 225] width 120 height 22
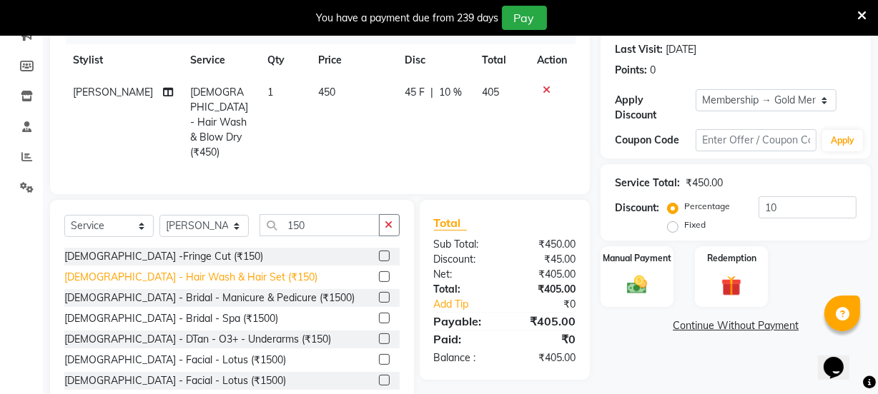
click at [187, 270] on div "[DEMOGRAPHIC_DATA] - Hair Wash & Hair Set (₹150)" at bounding box center [190, 277] width 253 height 15
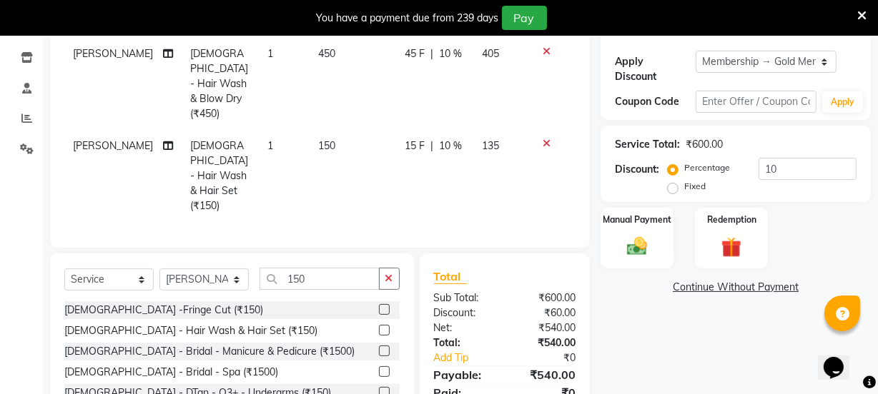
scroll to position [210, 0]
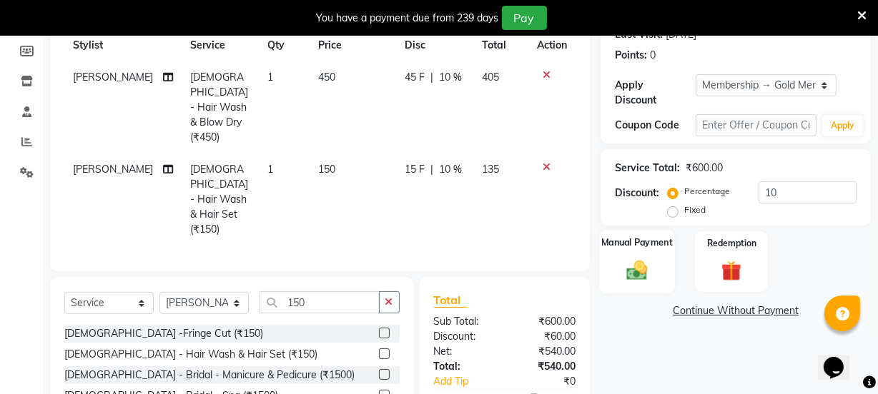
click at [642, 272] on img at bounding box center [637, 270] width 34 height 24
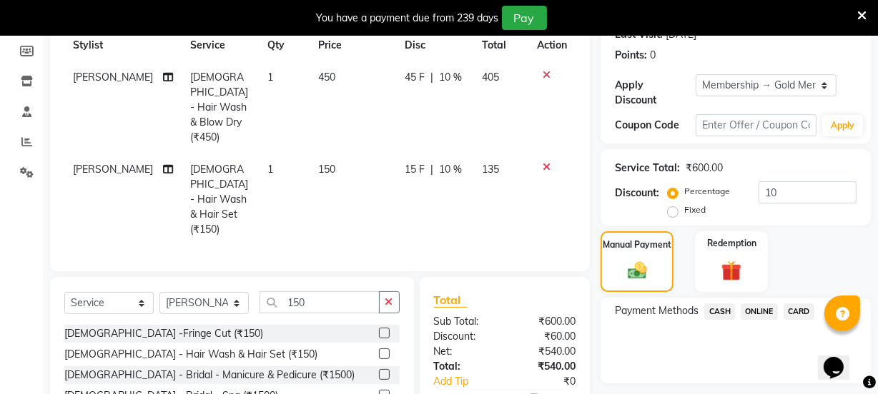
click at [756, 310] on span "ONLINE" at bounding box center [758, 312] width 37 height 16
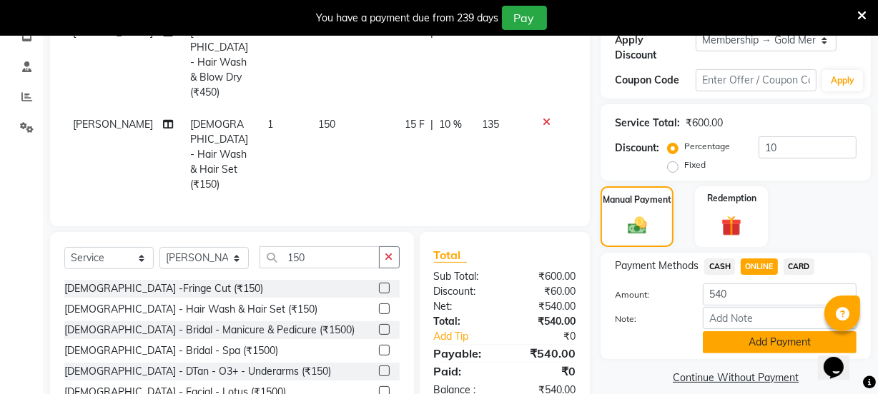
scroll to position [275, 0]
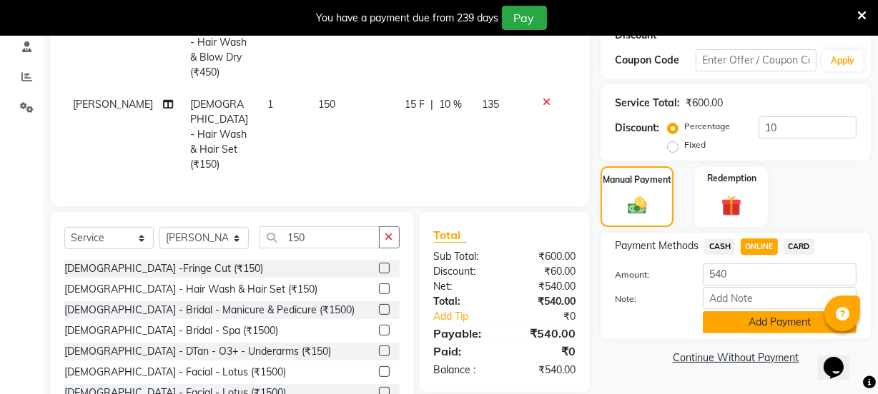
click at [718, 319] on button "Add Payment" at bounding box center [780, 323] width 154 height 22
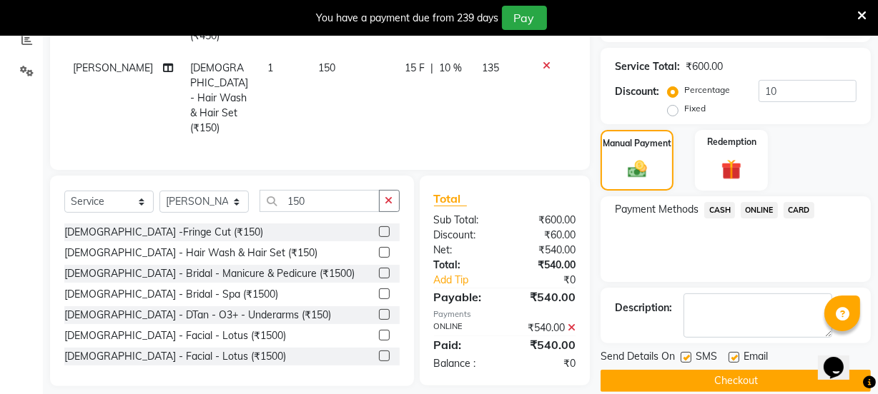
scroll to position [330, 0]
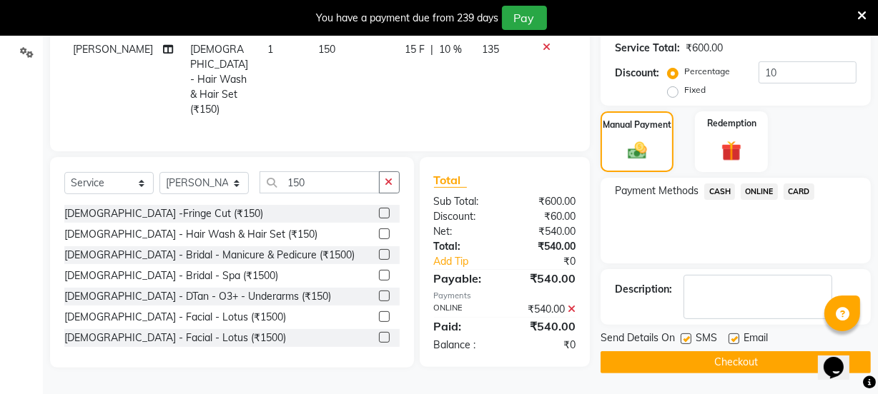
click at [688, 367] on button "Checkout" at bounding box center [735, 363] width 270 height 22
